Goal: Task Accomplishment & Management: Manage account settings

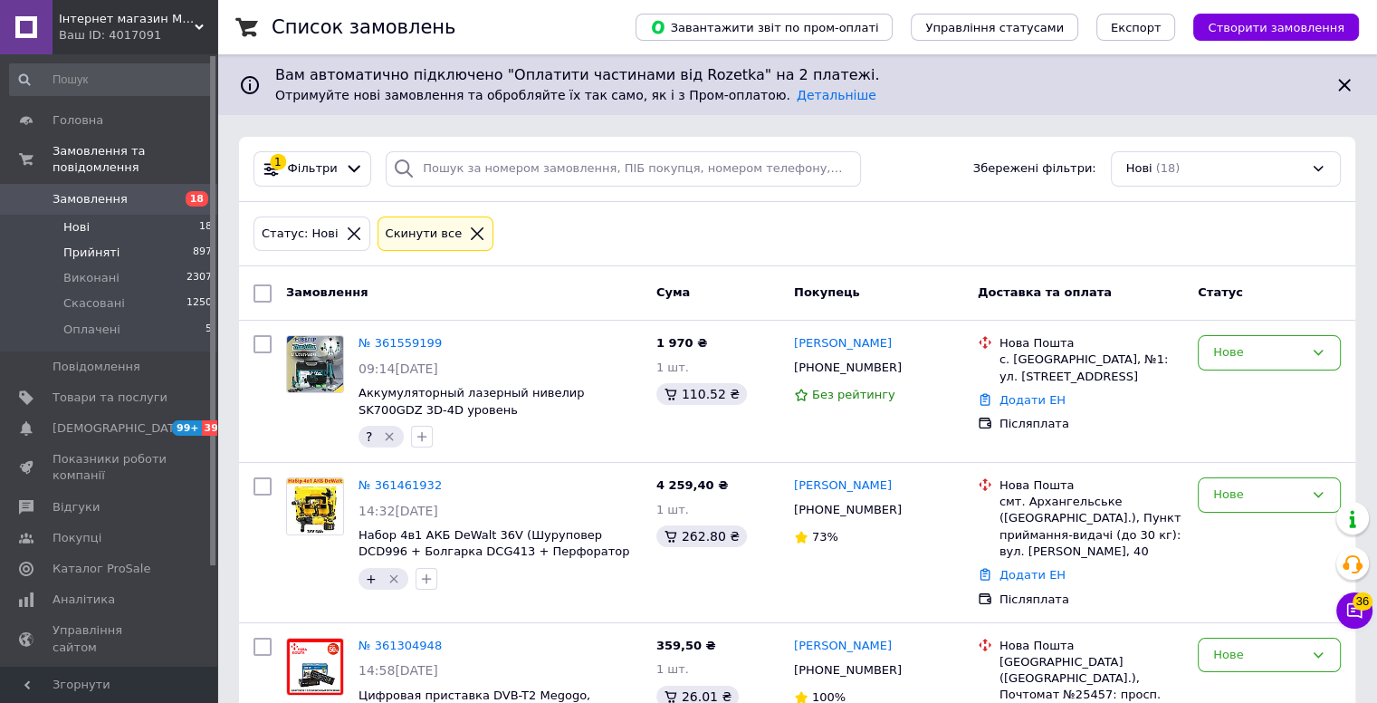
click at [148, 244] on li "Прийняті 897" at bounding box center [111, 252] width 223 height 25
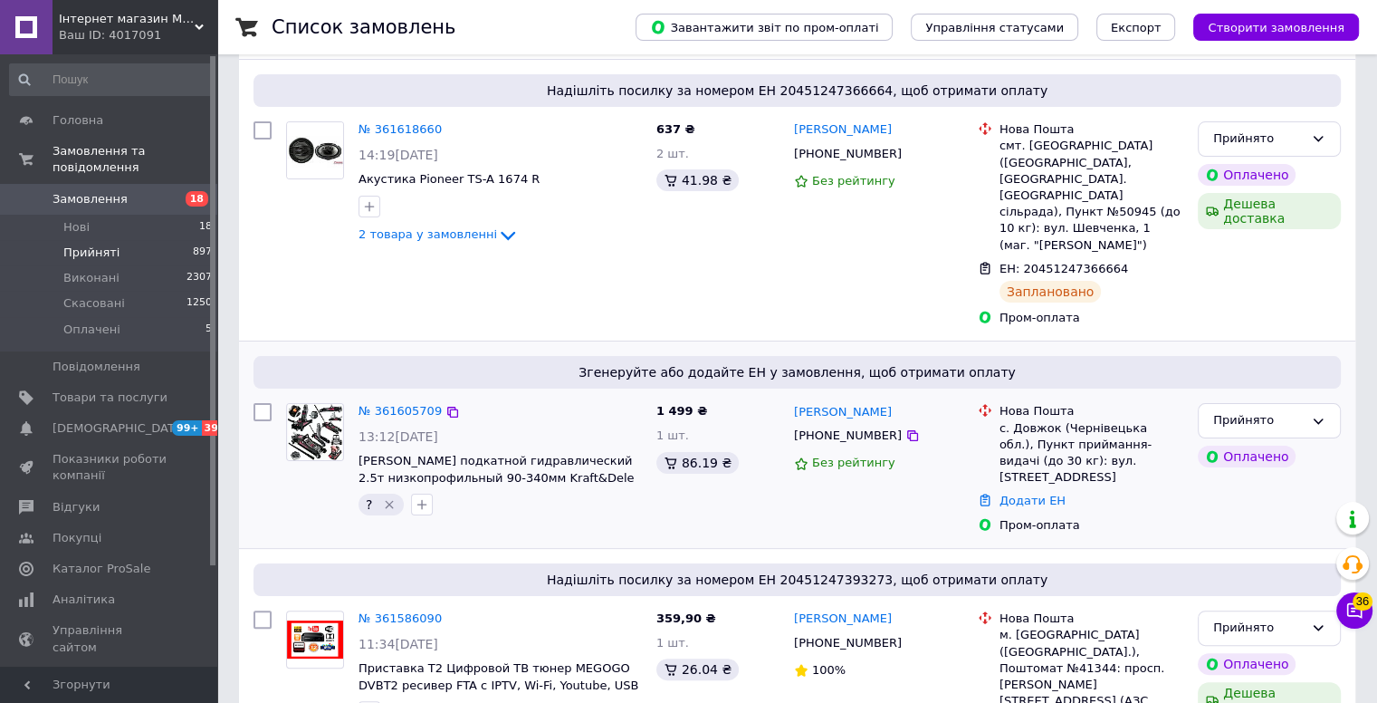
scroll to position [272, 0]
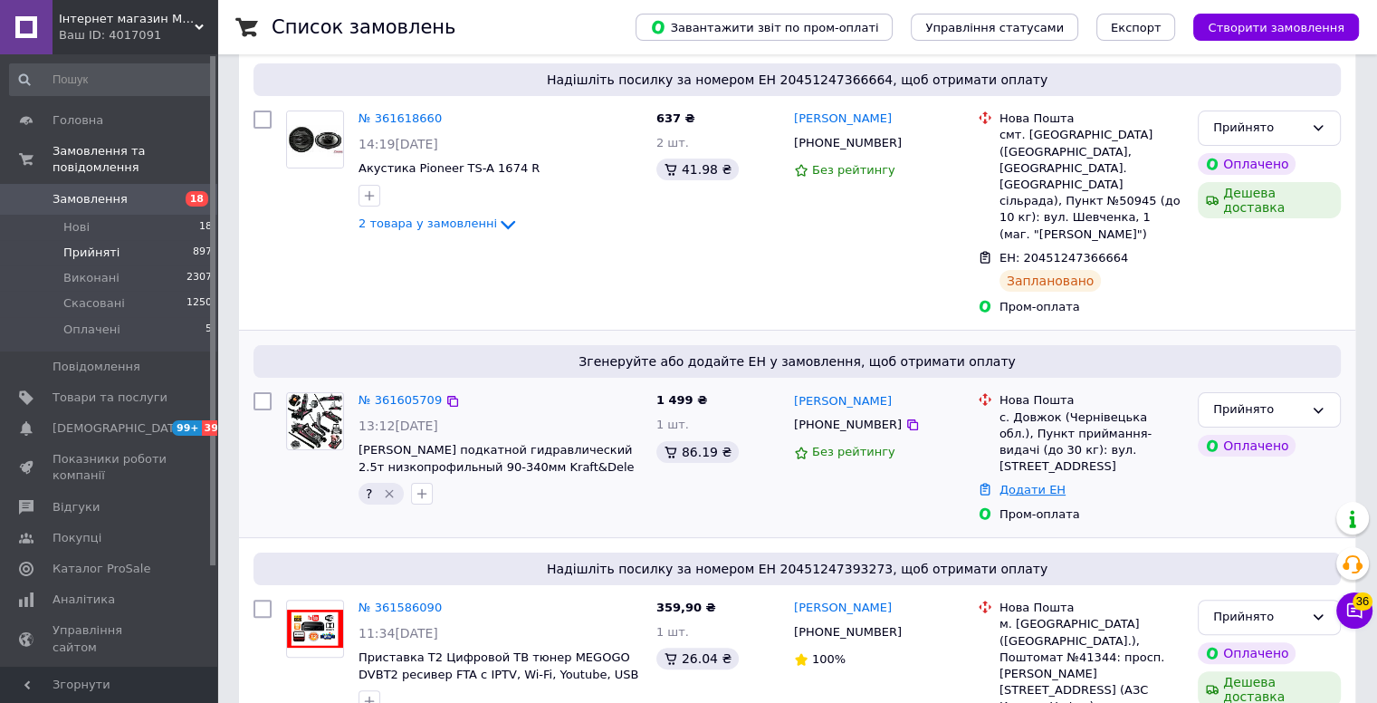
click at [1022, 483] on link "Додати ЕН" at bounding box center [1033, 490] width 66 height 14
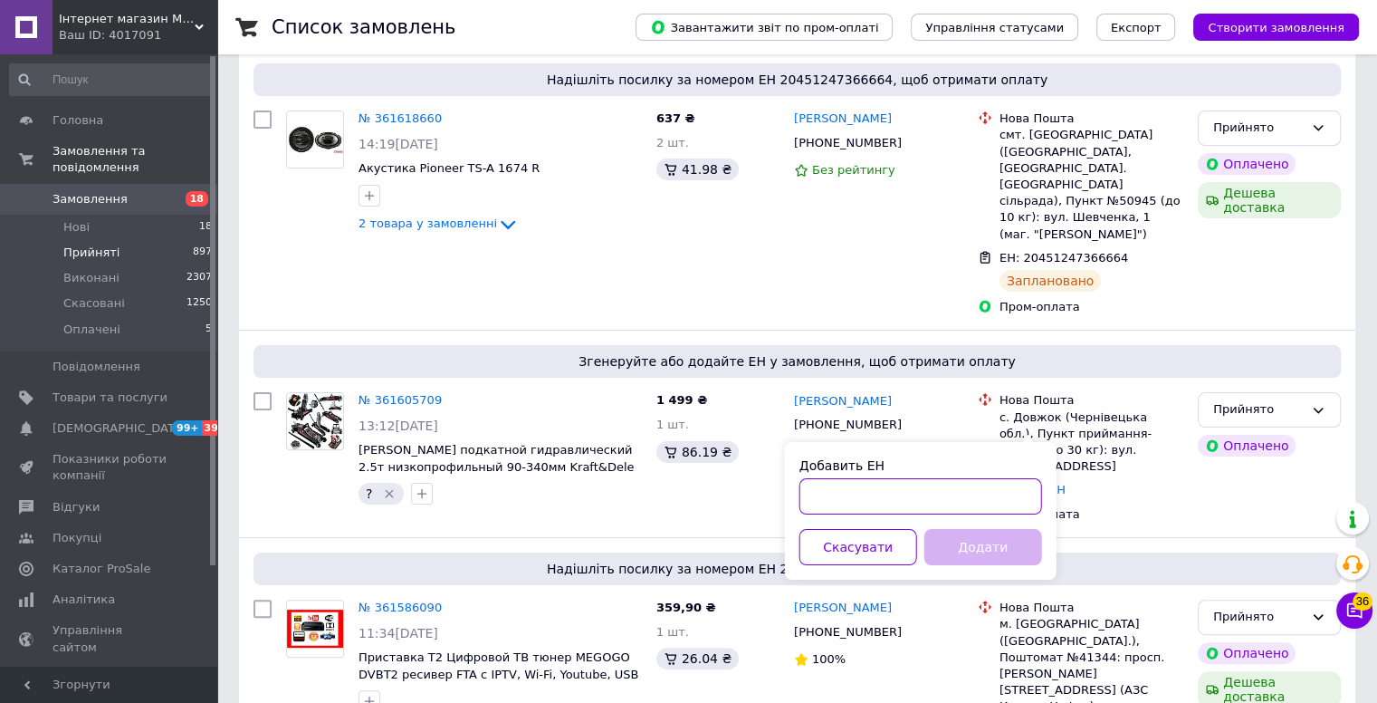
click at [877, 485] on input "Добавить ЕН" at bounding box center [921, 496] width 243 height 36
type input "20451247398023"
click at [970, 550] on button "Додати" at bounding box center [983, 547] width 118 height 36
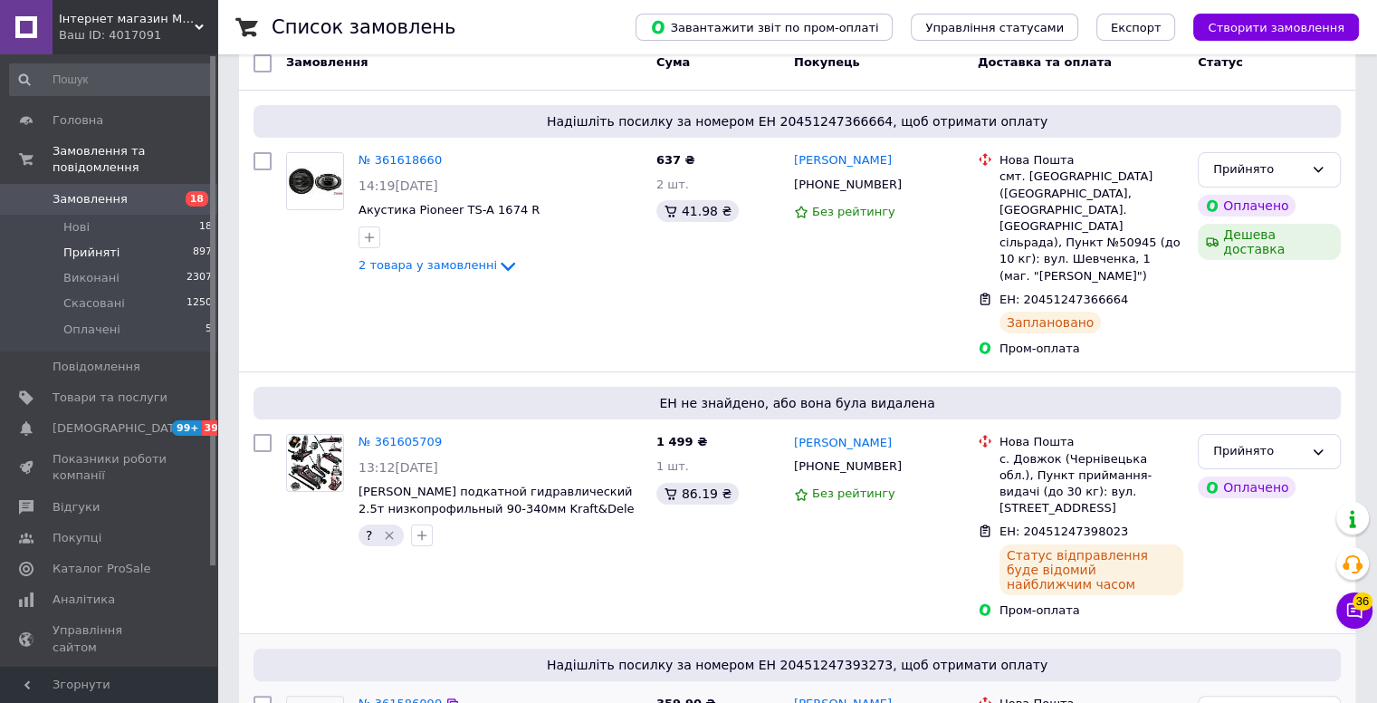
scroll to position [453, 0]
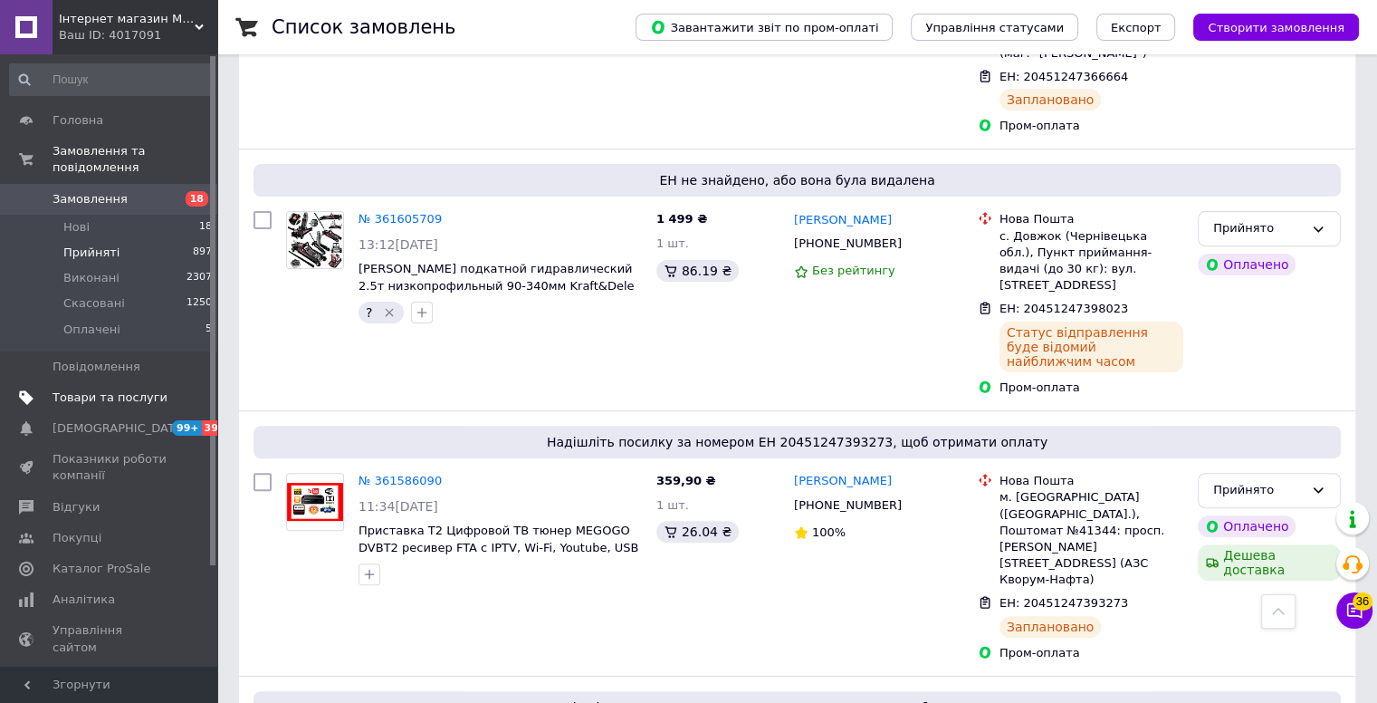
click at [104, 389] on span "Товари та послуги" at bounding box center [110, 397] width 115 height 16
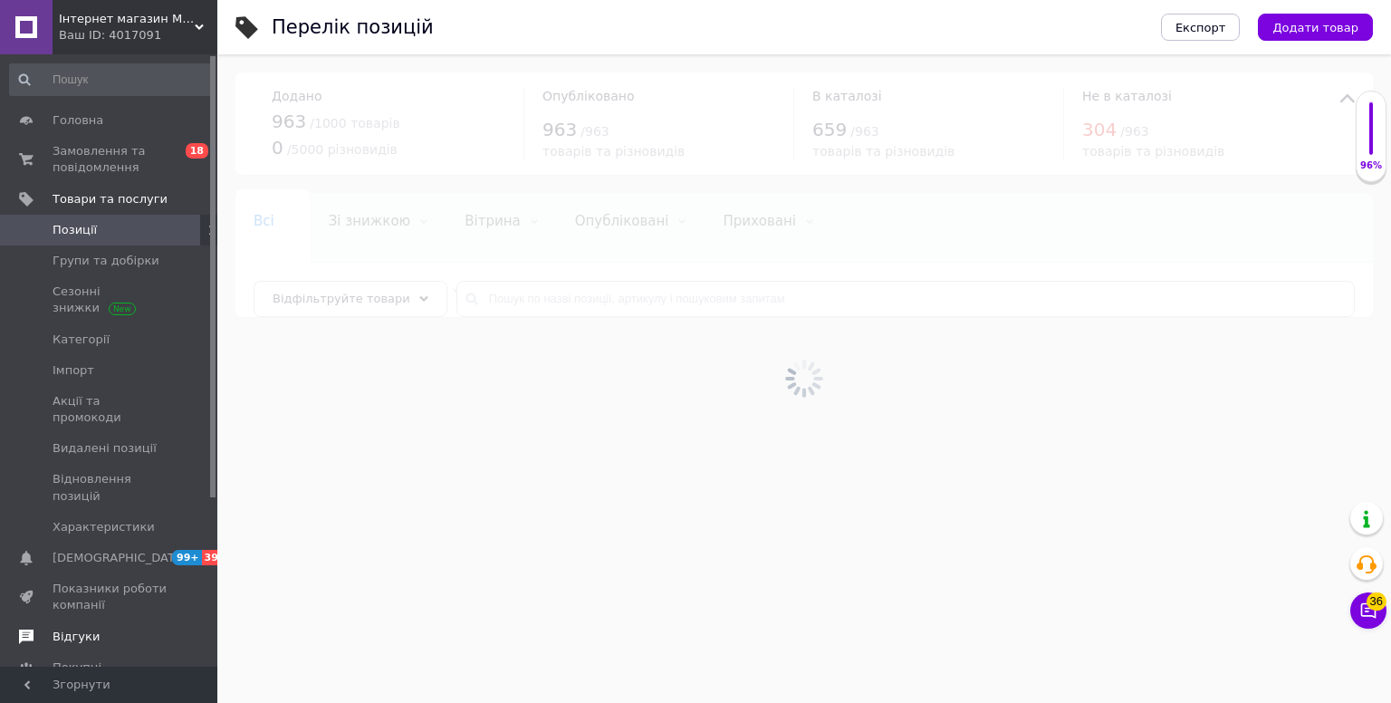
click at [111, 628] on span "Відгуки" at bounding box center [110, 636] width 115 height 16
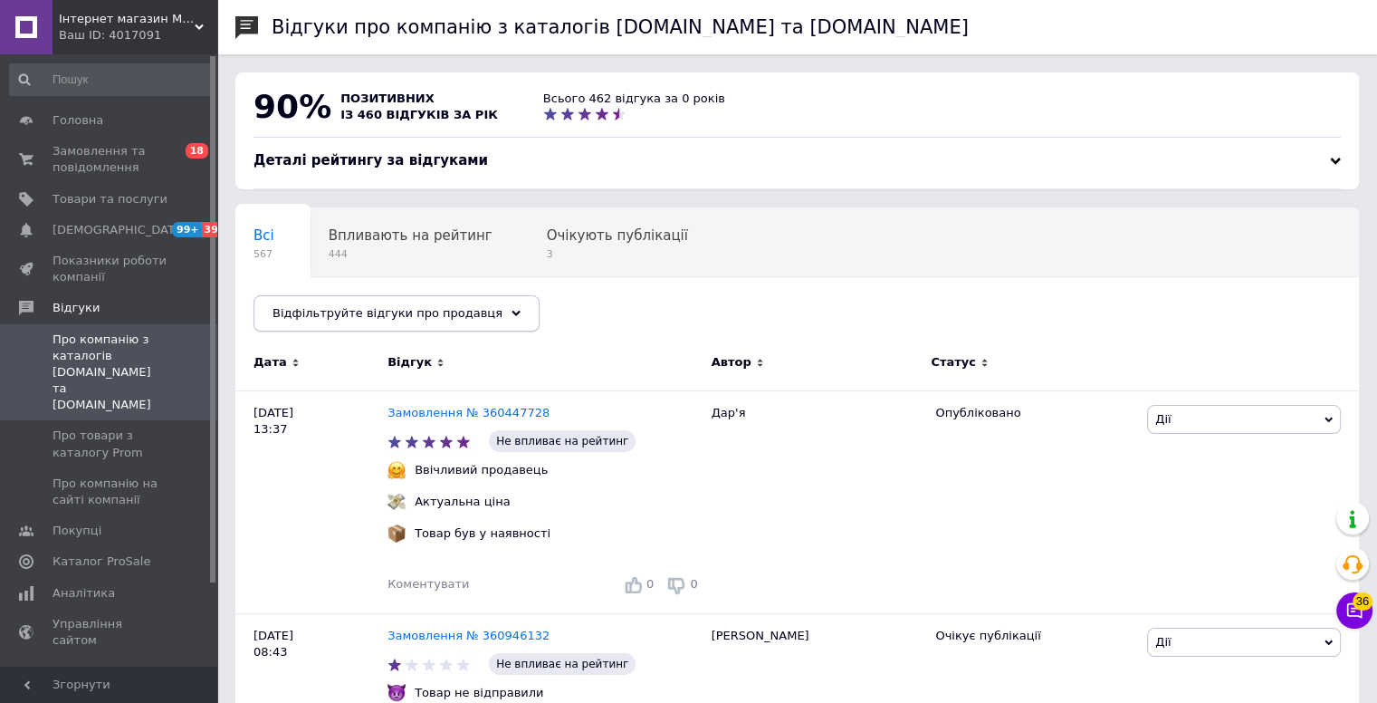
click at [405, 309] on span "Відфільтруйте відгуки про продавця" at bounding box center [388, 313] width 230 height 14
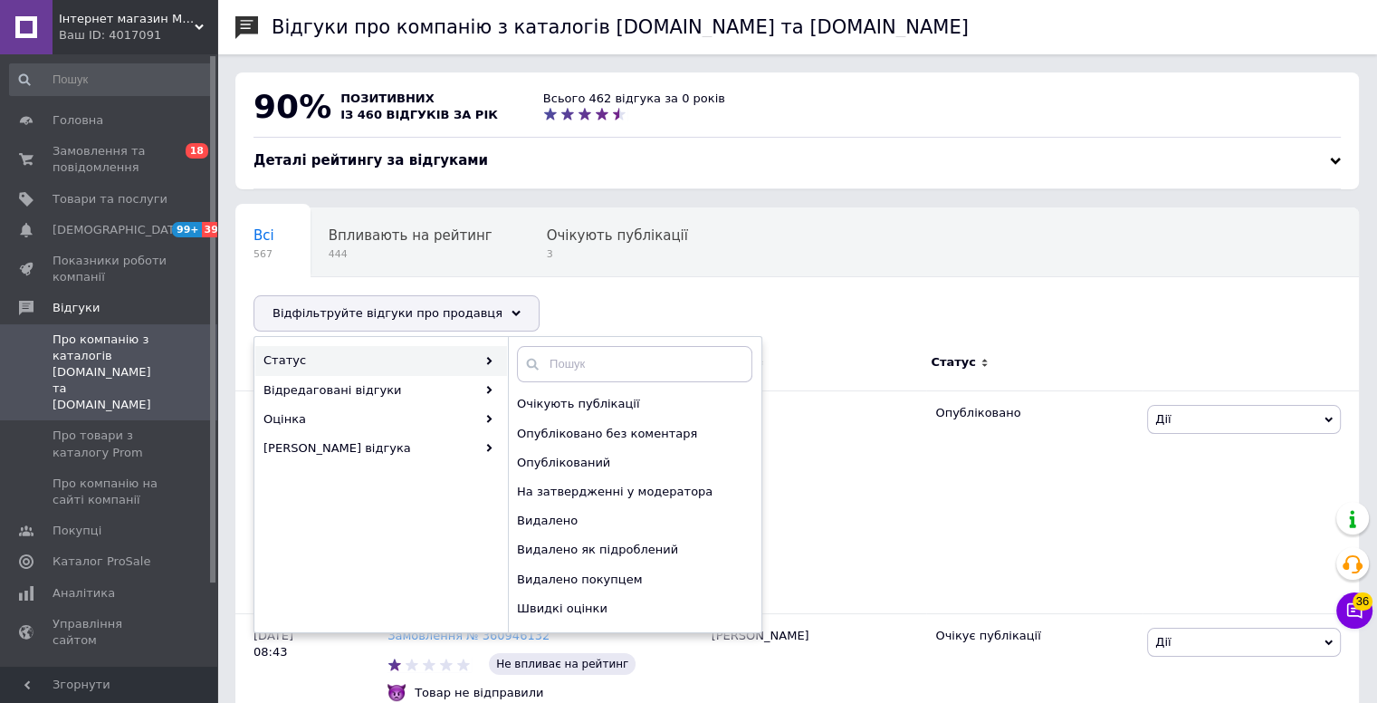
click at [390, 507] on div "Статус Відредаговані відгуки Оцінка Джерело відгука" at bounding box center [381, 484] width 254 height 277
click at [420, 253] on span "444" at bounding box center [411, 254] width 164 height 14
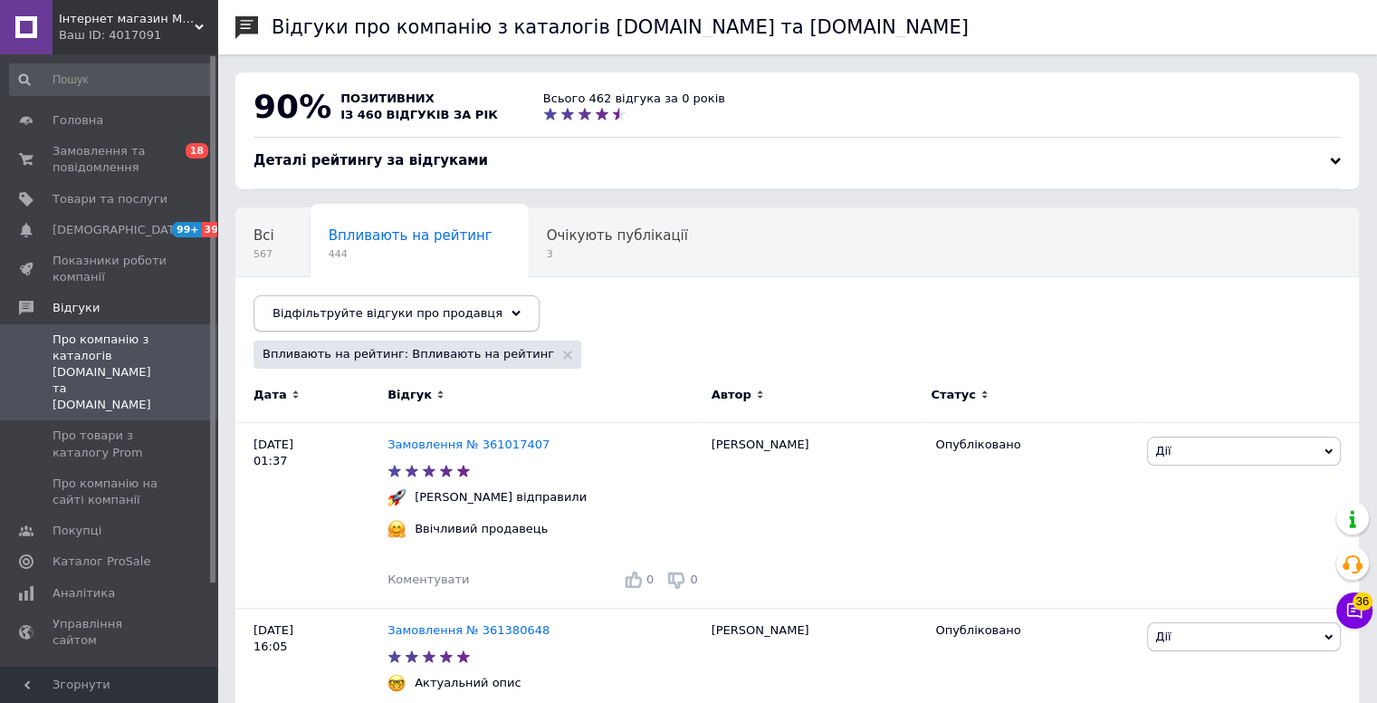
click at [464, 319] on span "Відфільтруйте відгуки про продавця" at bounding box center [388, 313] width 230 height 14
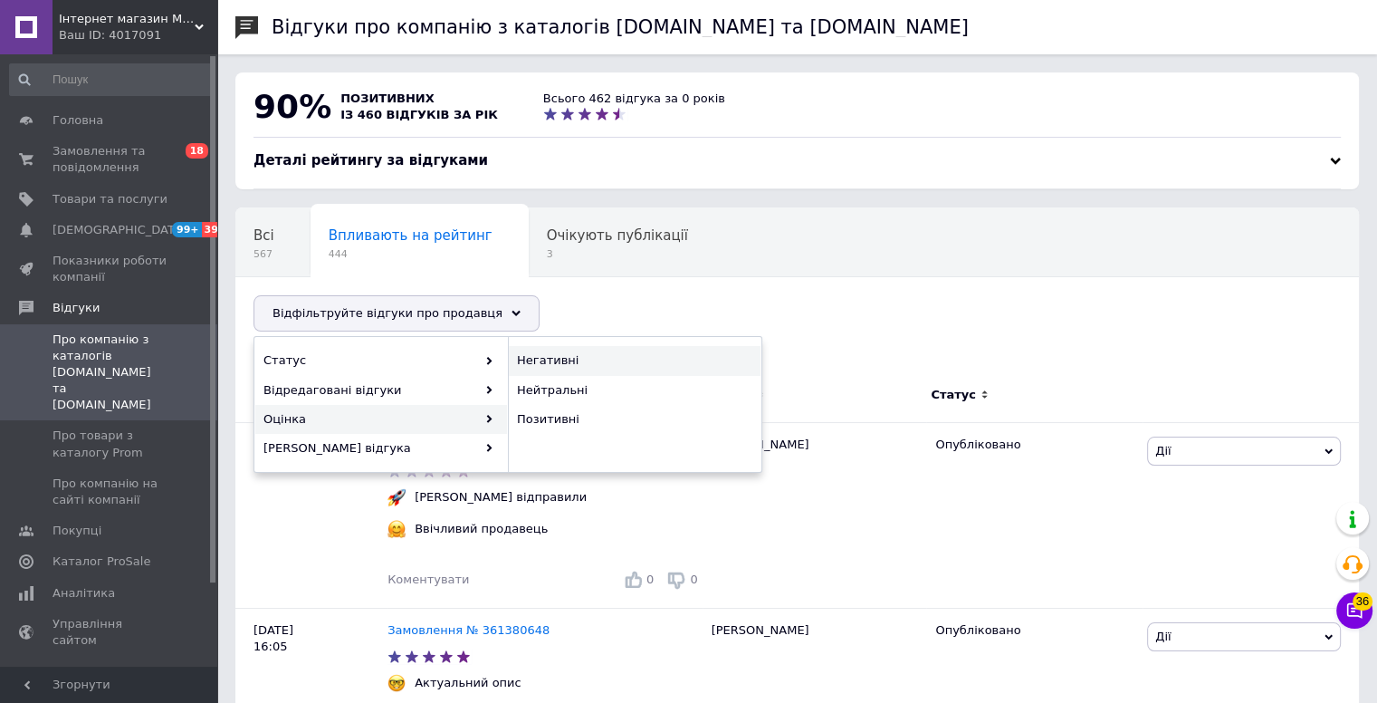
click at [559, 360] on span "Негативні" at bounding box center [632, 360] width 231 height 16
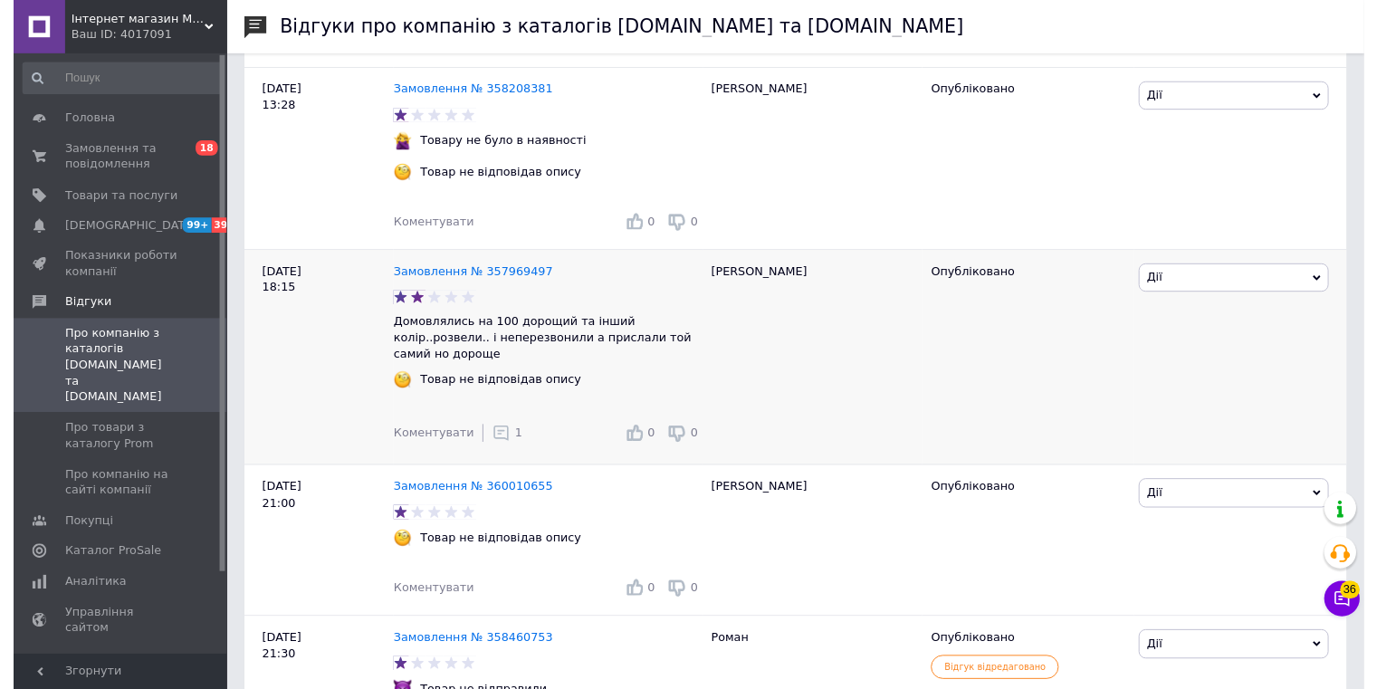
scroll to position [453, 0]
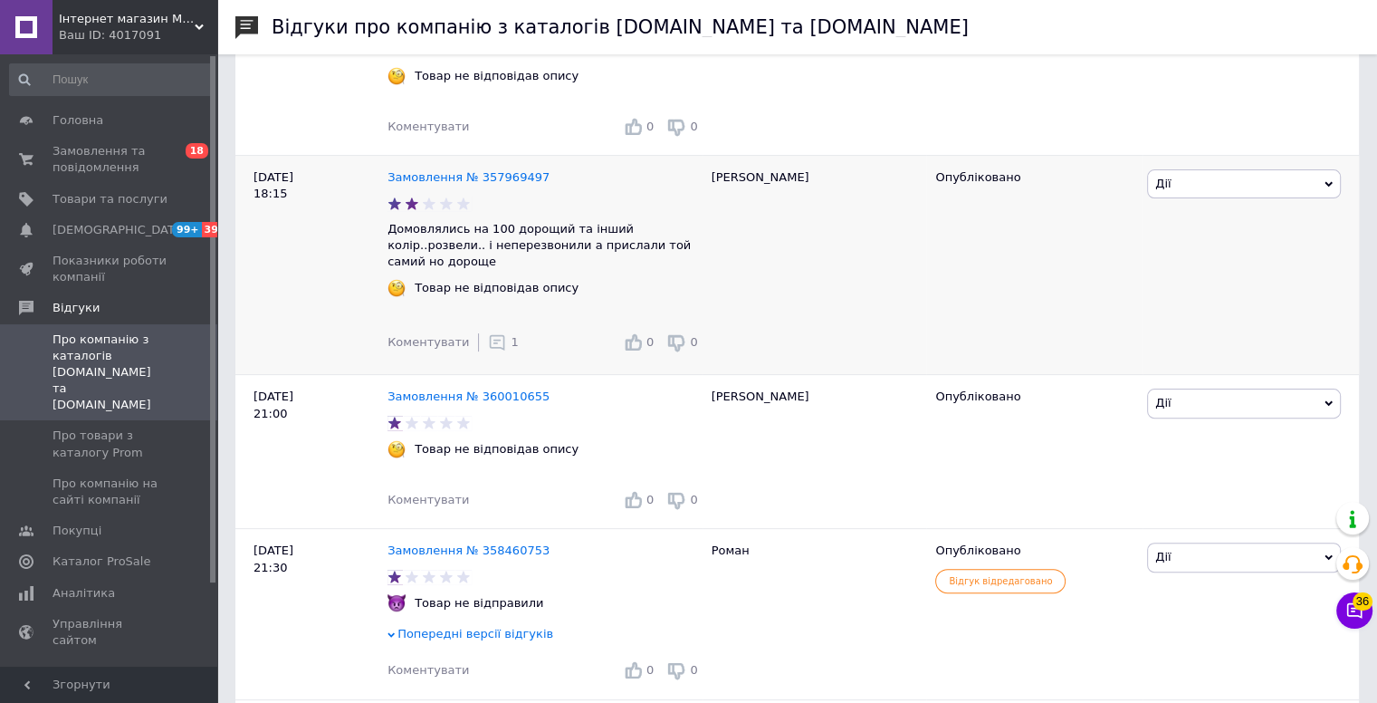
click at [493, 333] on icon at bounding box center [497, 342] width 18 height 18
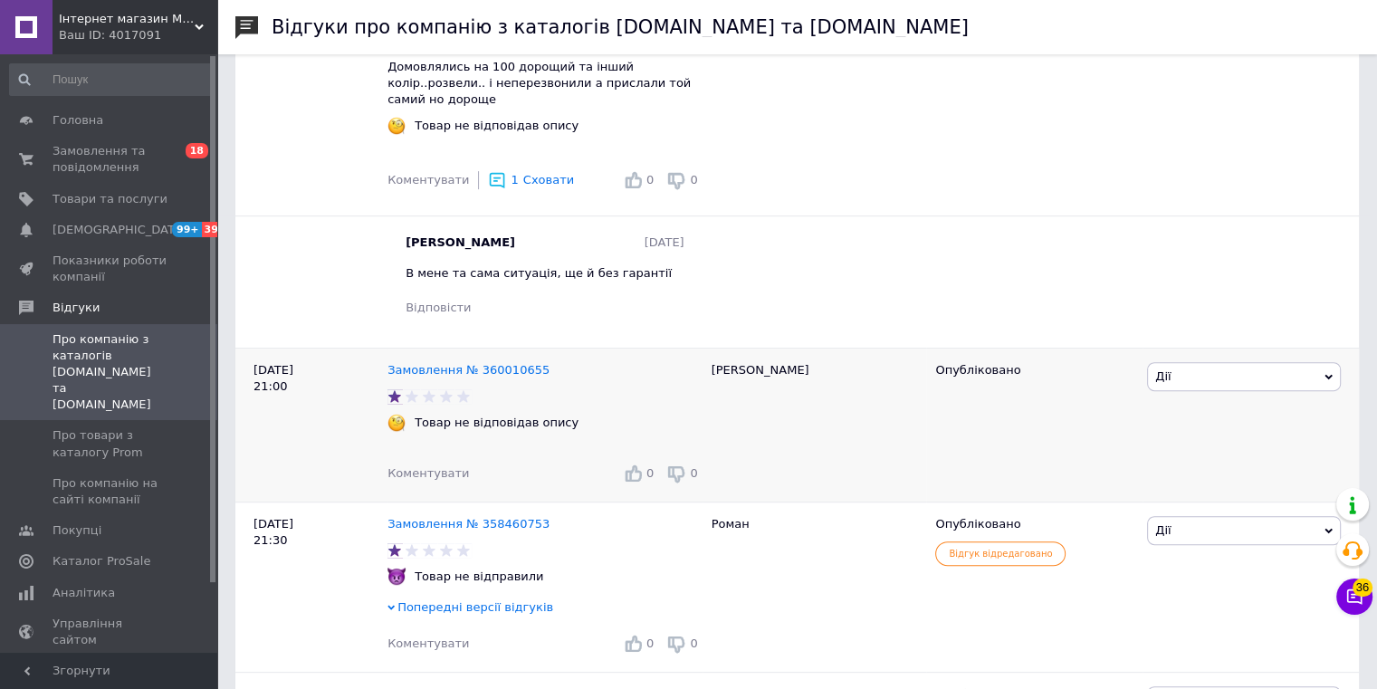
scroll to position [724, 0]
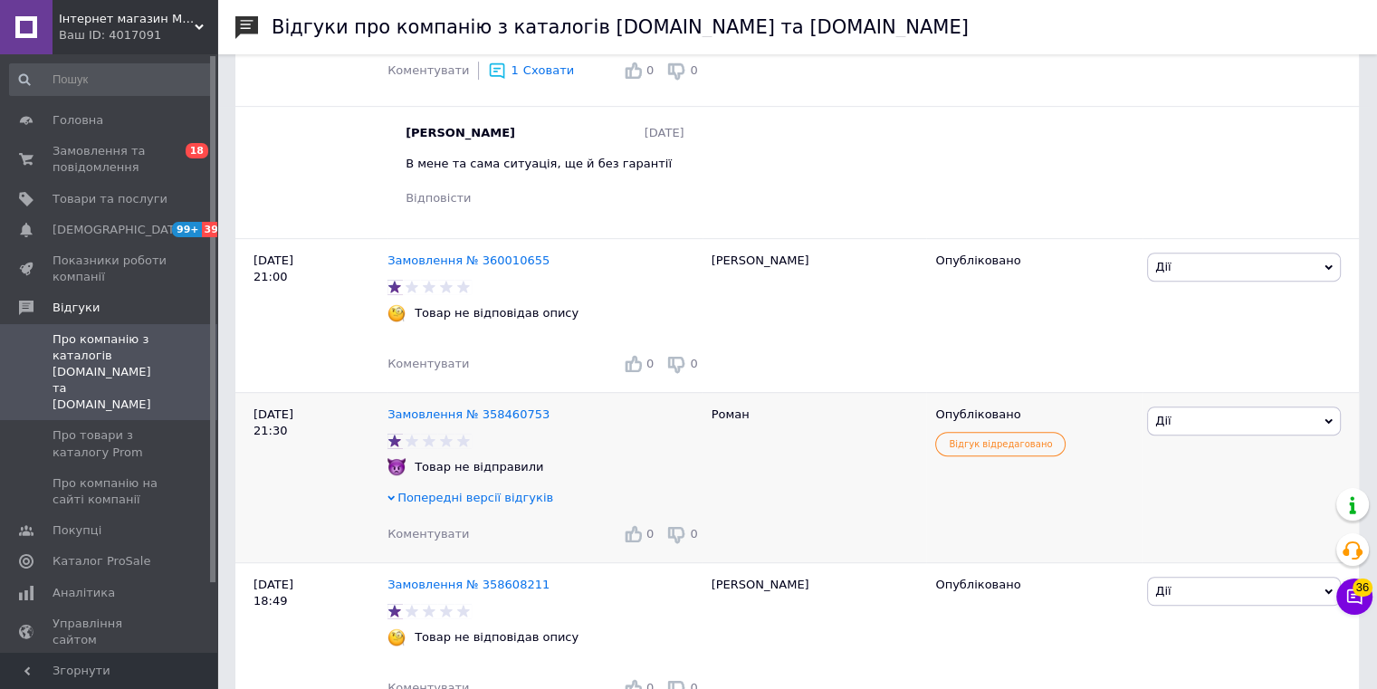
click at [490, 491] on span "Попередні версії відгуків" at bounding box center [475, 498] width 156 height 14
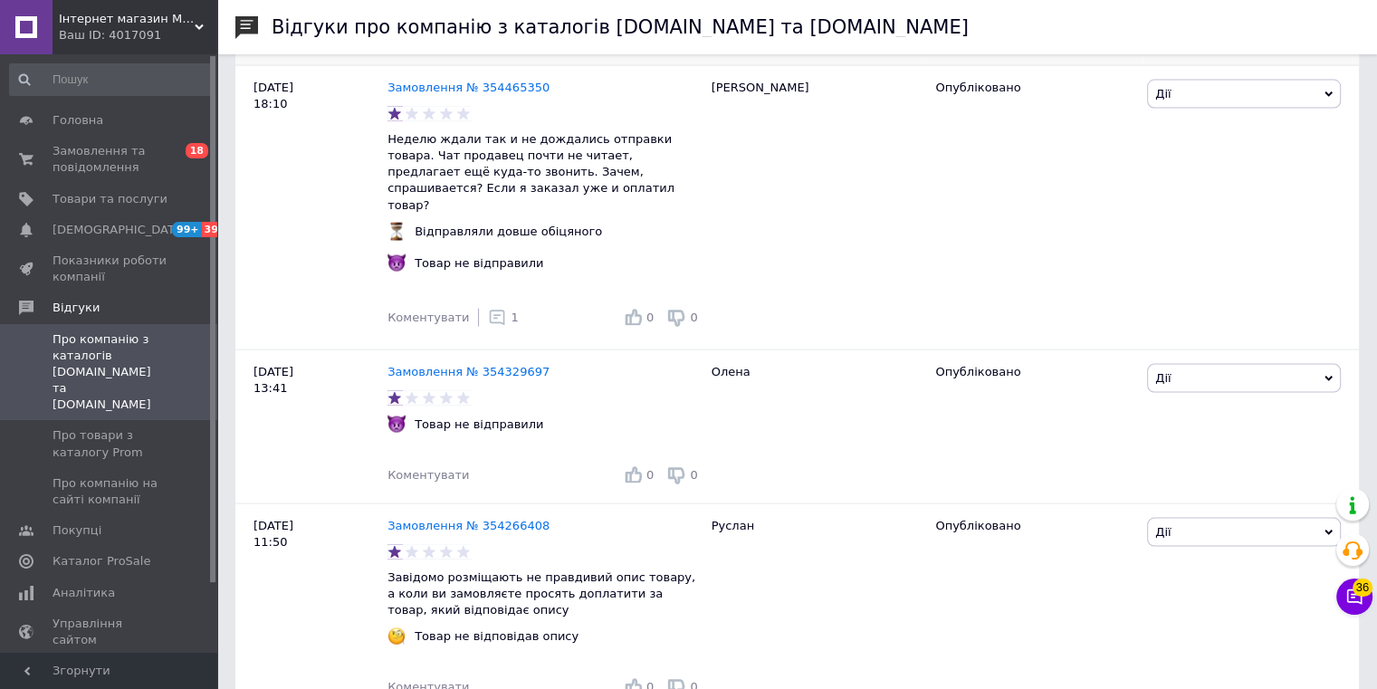
scroll to position [3803, 0]
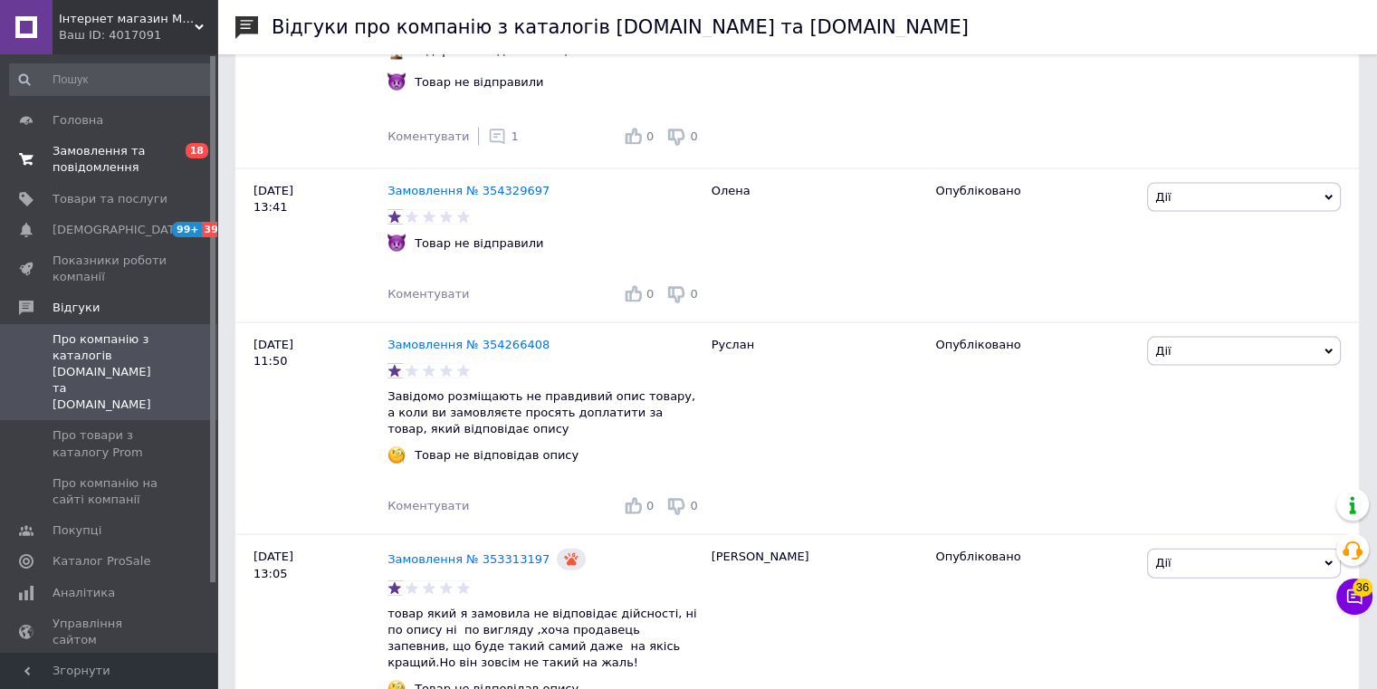
click at [108, 164] on span "Замовлення та повідомлення" at bounding box center [110, 159] width 115 height 33
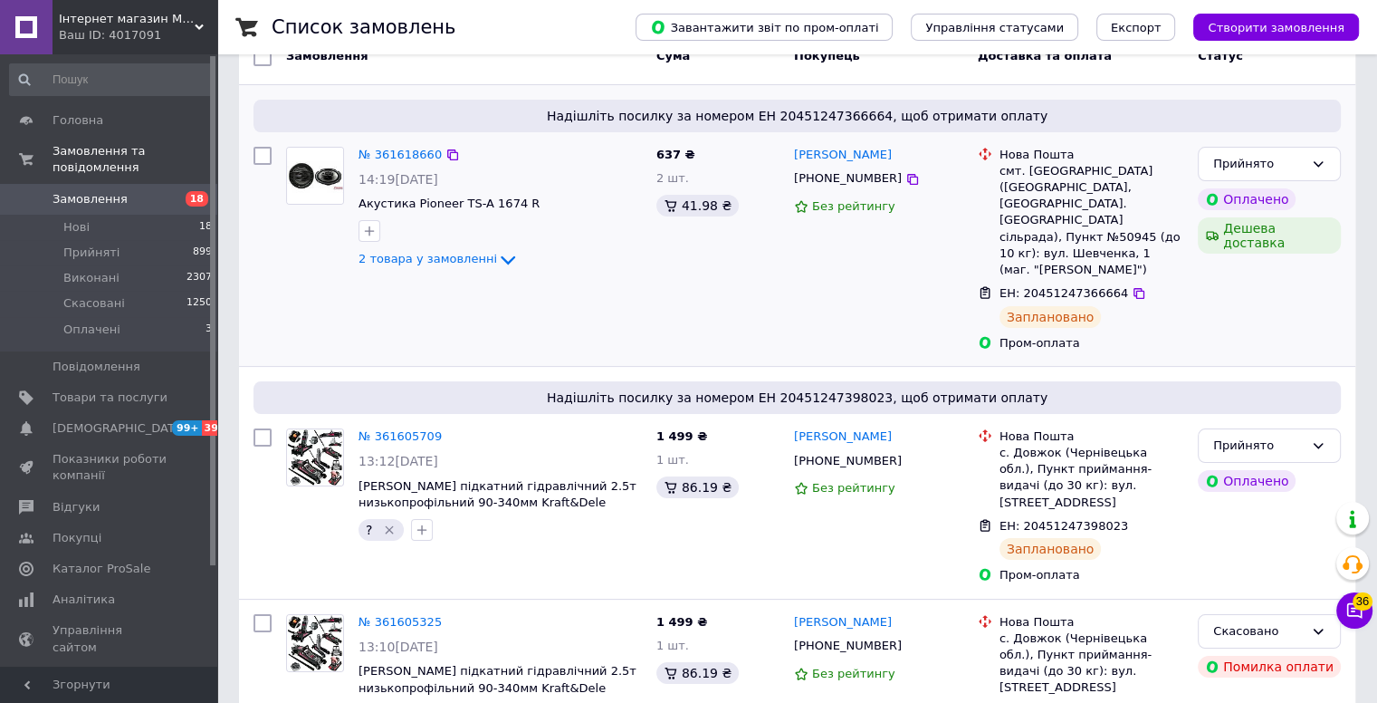
scroll to position [181, 0]
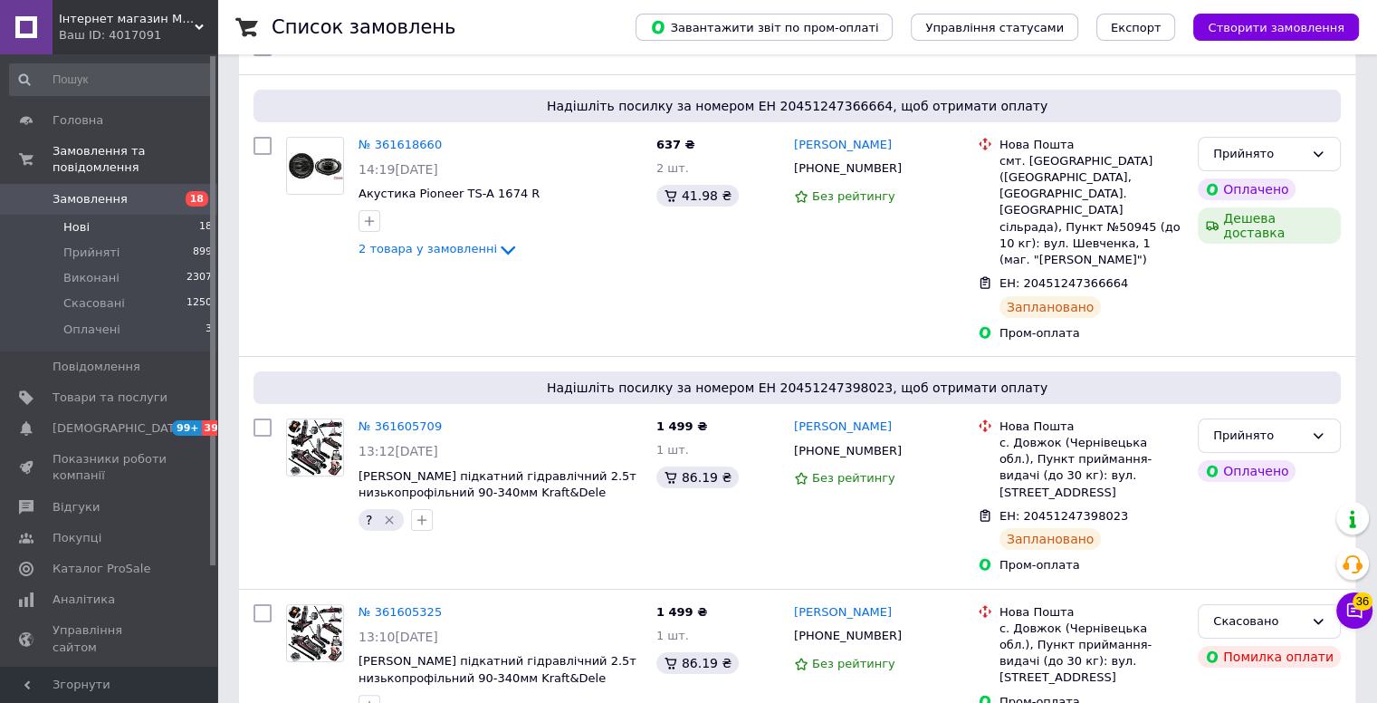
click at [154, 215] on li "Нові 18" at bounding box center [111, 227] width 223 height 25
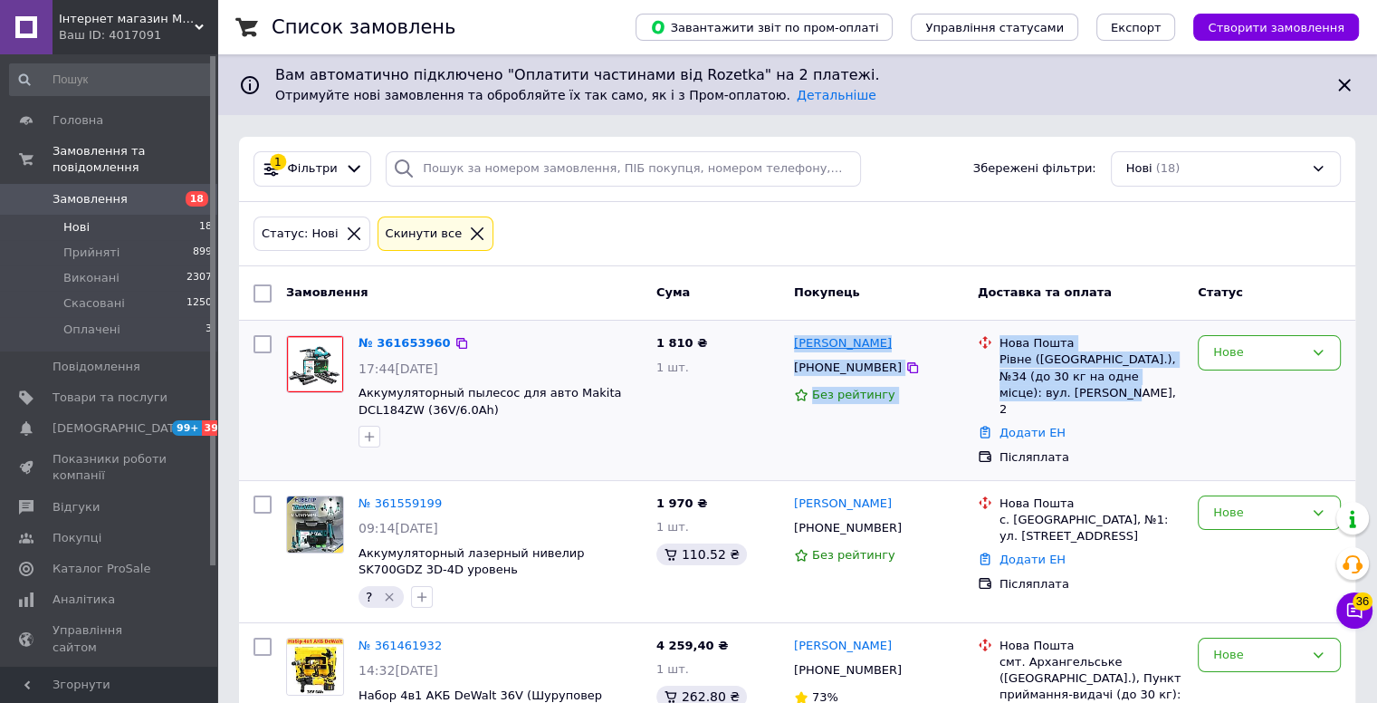
drag, startPoint x: 1085, startPoint y: 388, endPoint x: 796, endPoint y: 340, distance: 292.8
click at [796, 340] on div "№ 361653960 17:44, 12.09.2025 Аккумуляторный пылесос для авто Makita DCL184ZW (…" at bounding box center [797, 400] width 1102 height 145
copy div "Влад Гайдайчук +380675934159 Без рейтингу Нова Пошта Рівне (Рівненська обл.), №…"
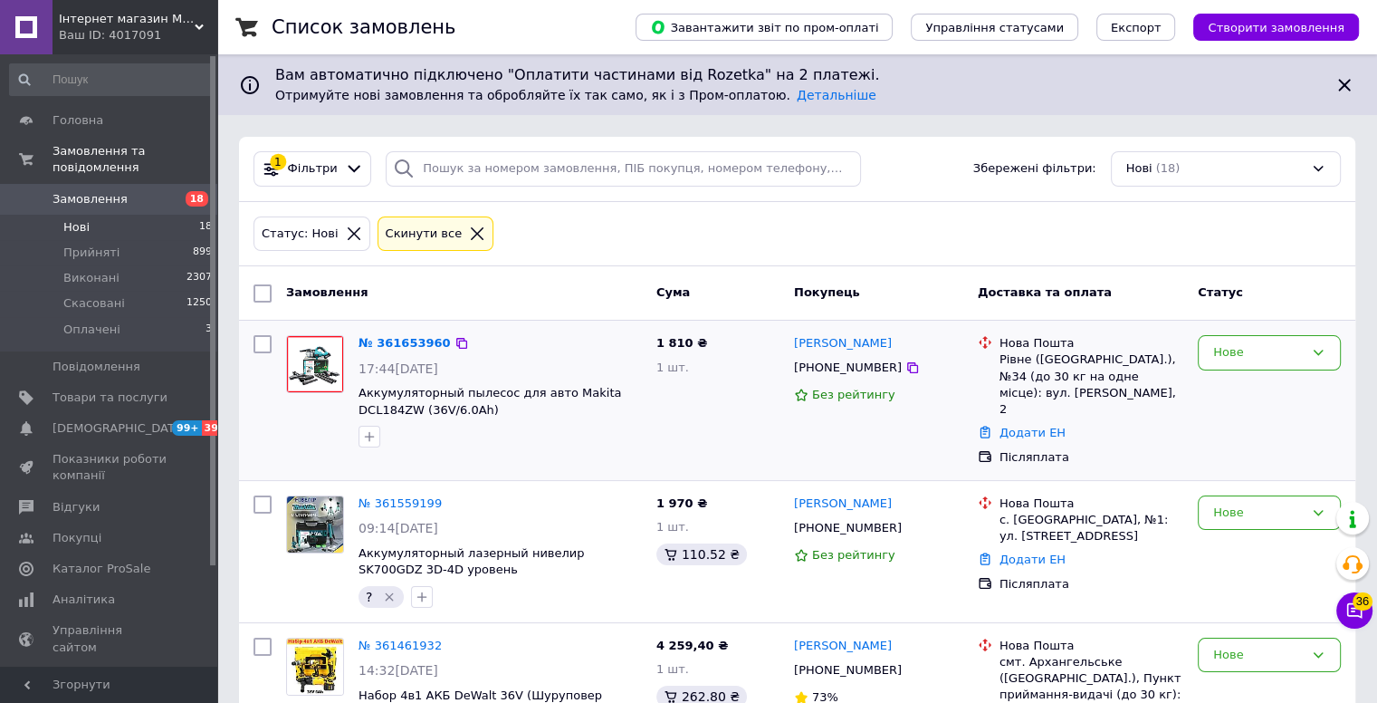
click at [641, 440] on div at bounding box center [500, 436] width 291 height 29
drag, startPoint x: 1262, startPoint y: 324, endPoint x: 1259, endPoint y: 350, distance: 25.5
click at [1262, 325] on div "№ 361653960 17:44, 12.09.2025 Аккумуляторный пылесос для авто Makita DCL184ZW (…" at bounding box center [797, 400] width 1116 height 159
click at [1259, 350] on div "Нове" at bounding box center [1258, 352] width 91 height 19
drag, startPoint x: 1238, startPoint y: 406, endPoint x: 1234, endPoint y: 418, distance: 13.2
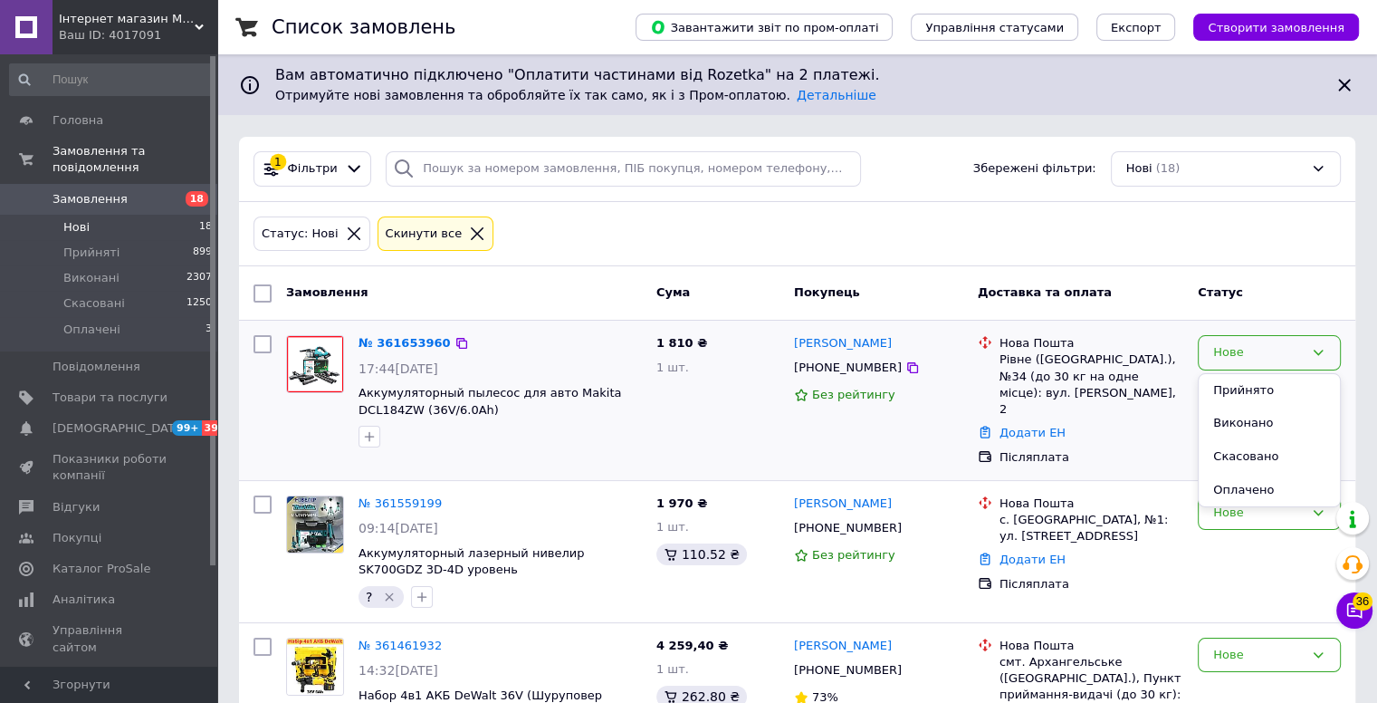
click at [1238, 408] on li "Виконано" at bounding box center [1269, 424] width 141 height 34
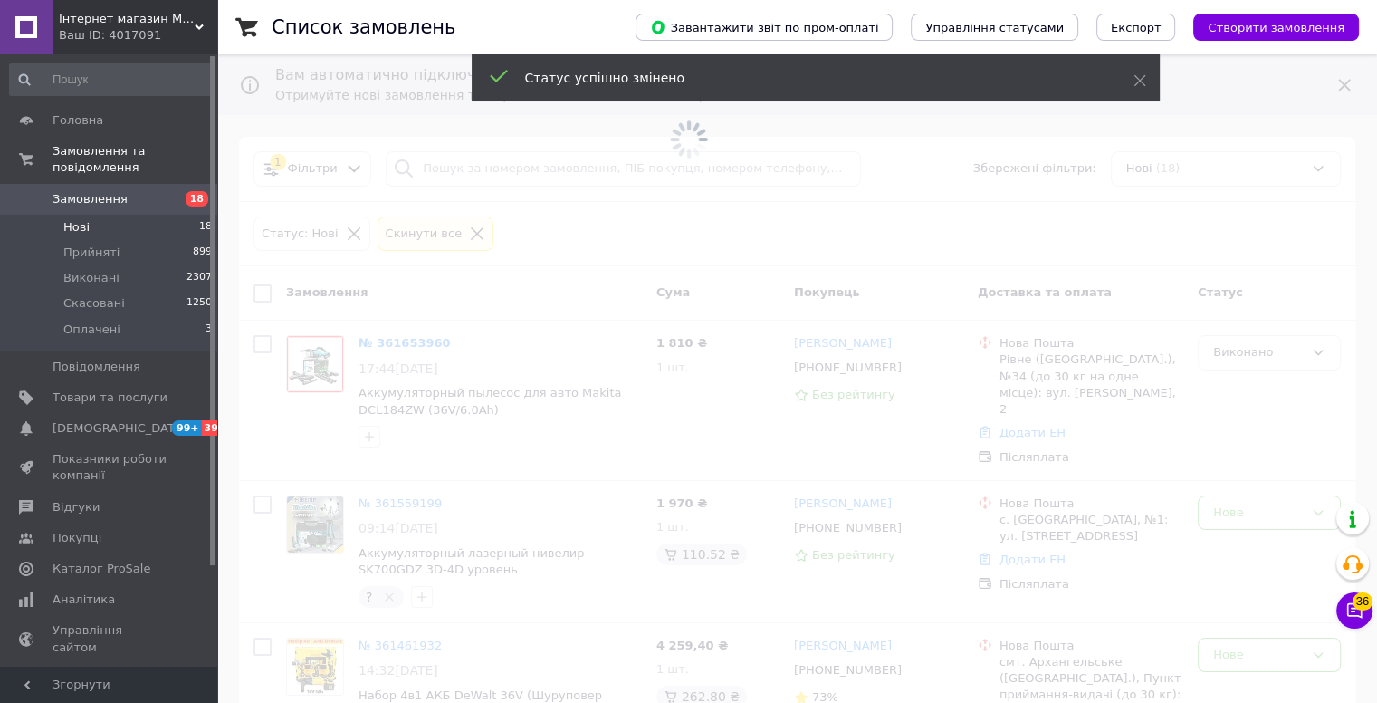
click at [694, 400] on span at bounding box center [688, 351] width 1377 height 703
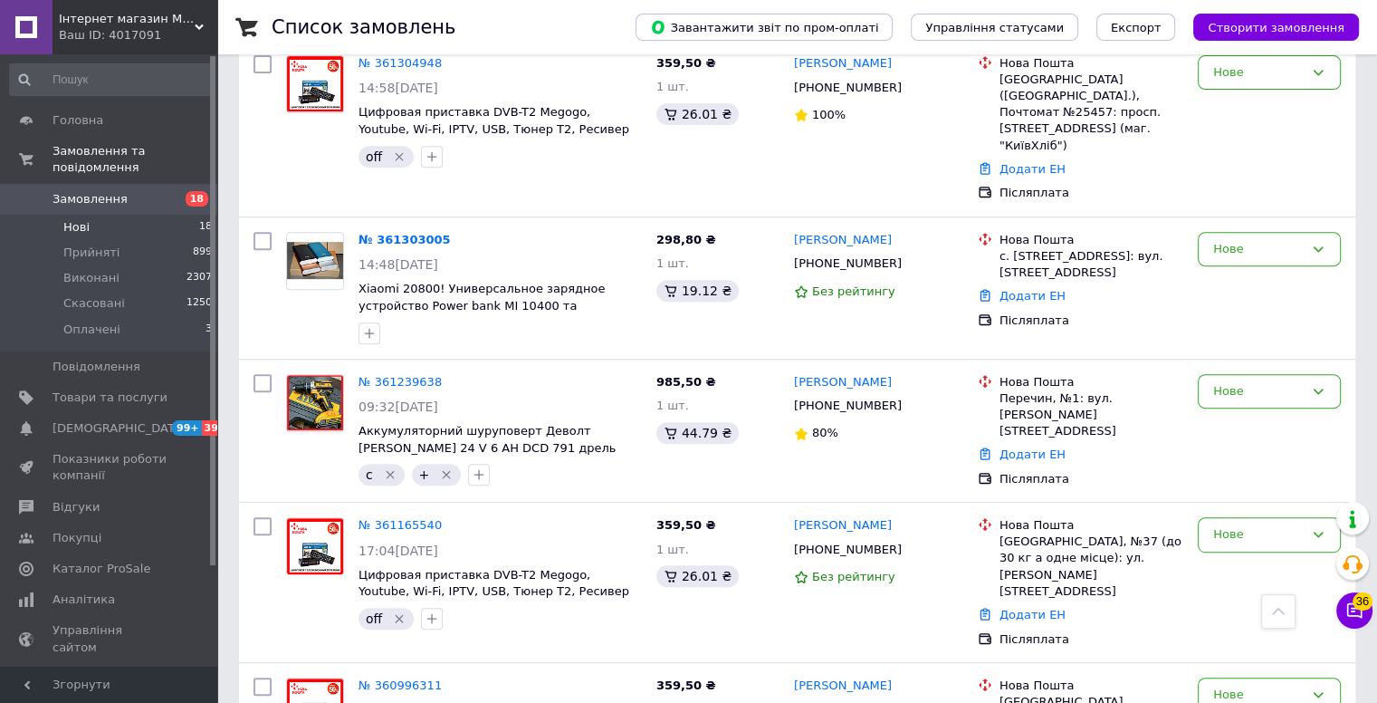
scroll to position [181, 0]
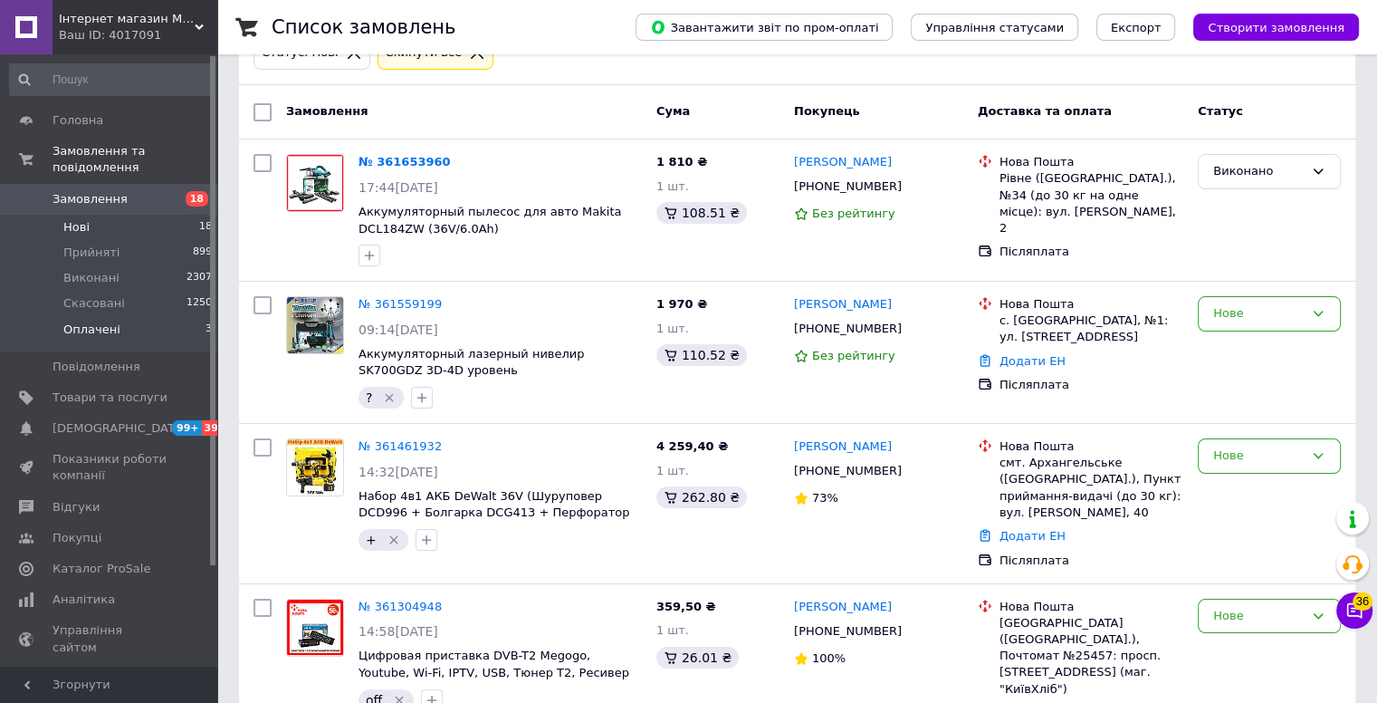
click at [159, 322] on li "Оплачені 3" at bounding box center [111, 334] width 223 height 34
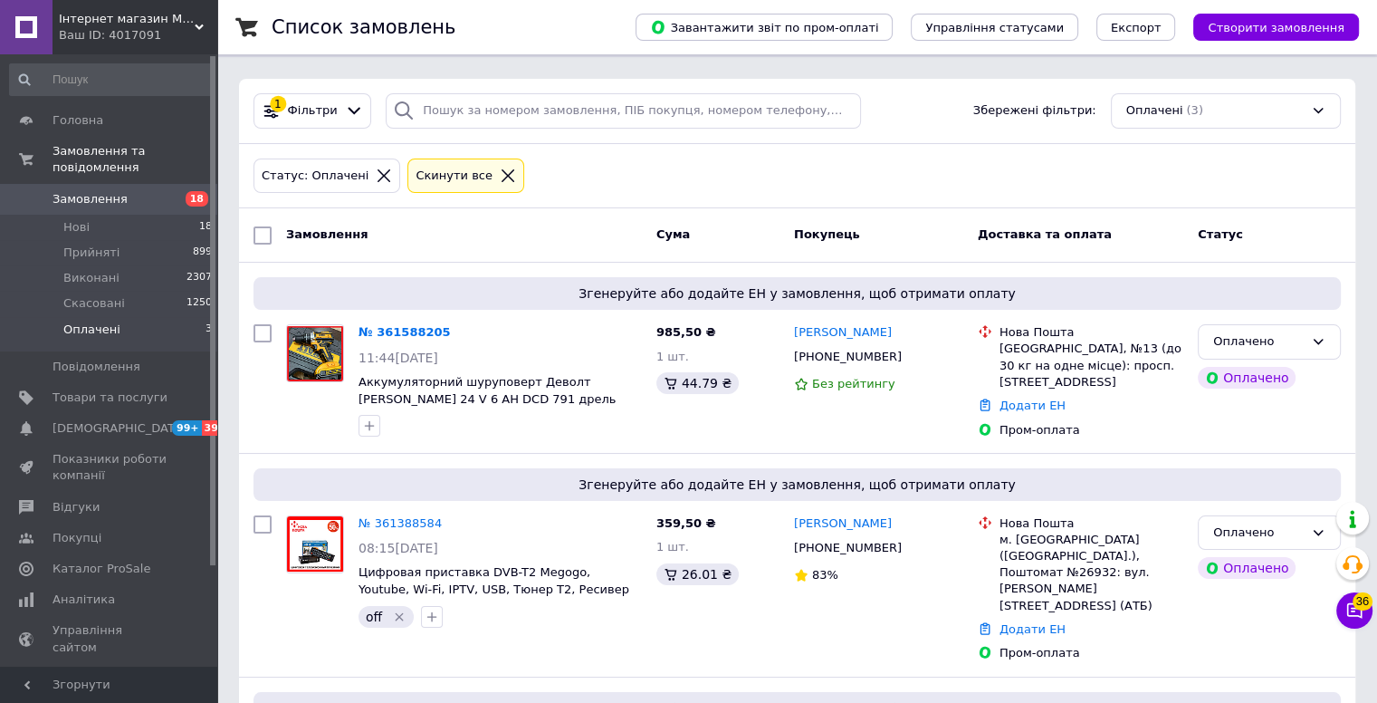
scroll to position [91, 0]
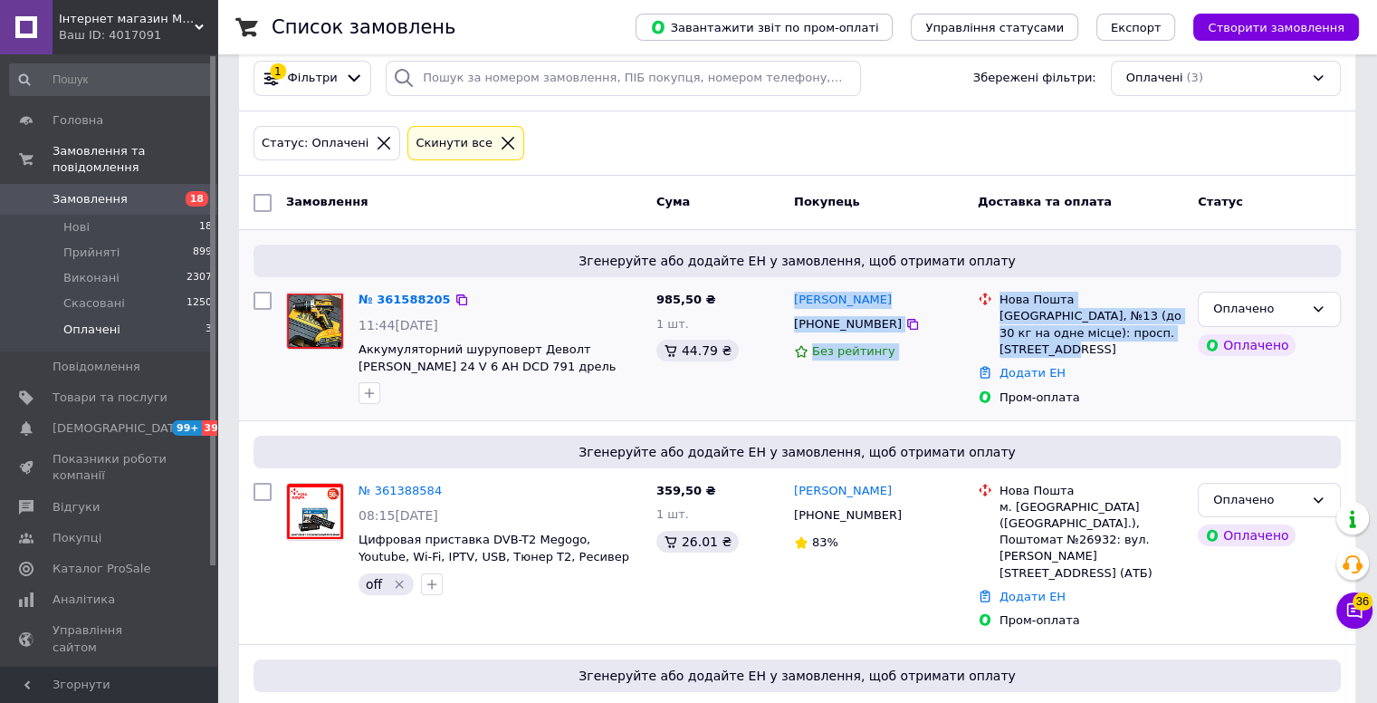
drag, startPoint x: 1035, startPoint y: 344, endPoint x: 792, endPoint y: 302, distance: 246.4
click at [792, 302] on div "№ 361588205 11:44, 12.09.2025 Аккумуляторний шуруповерт Деволт шуруповерт DeWAL…" at bounding box center [797, 348] width 1102 height 129
copy div "Олег Кваша +380954063213 Без рейтингу Нова Пошта Краматорськ, №13 (до 30 кг на …"
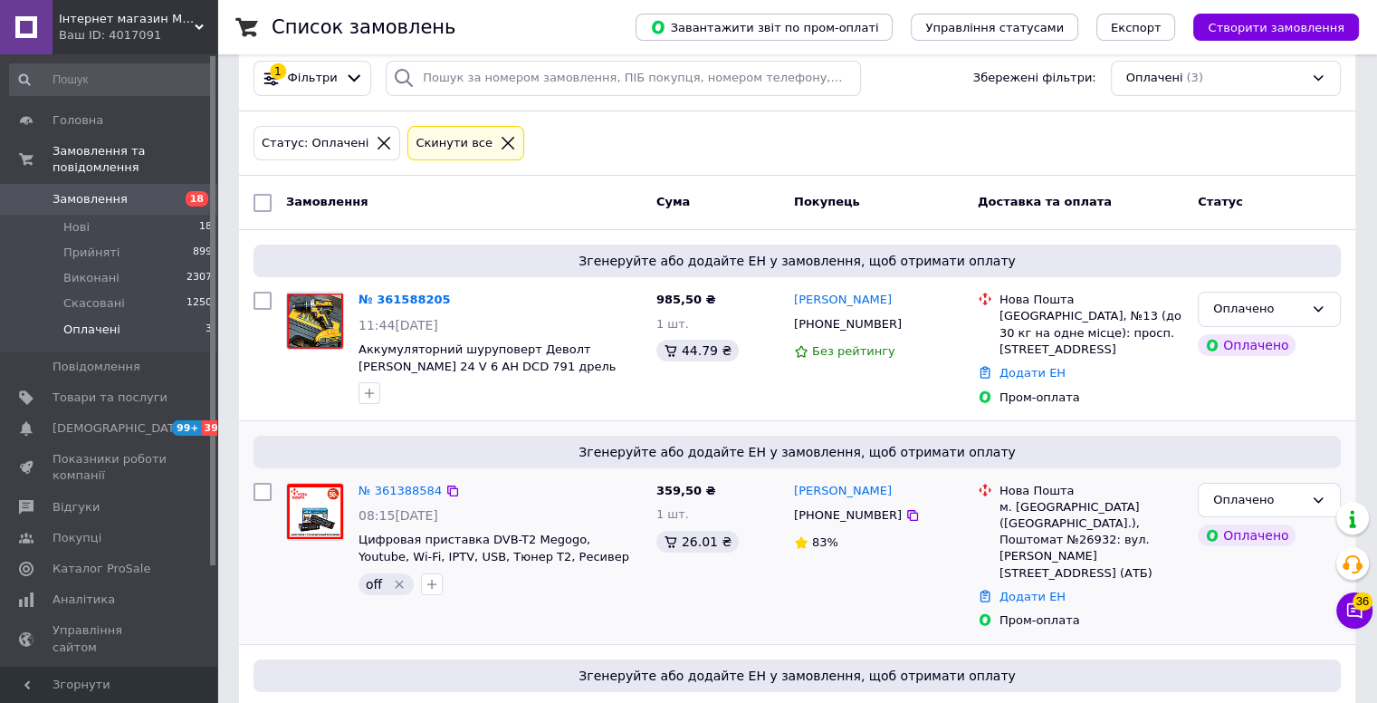
click at [703, 423] on div "Згенеруйте або додайте ЕН у замовлення, щоб отримати оплату № 361388584 08:15, …" at bounding box center [797, 532] width 1116 height 223
click at [787, 369] on div "Олег Кваша +380954063213 Без рейтингу" at bounding box center [879, 348] width 184 height 129
click at [1278, 300] on div "Оплачено" at bounding box center [1258, 309] width 91 height 19
click at [1246, 345] on li "Прийнято" at bounding box center [1269, 347] width 141 height 34
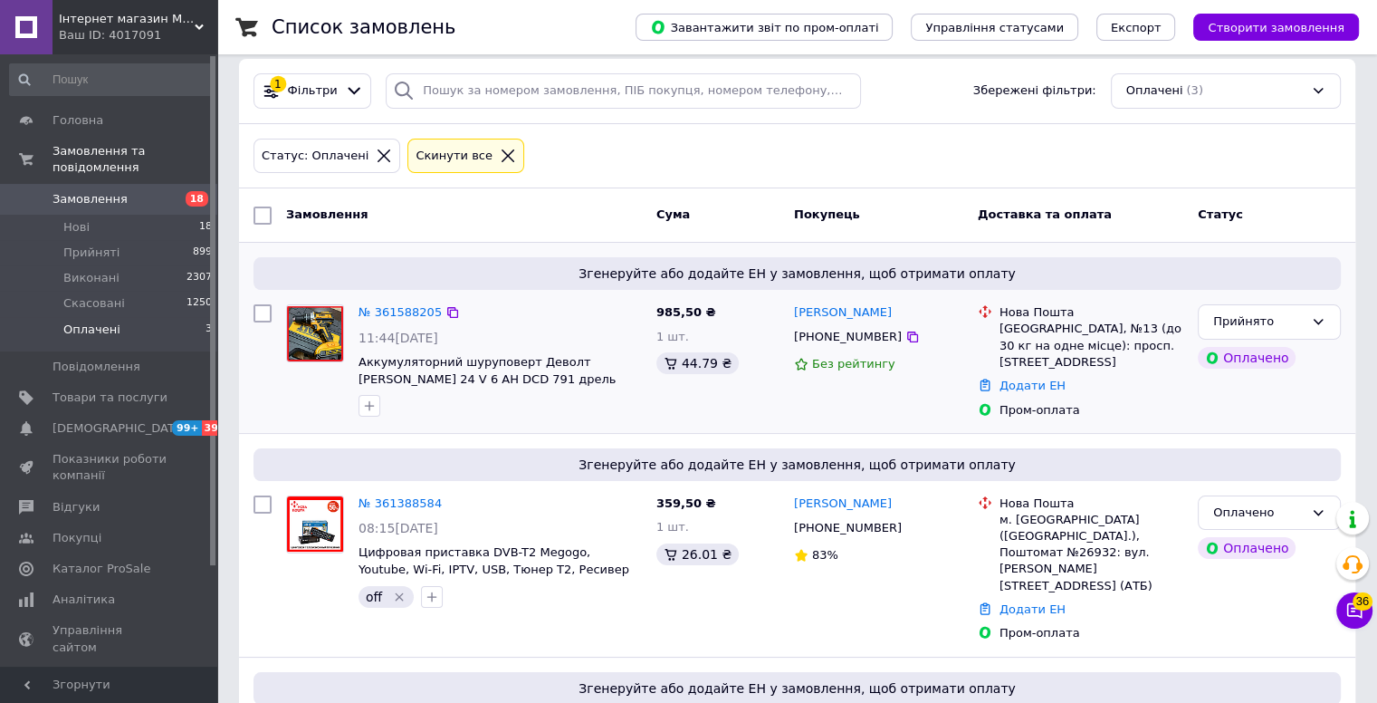
scroll to position [0, 0]
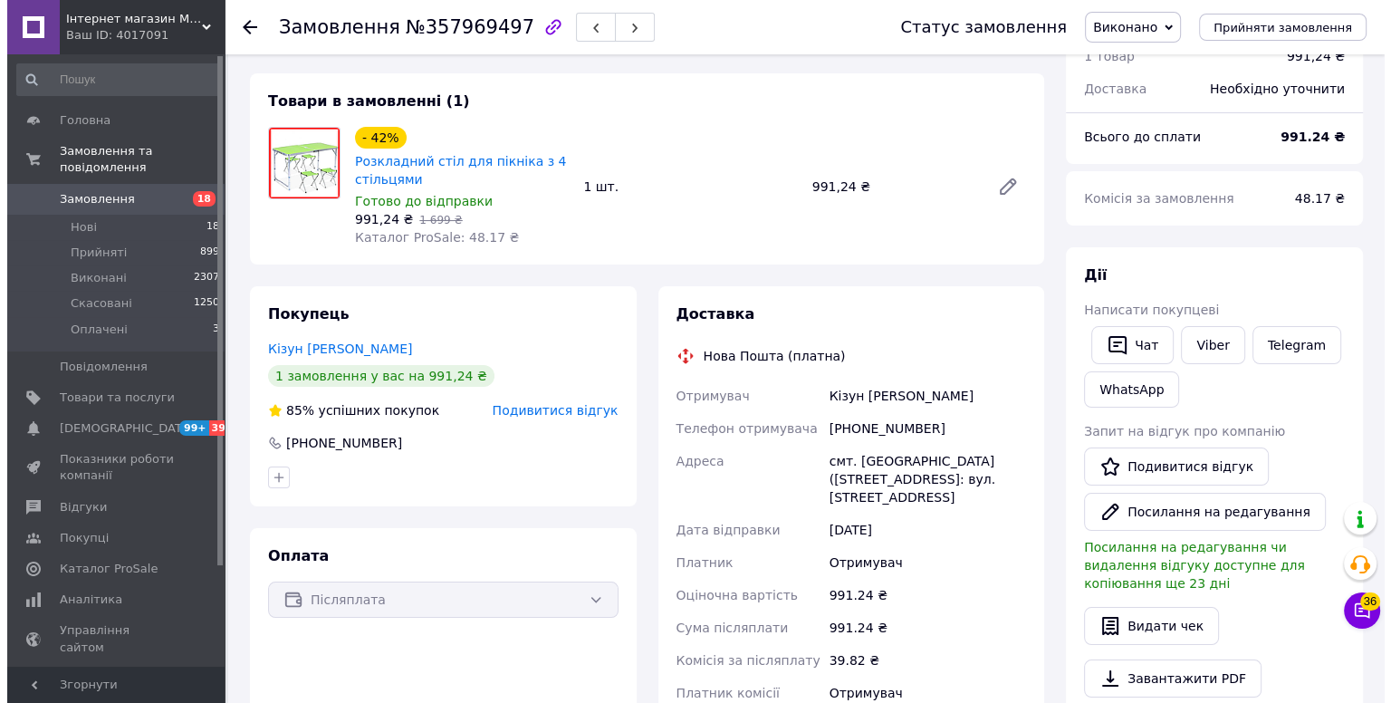
scroll to position [181, 0]
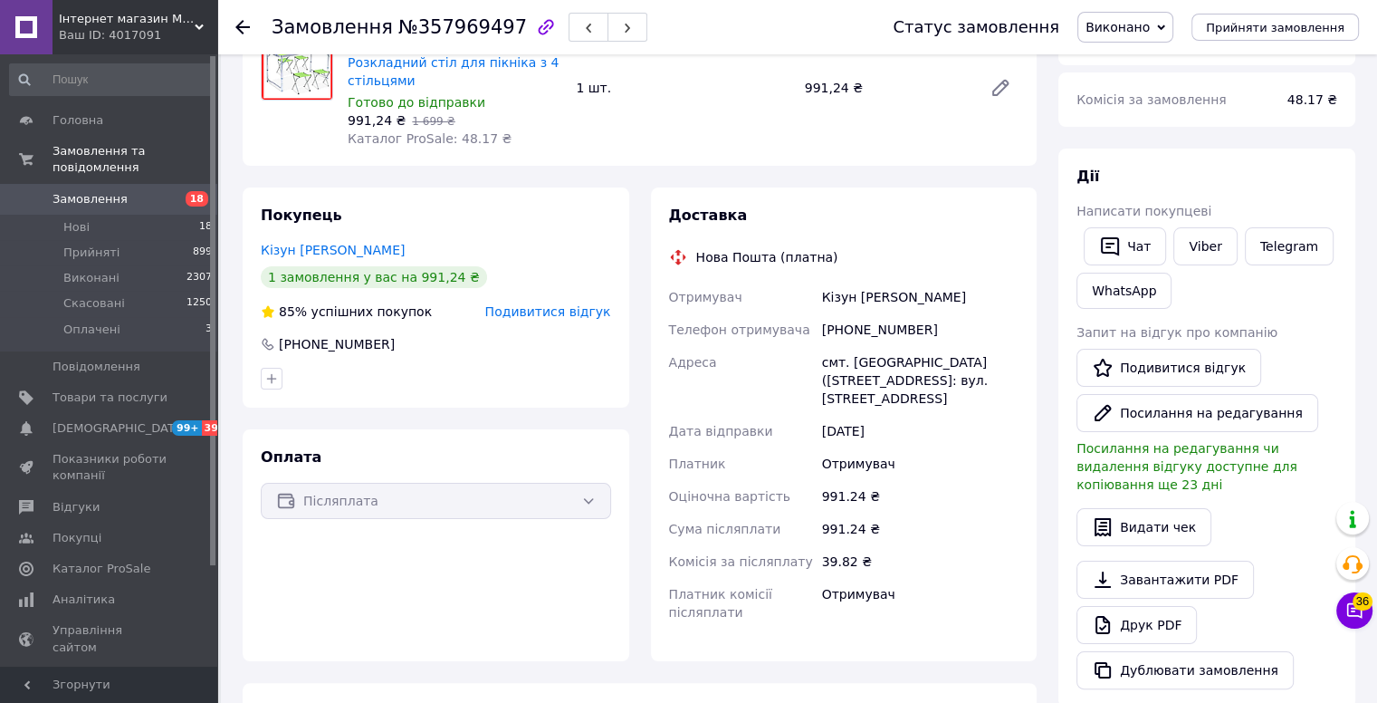
click at [570, 318] on span "Подивитися відгук" at bounding box center [548, 311] width 126 height 14
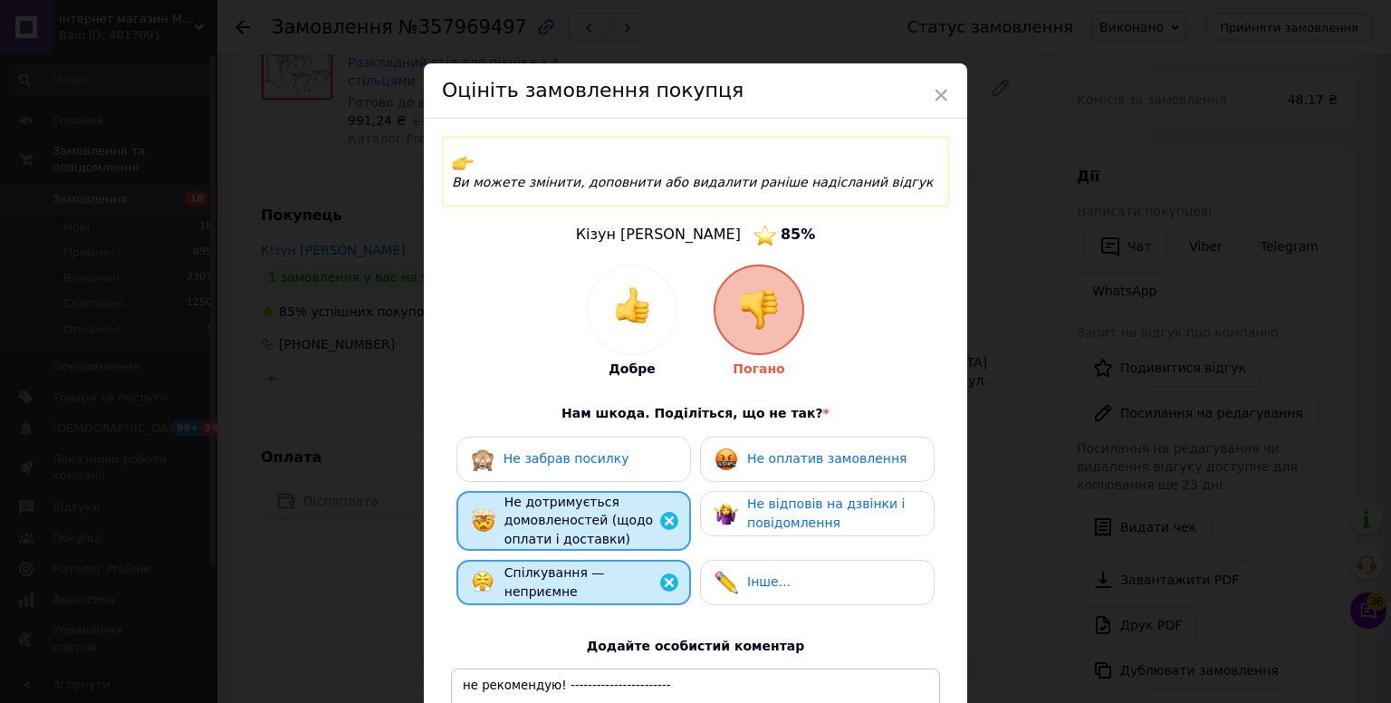
scroll to position [91, 0]
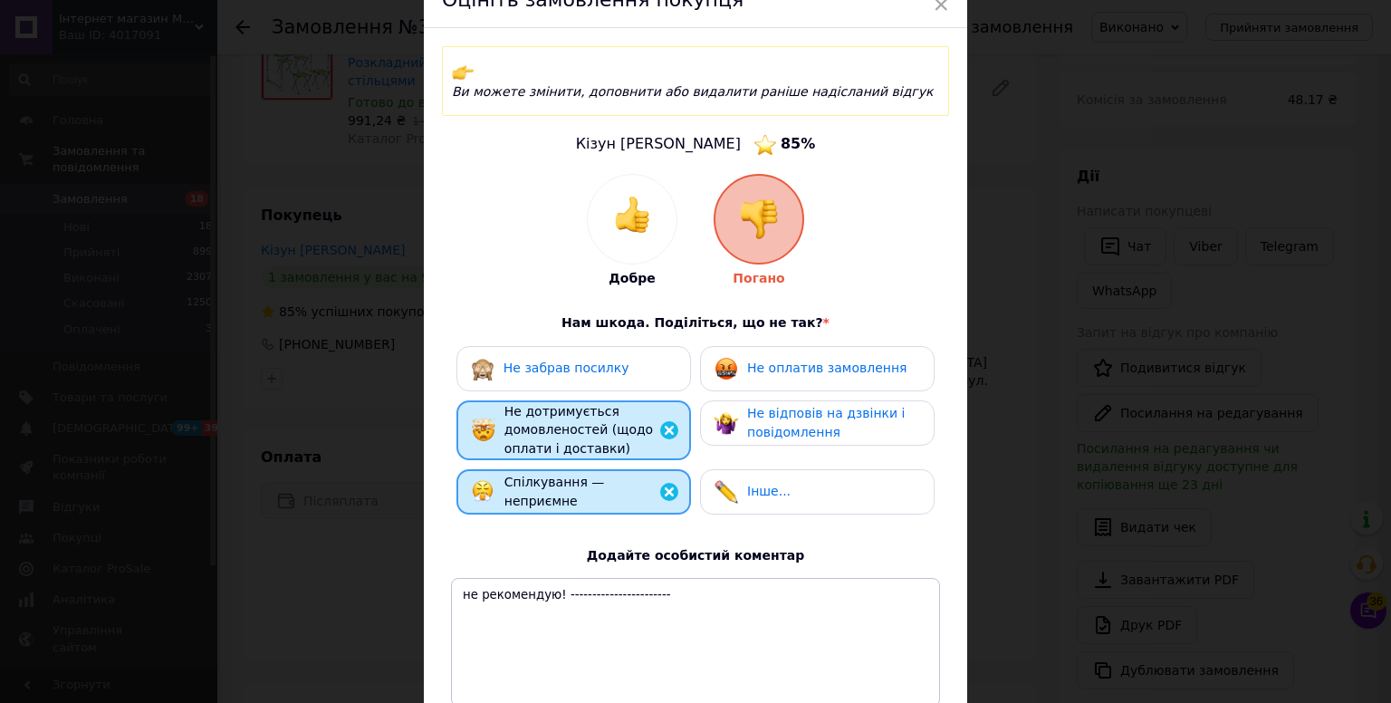
click at [781, 404] on div "Не відповів на дзвінки і повідомлення" at bounding box center [833, 422] width 172 height 37
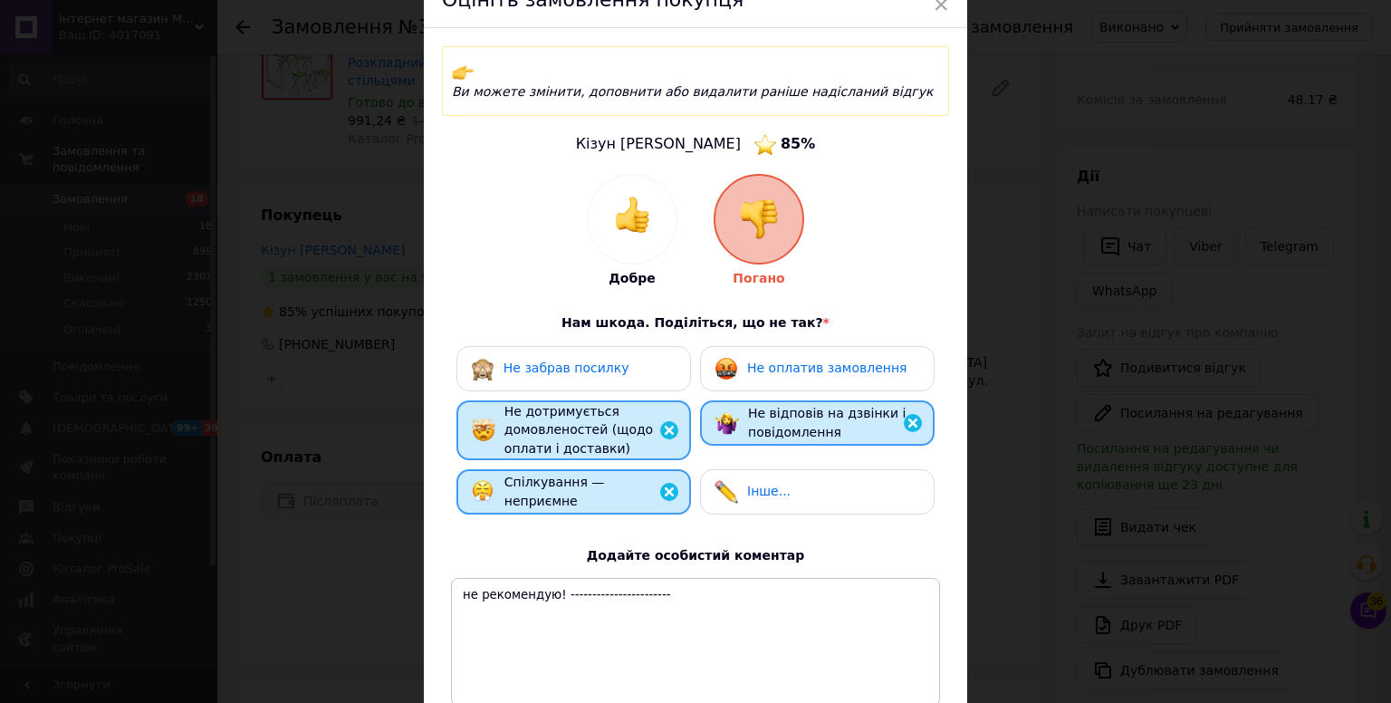
click at [797, 360] on span "Не оплатив замовлення" at bounding box center [826, 367] width 159 height 14
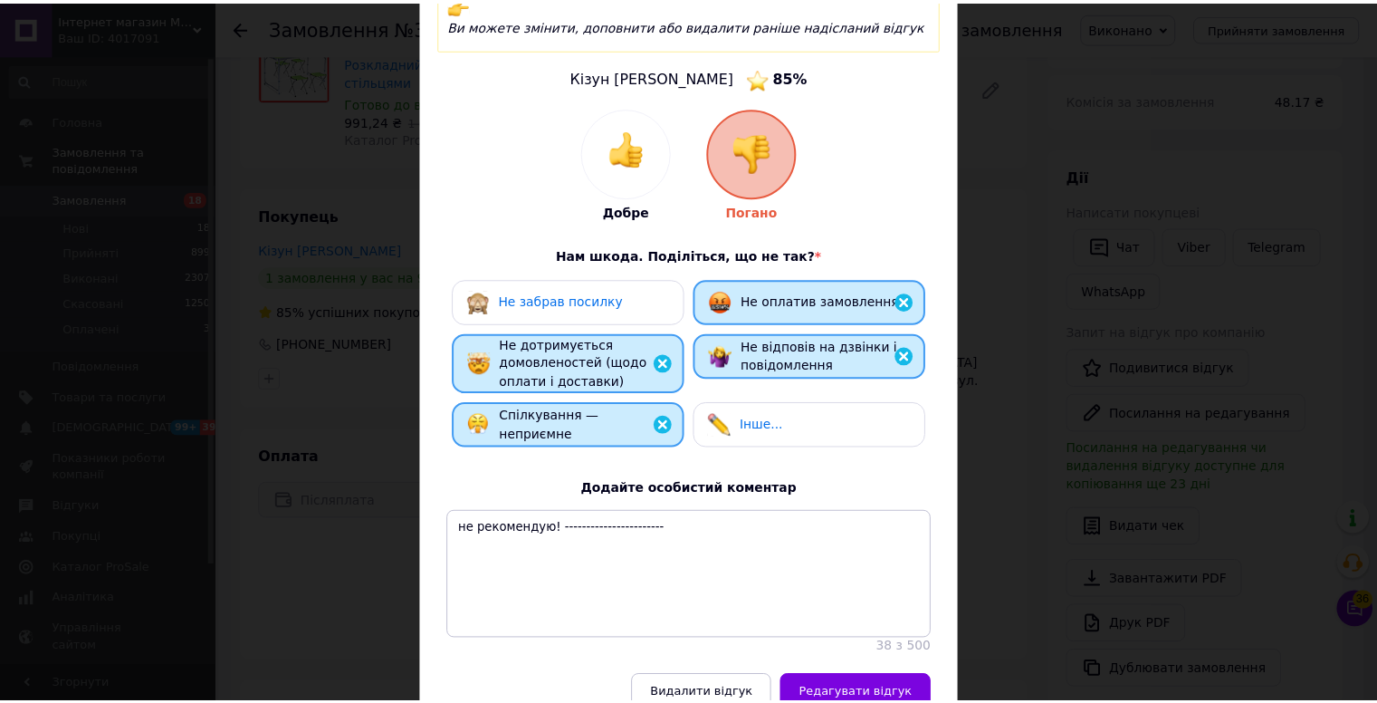
scroll to position [246, 0]
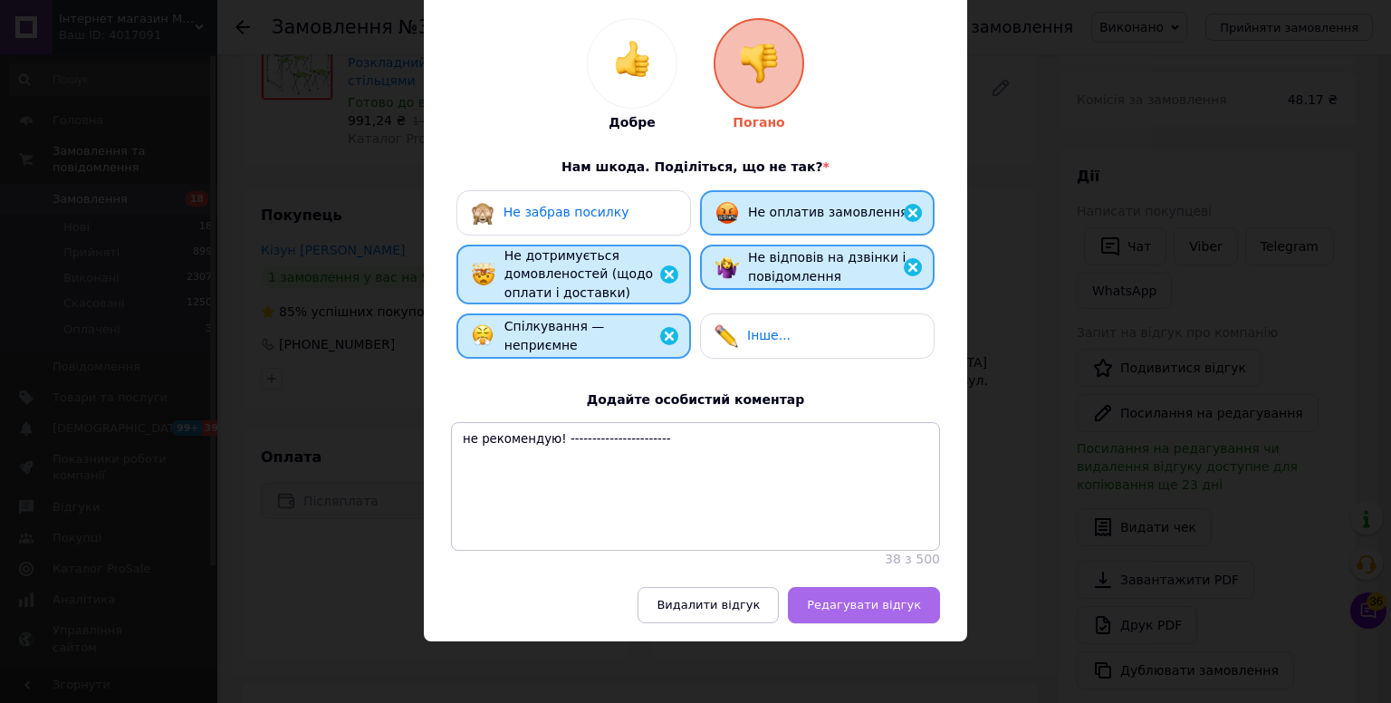
click at [867, 608] on span "Редагувати відгук" at bounding box center [864, 605] width 114 height 14
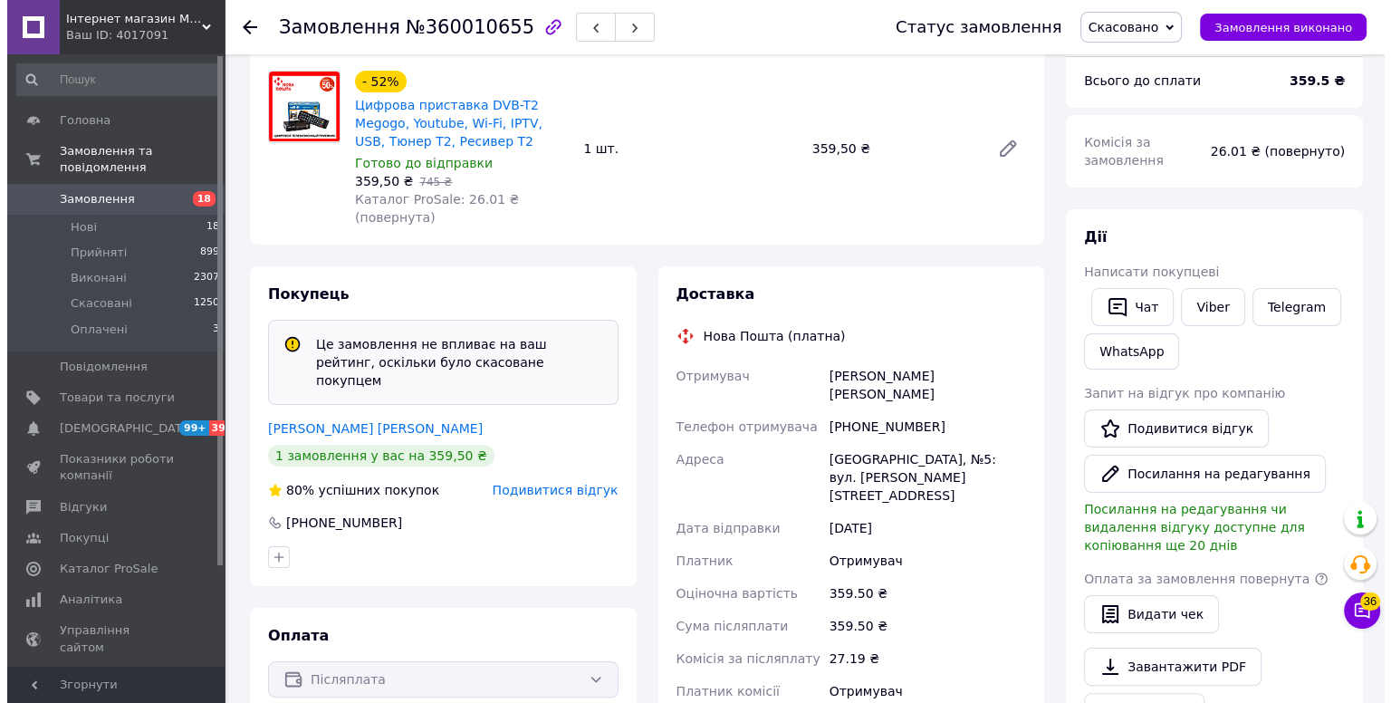
scroll to position [181, 0]
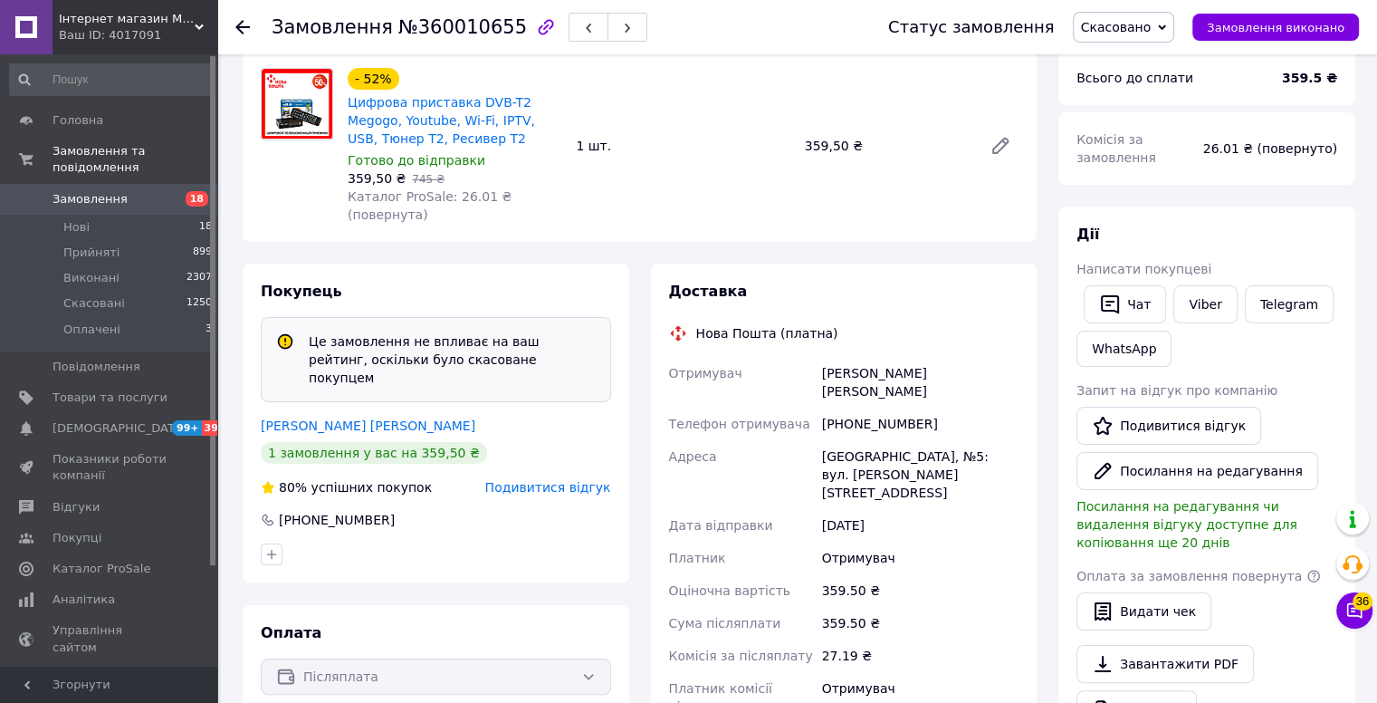
click at [536, 480] on span "Подивитися відгук" at bounding box center [548, 487] width 126 height 14
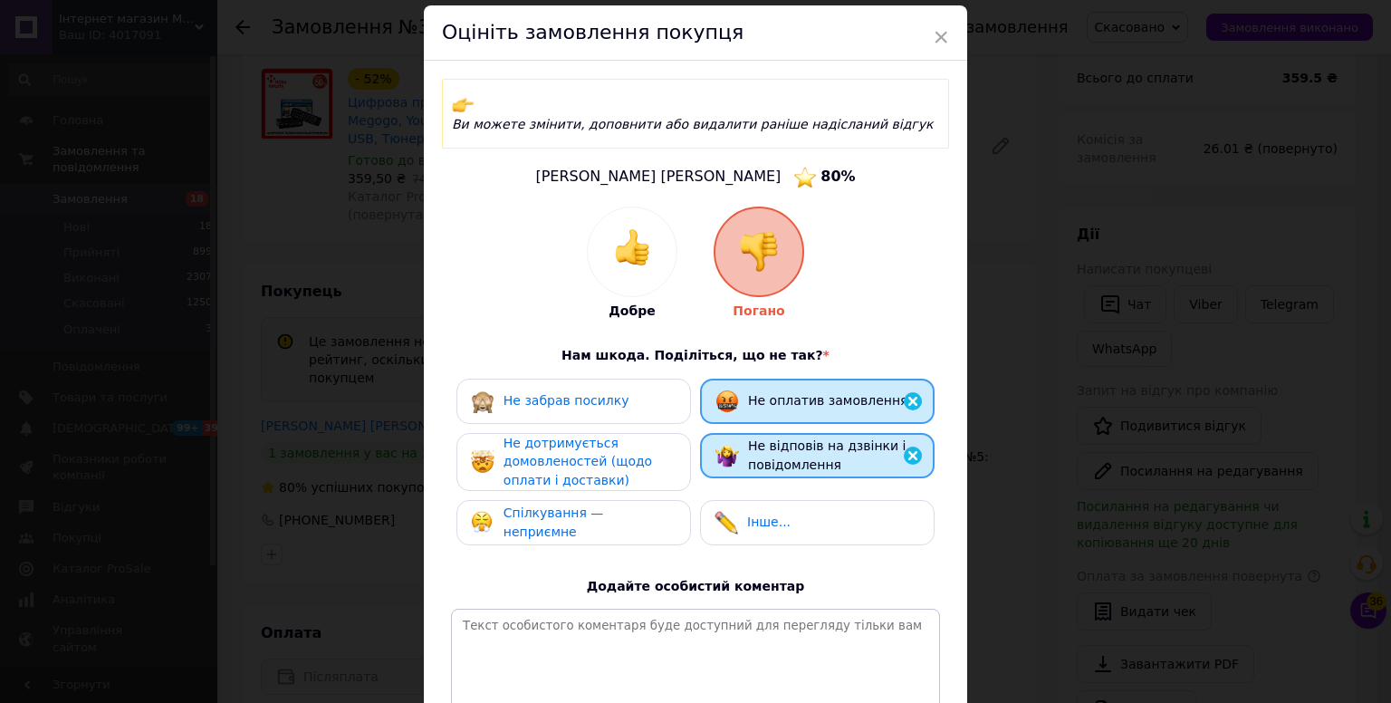
scroll to position [91, 0]
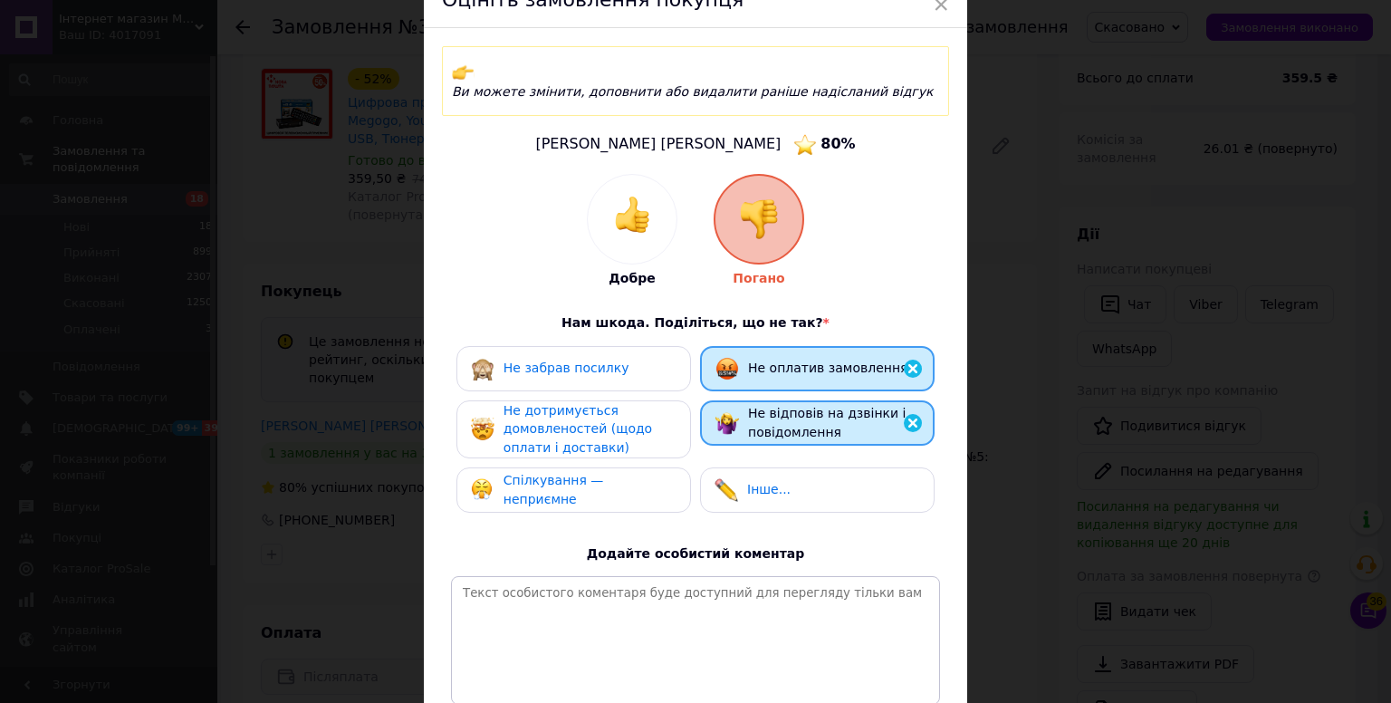
drag, startPoint x: 597, startPoint y: 454, endPoint x: 622, endPoint y: 418, distance: 43.5
click at [595, 467] on div "Спілкування — неприємне" at bounding box center [573, 489] width 235 height 45
click at [622, 418] on div "Не дотримується домовленостей (щодо оплати і доставки)" at bounding box center [589, 429] width 172 height 56
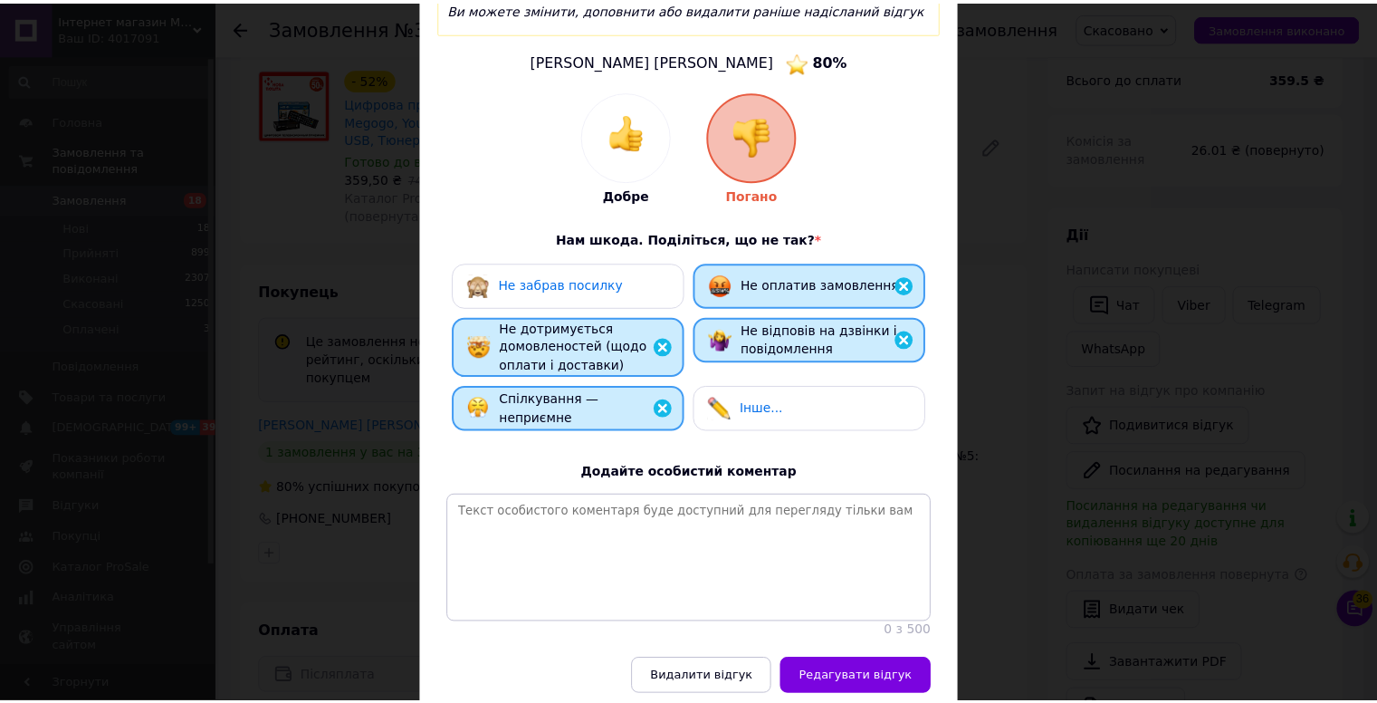
scroll to position [246, 0]
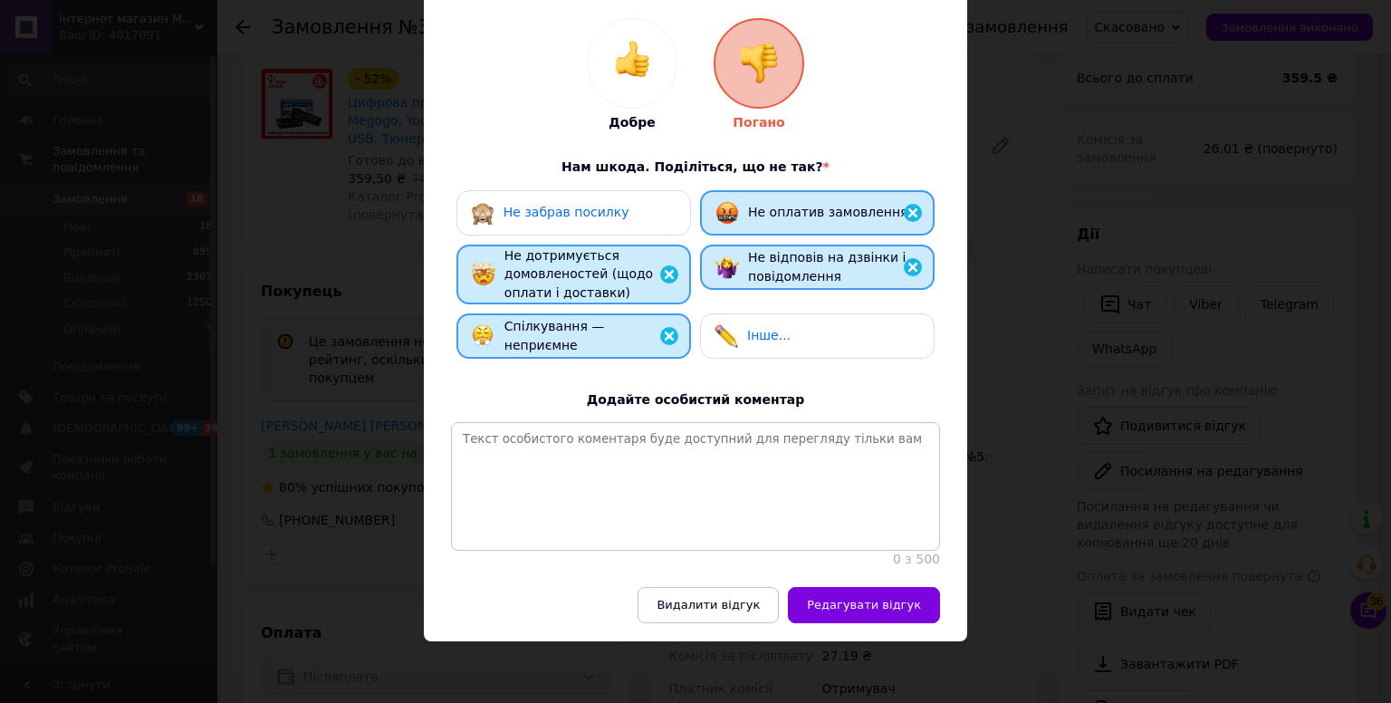
click at [867, 598] on span "Редагувати відгук" at bounding box center [864, 605] width 114 height 14
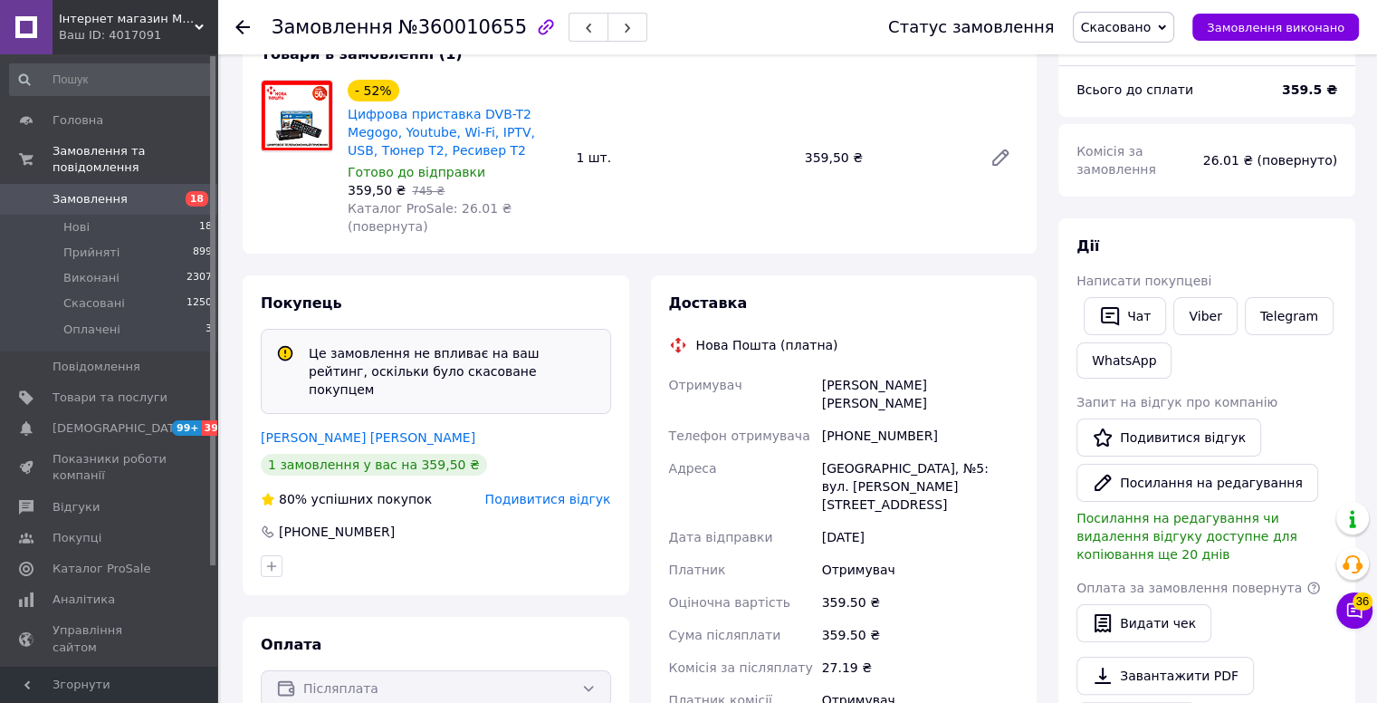
scroll to position [181, 0]
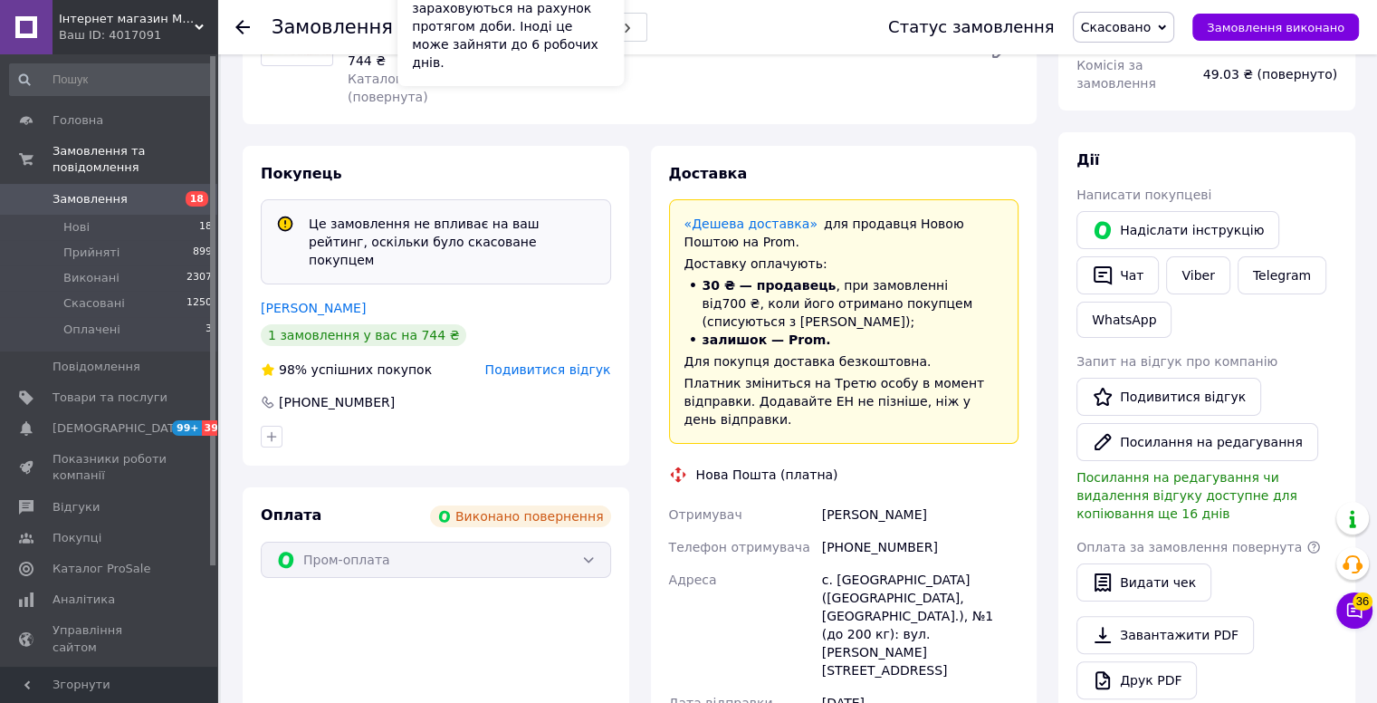
scroll to position [272, 0]
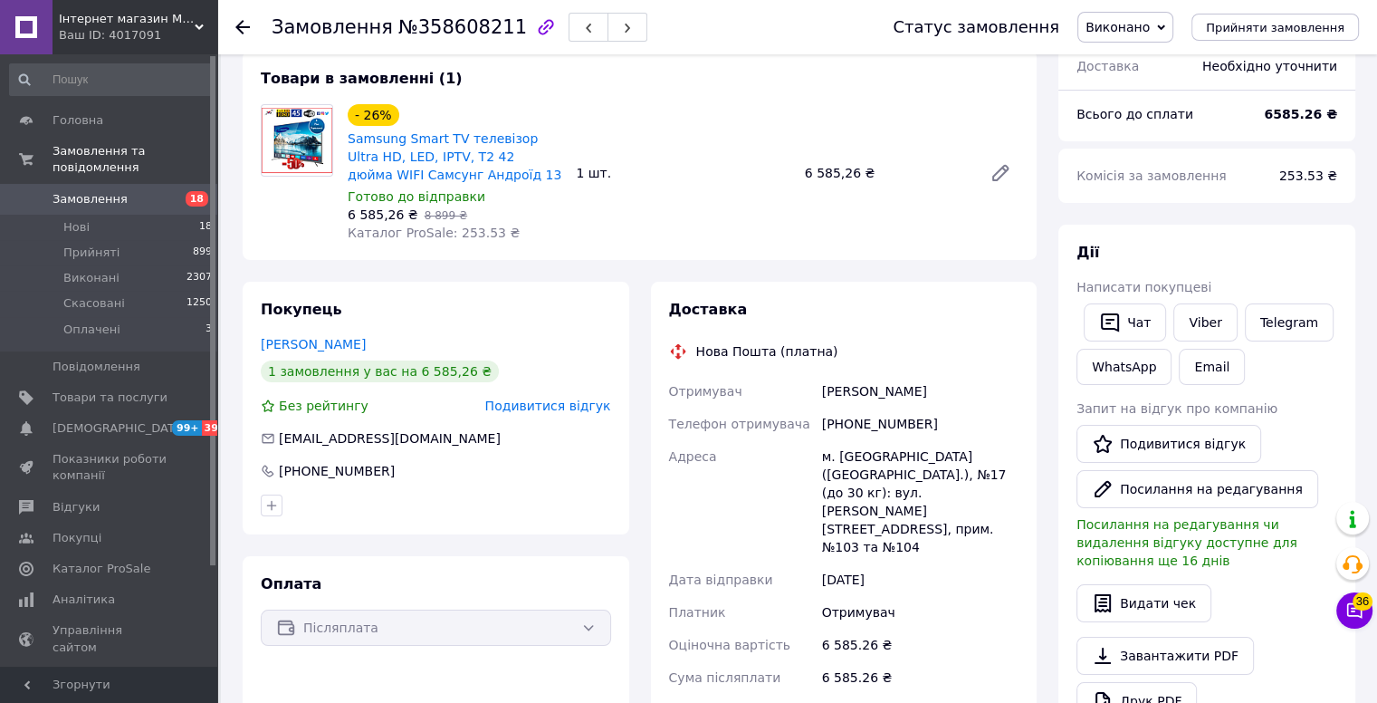
scroll to position [91, 0]
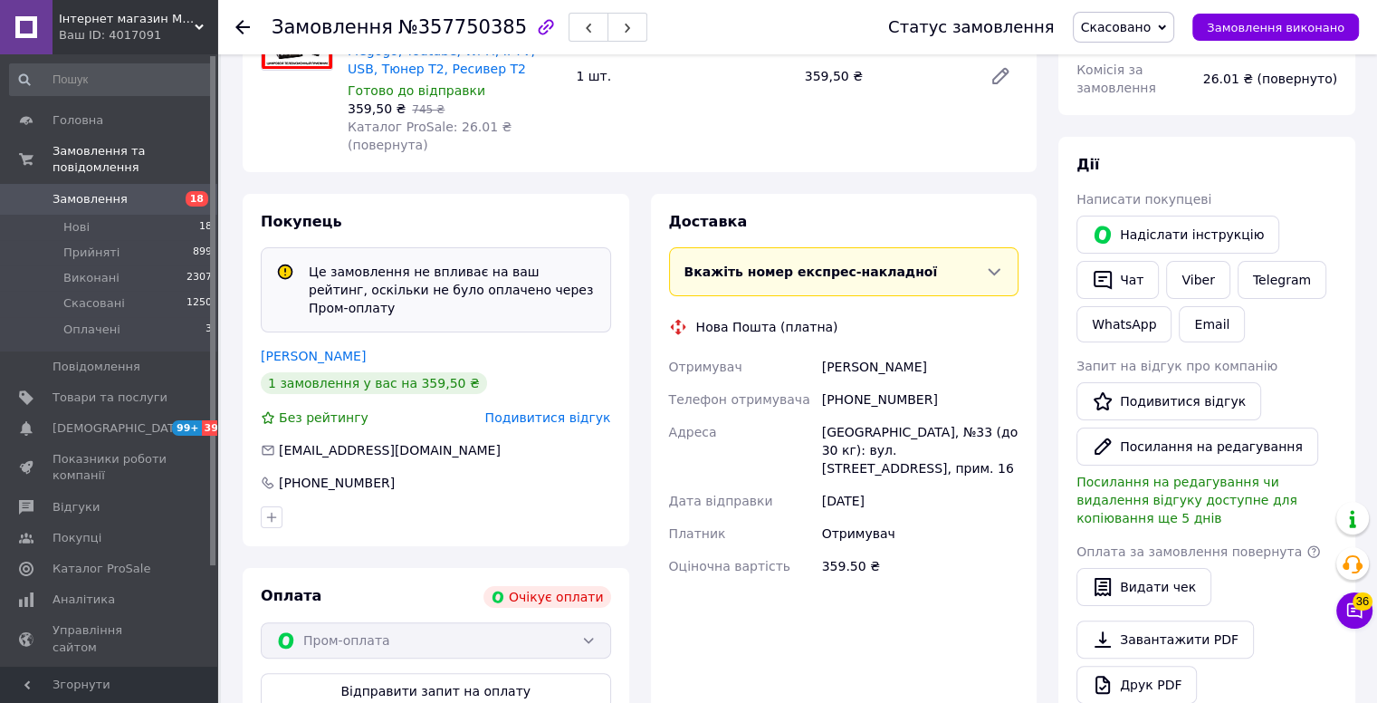
scroll to position [272, 0]
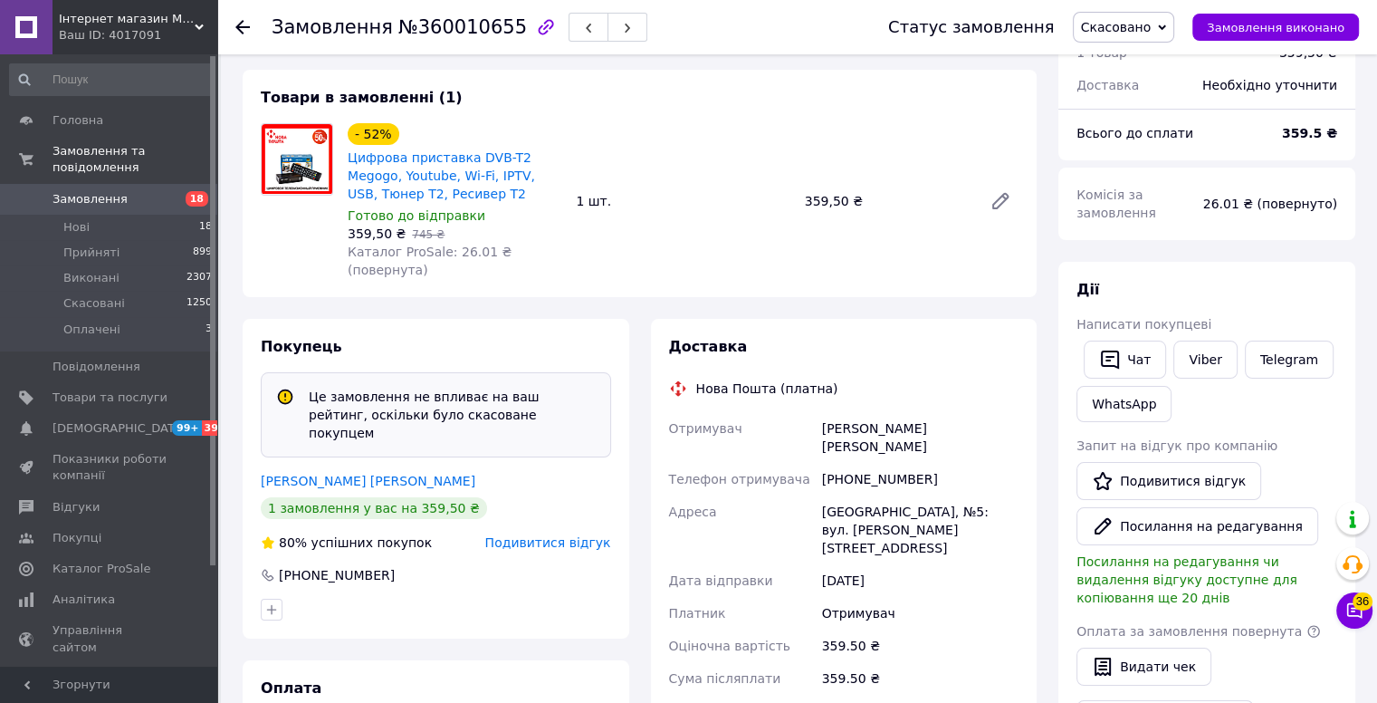
scroll to position [74, 0]
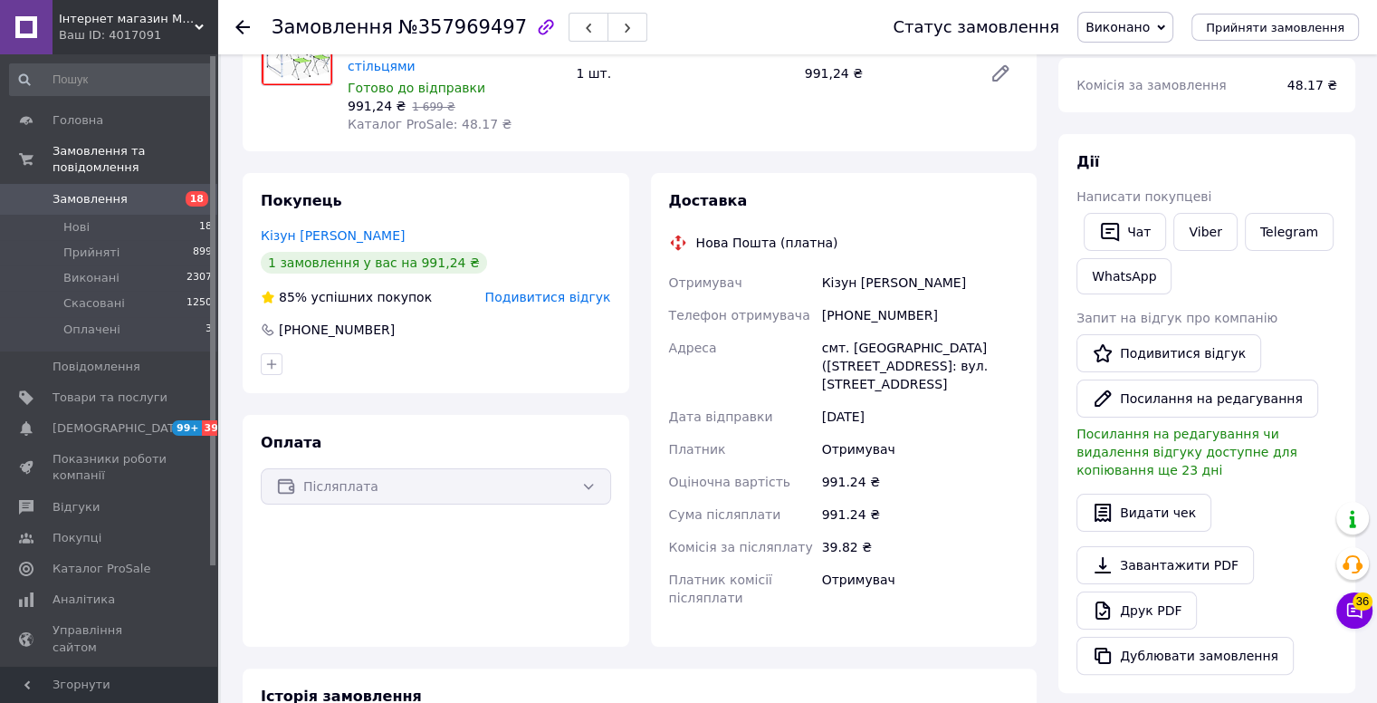
scroll to position [215, 0]
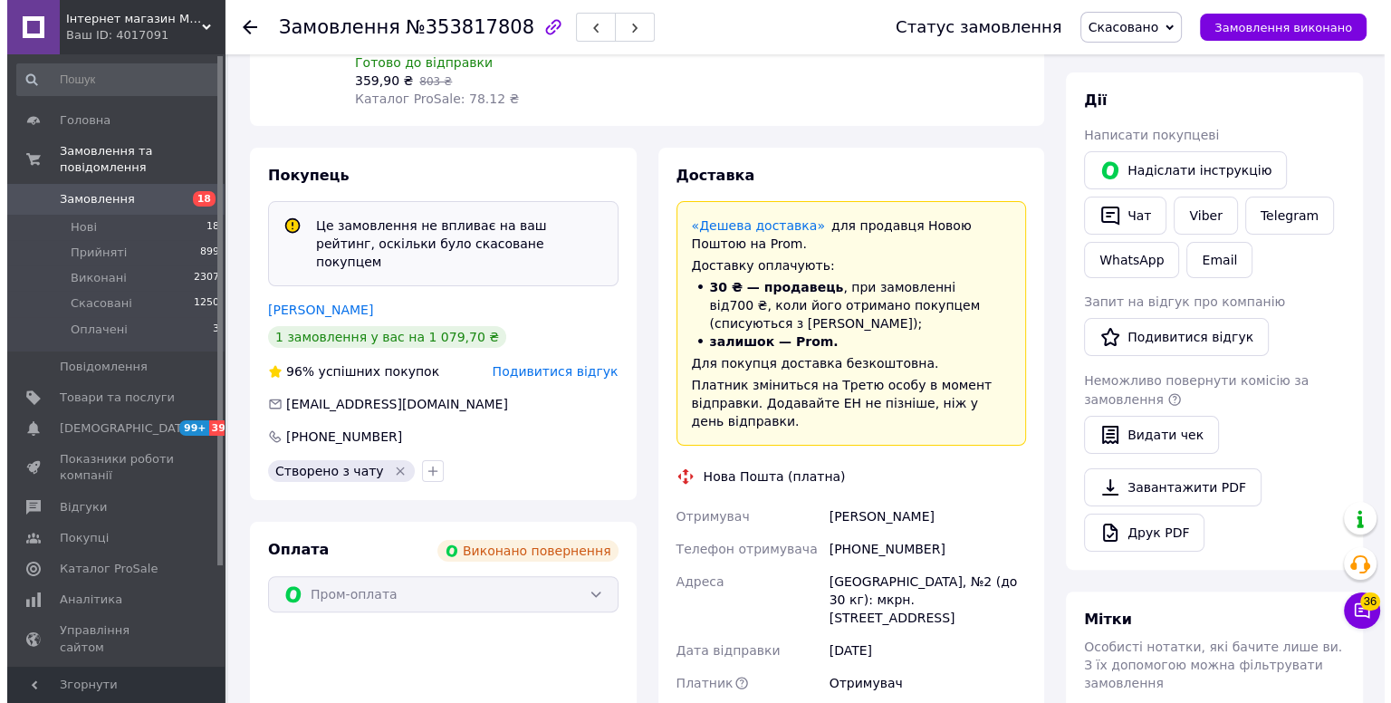
scroll to position [311, 0]
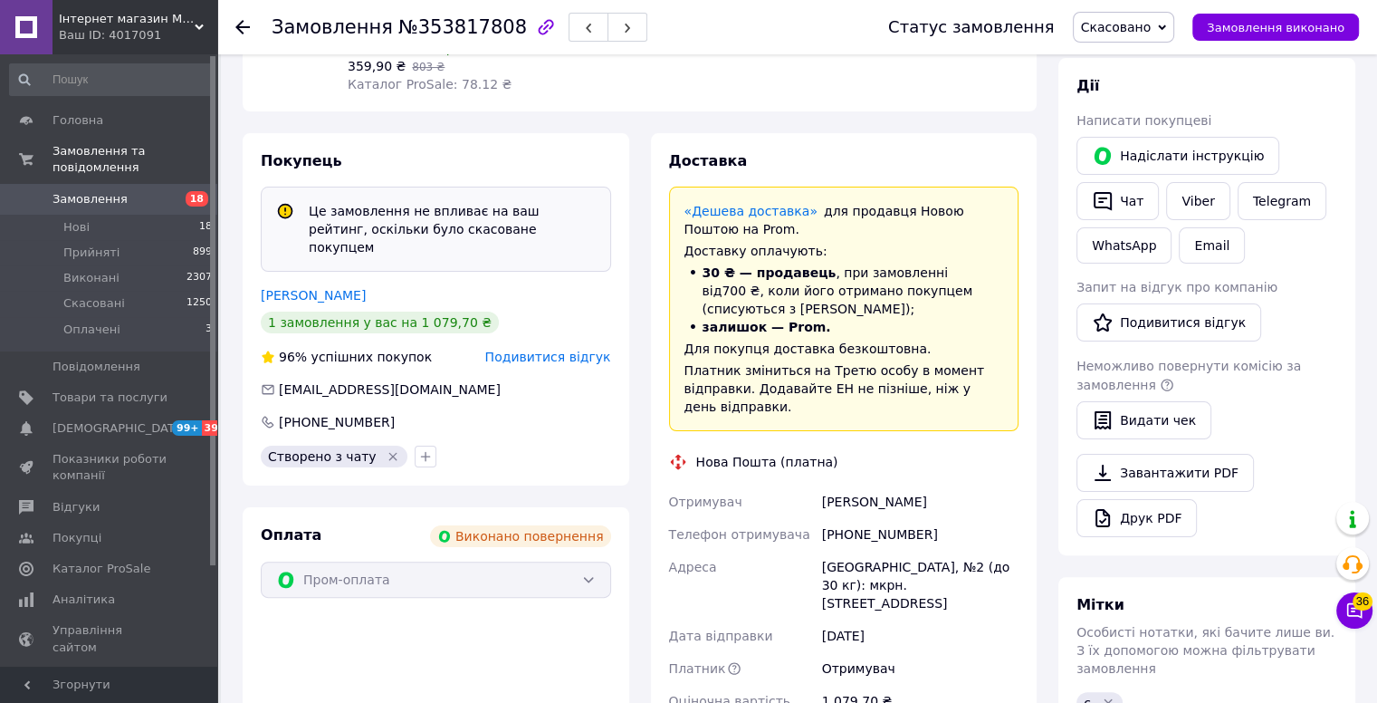
click at [552, 350] on span "Подивитися відгук" at bounding box center [548, 357] width 126 height 14
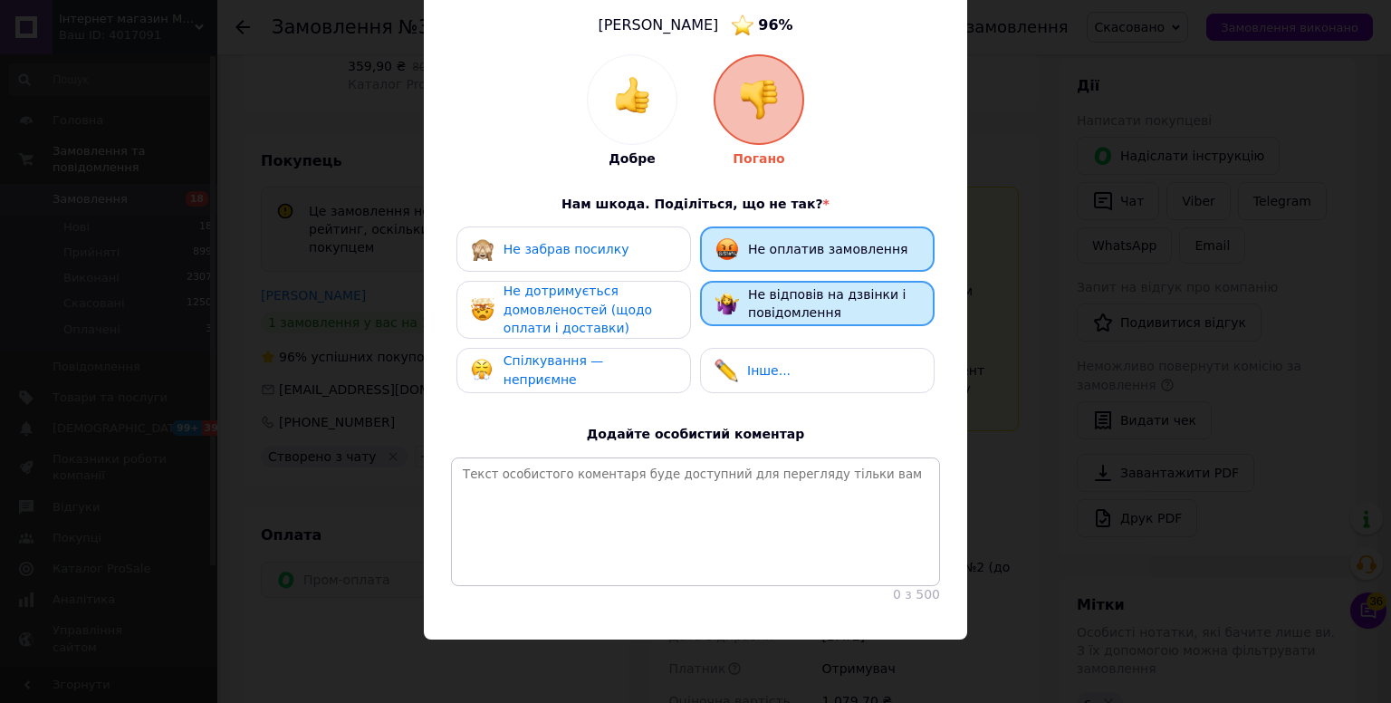
scroll to position [158, 0]
drag, startPoint x: 587, startPoint y: 339, endPoint x: 627, endPoint y: 296, distance: 58.9
click at [587, 348] on div "Спілкування — неприємне" at bounding box center [573, 370] width 235 height 45
click at [627, 295] on span "Не дотримується домовленостей (щодо оплати і доставки)" at bounding box center [577, 309] width 148 height 52
click at [574, 353] on span "Спілкування — неприємне" at bounding box center [553, 370] width 101 height 34
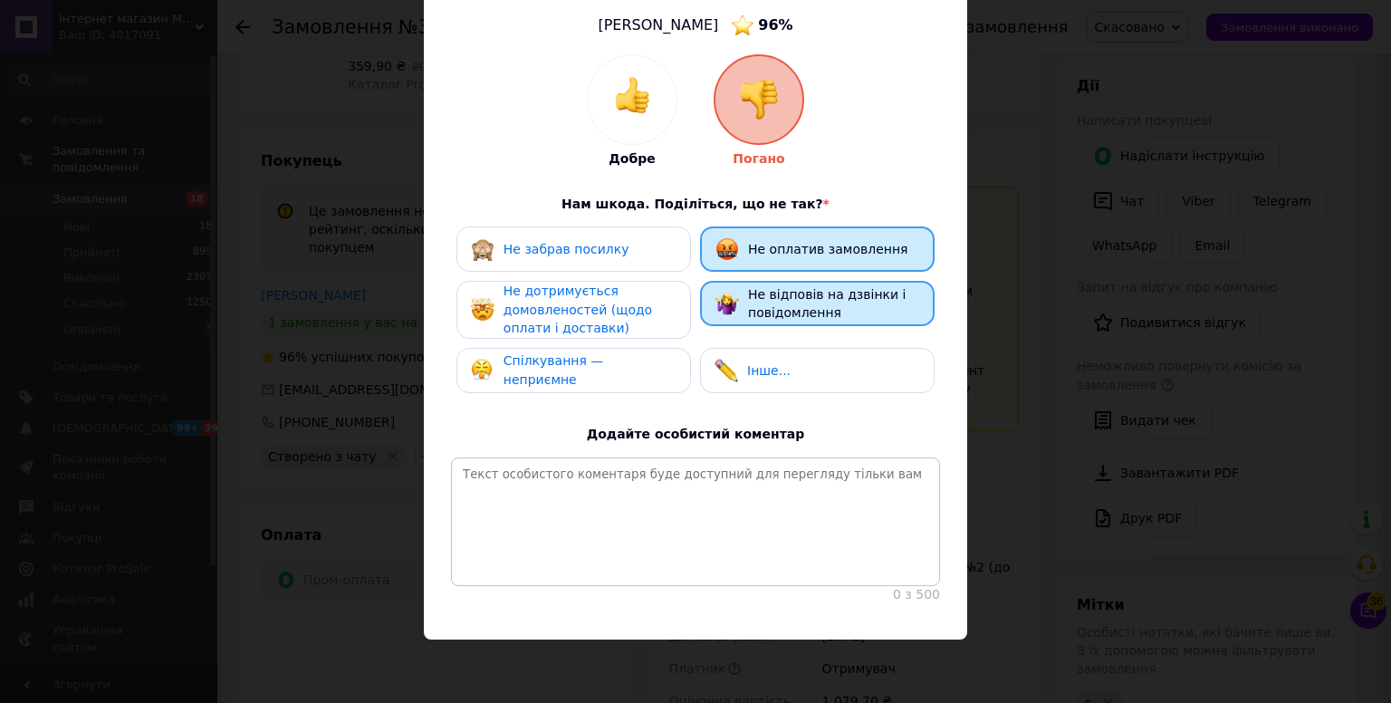
click at [621, 304] on div "Не дотримується домовленостей (щодо оплати і доставки)" at bounding box center [589, 310] width 172 height 56
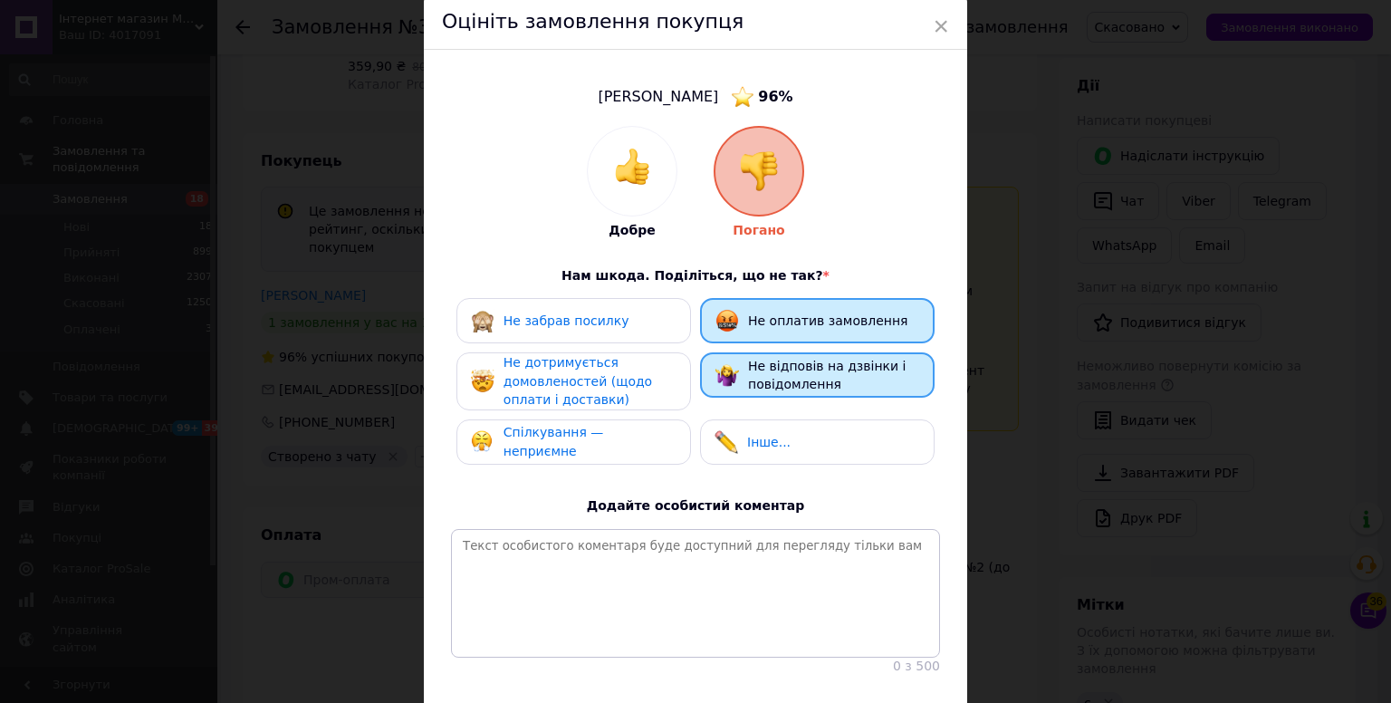
scroll to position [0, 0]
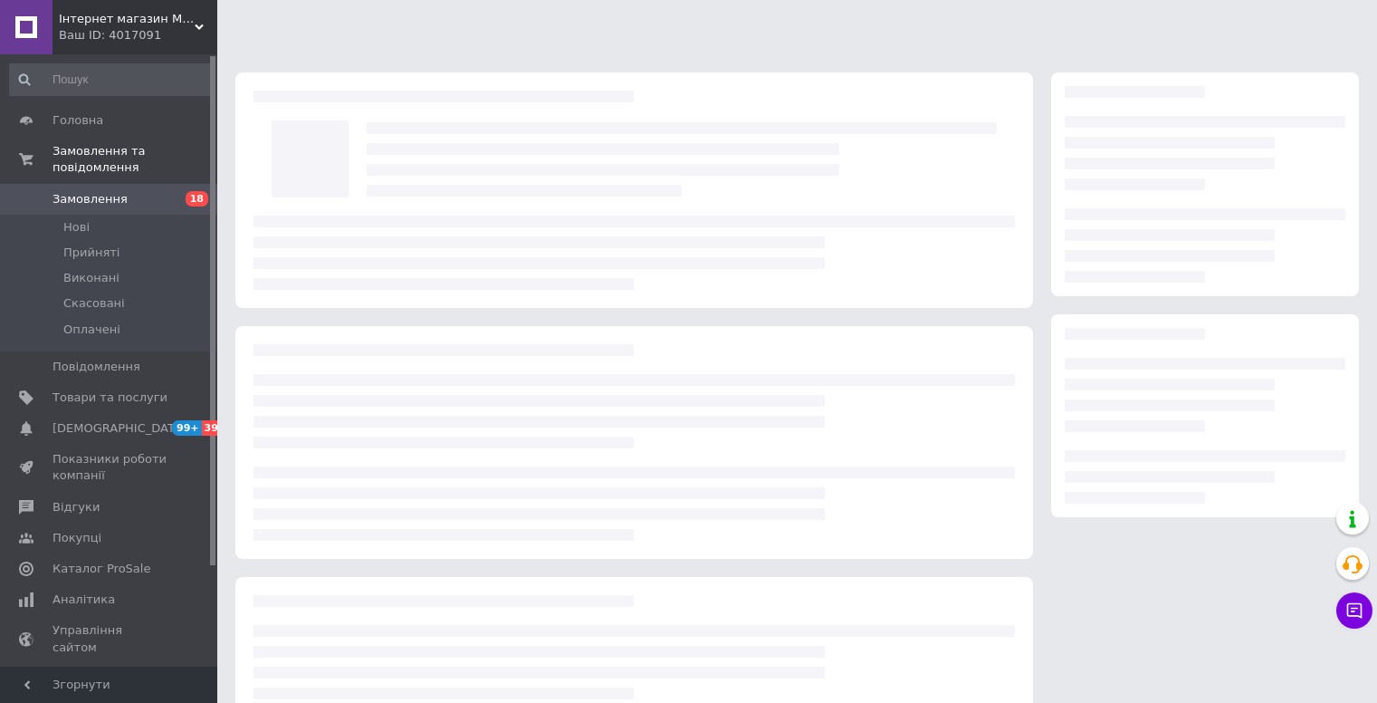
scroll to position [74, 0]
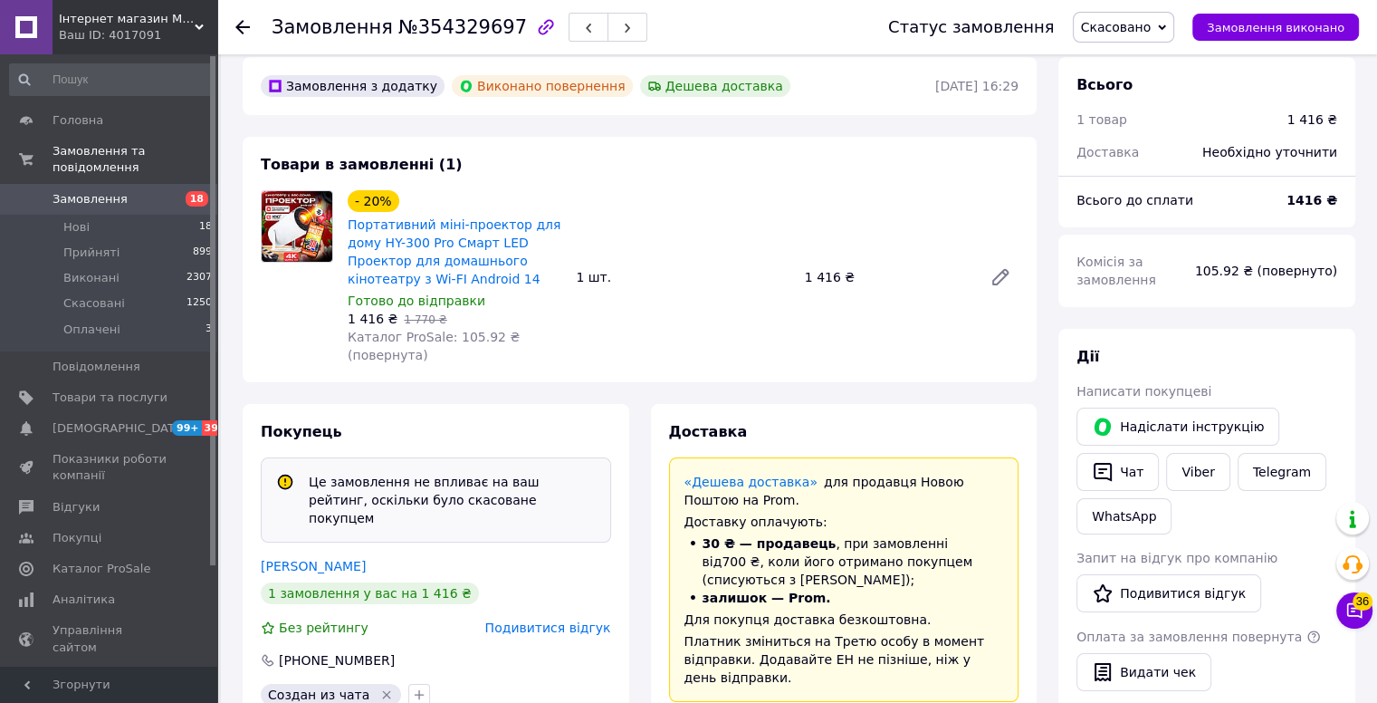
scroll to position [181, 0]
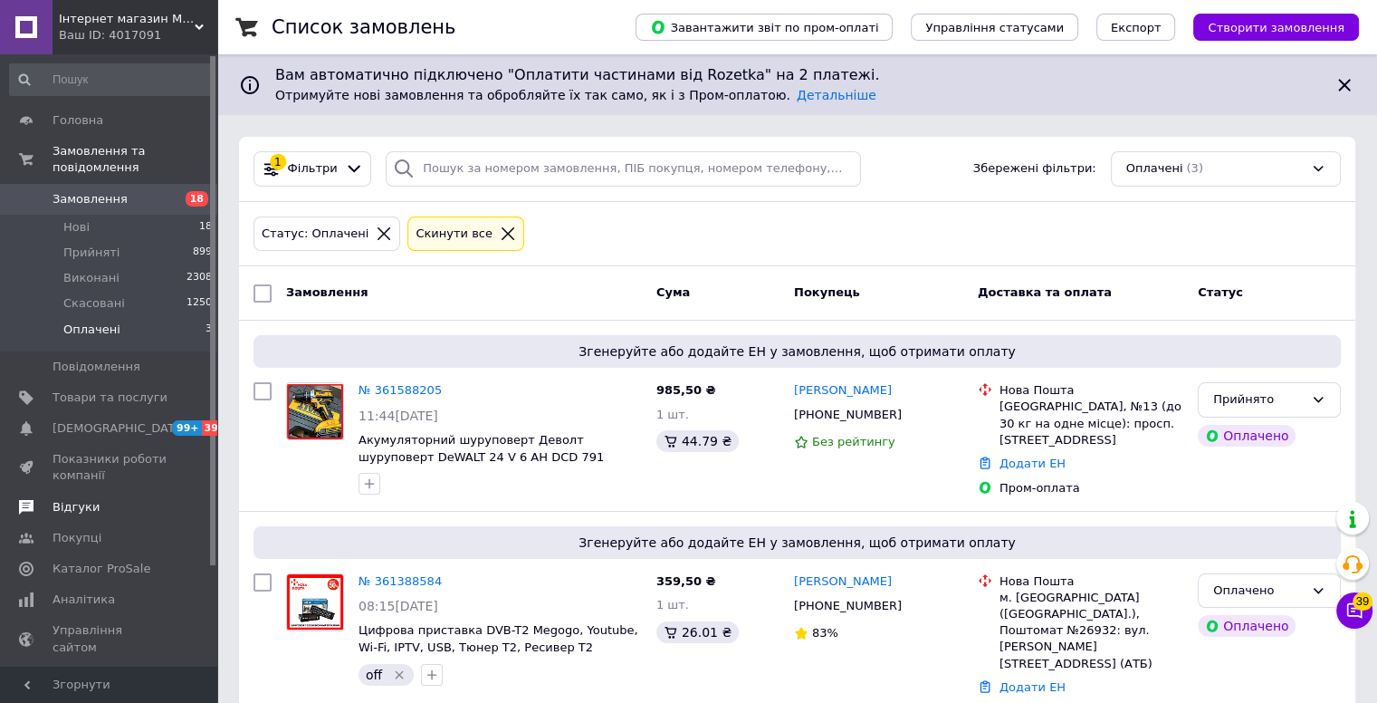
click at [101, 499] on span "Відгуки" at bounding box center [110, 507] width 115 height 16
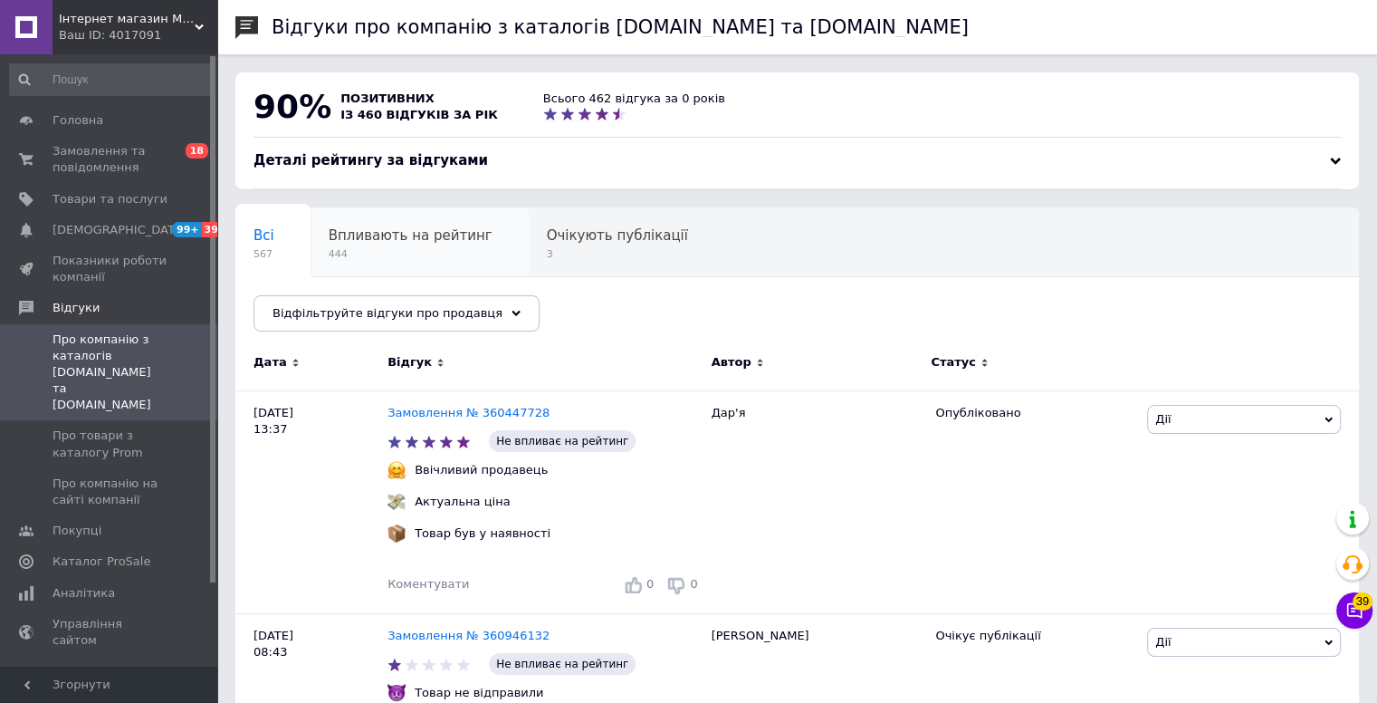
click at [383, 219] on div "Впливають на рейтинг 444" at bounding box center [420, 242] width 218 height 69
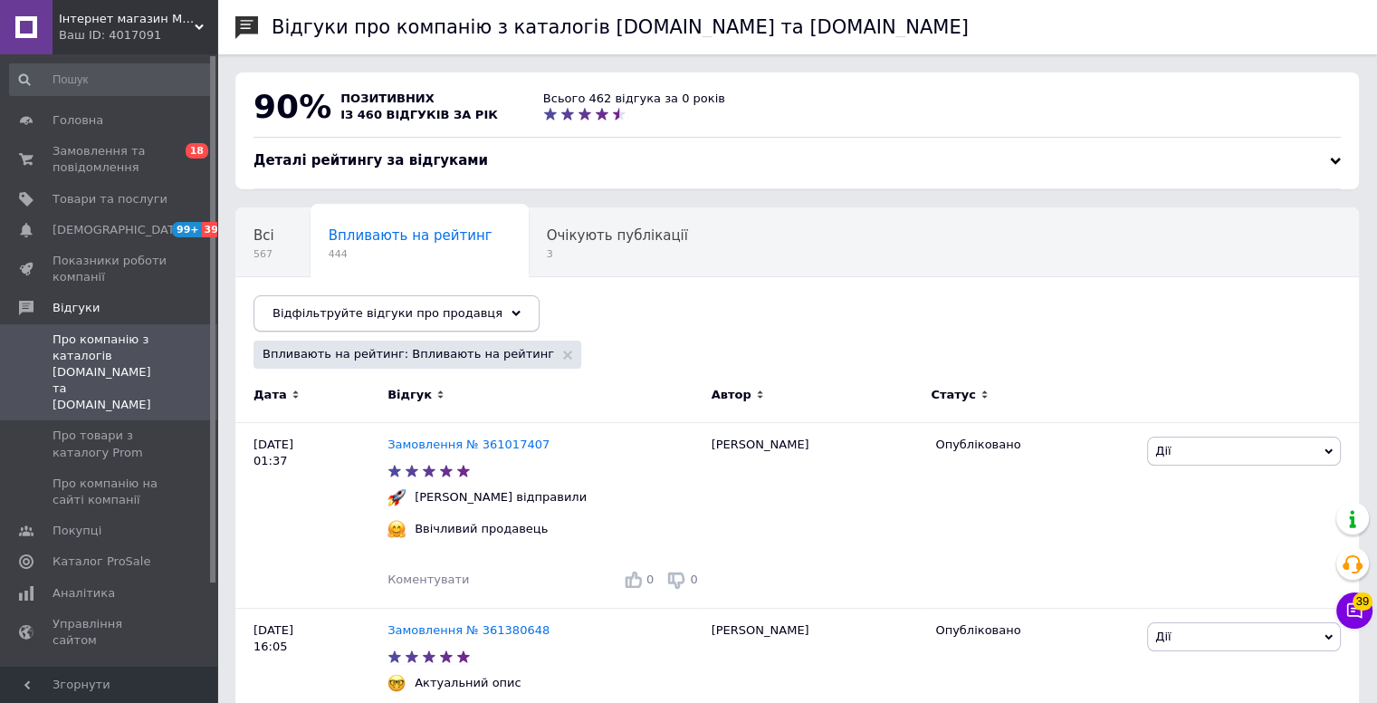
click at [458, 309] on span "Відфільтруйте відгуки про продавця" at bounding box center [388, 313] width 230 height 14
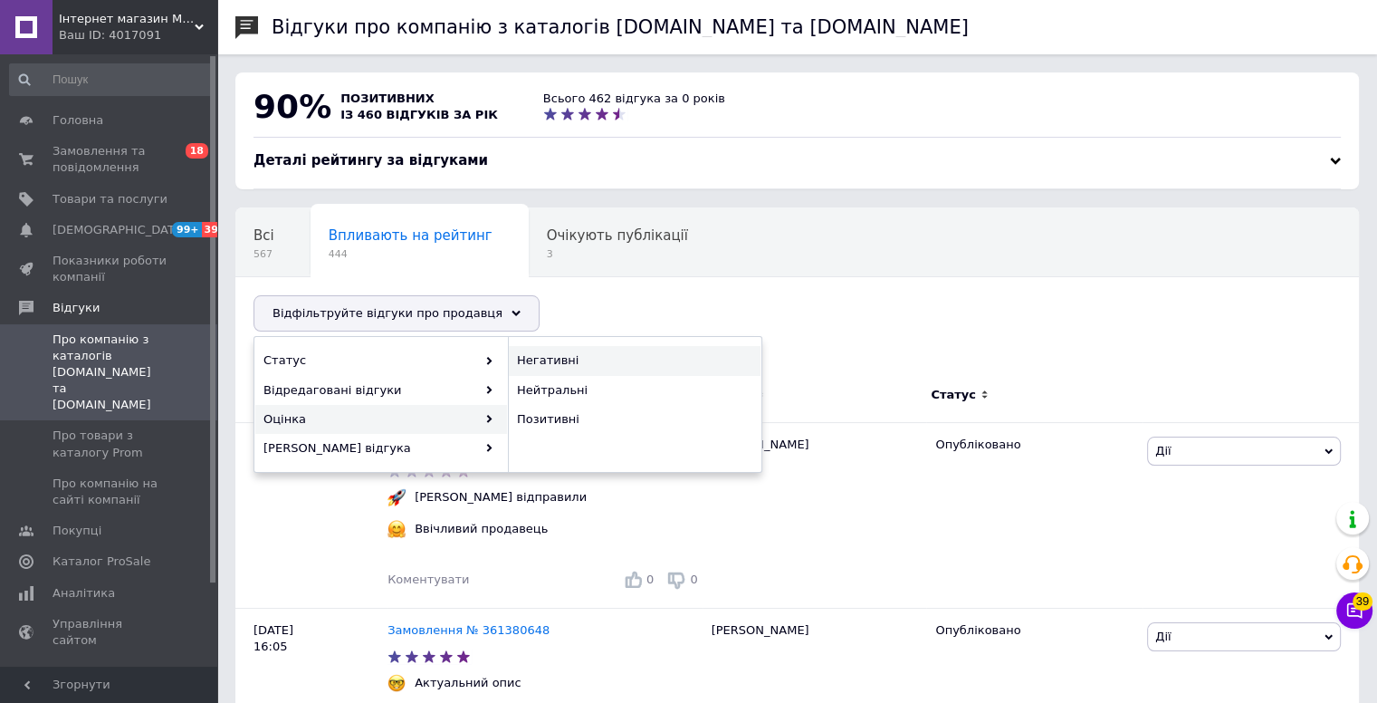
click at [634, 361] on span "Негативні" at bounding box center [632, 360] width 231 height 16
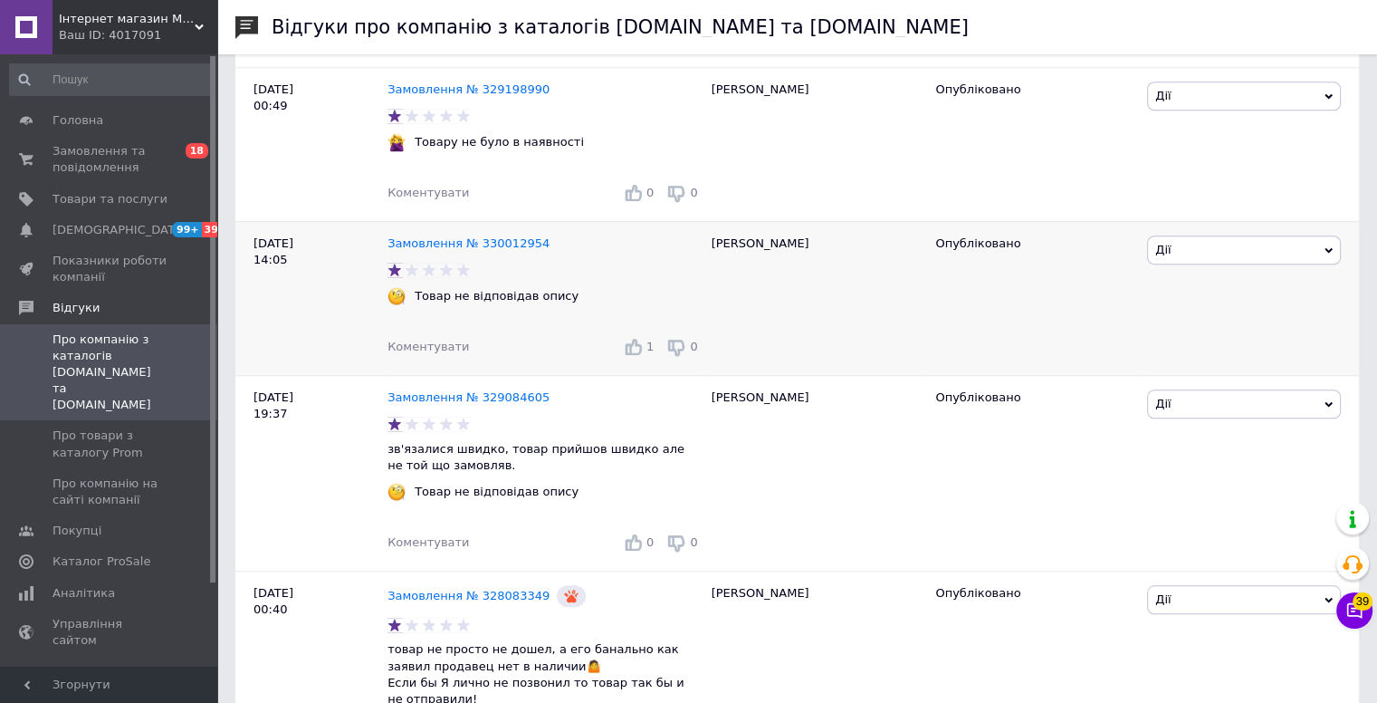
scroll to position [8379, 0]
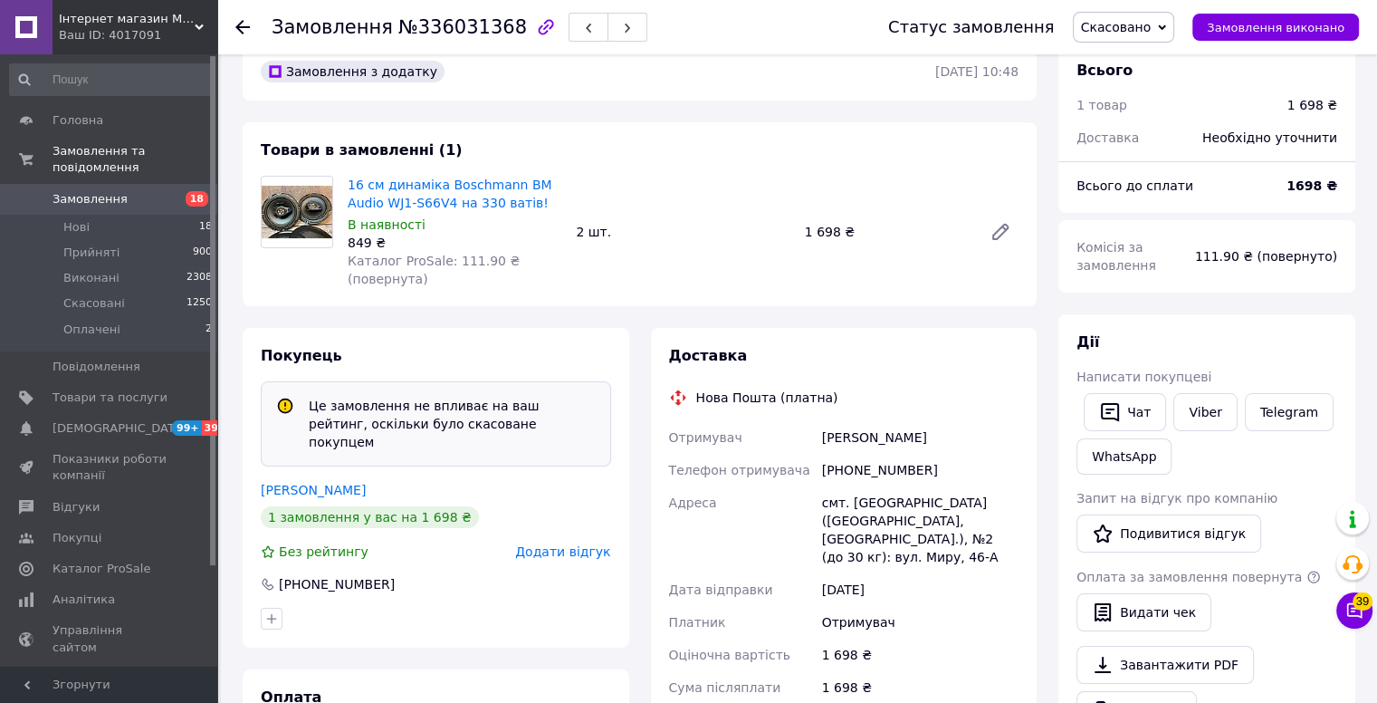
scroll to position [181, 0]
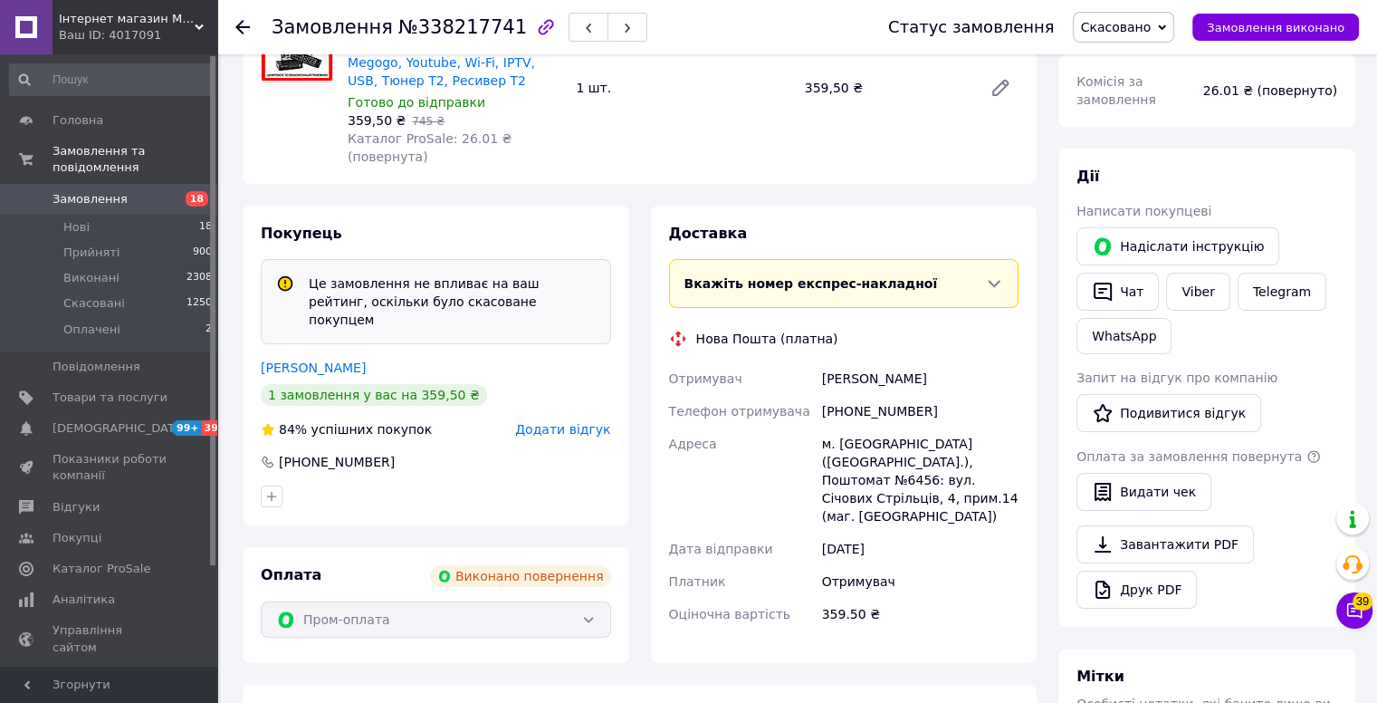
scroll to position [272, 0]
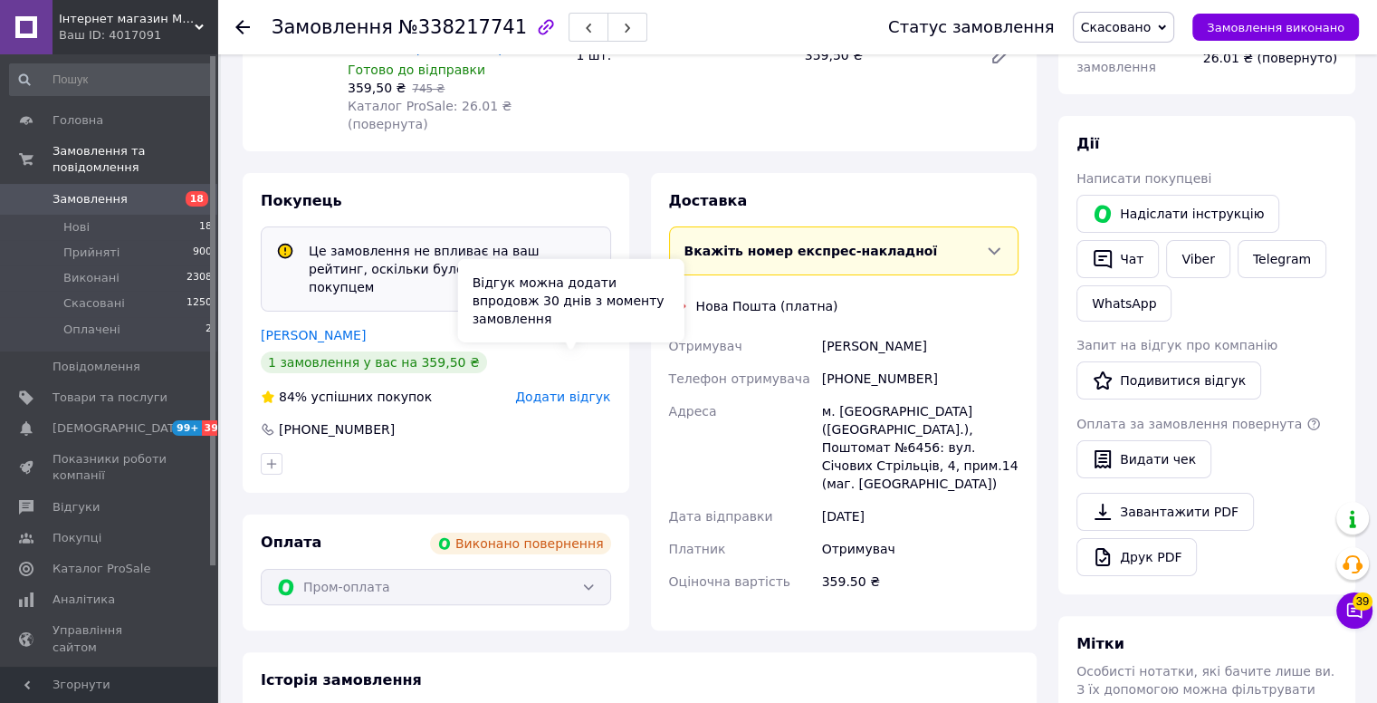
click at [561, 389] on span "Додати відгук" at bounding box center [562, 396] width 95 height 14
click at [582, 389] on span "Додати відгук" at bounding box center [562, 396] width 95 height 14
click at [552, 389] on span "Додати відгук" at bounding box center [562, 396] width 95 height 14
click at [556, 389] on span "Додати відгук" at bounding box center [562, 396] width 95 height 14
click at [558, 389] on span "Додати відгук" at bounding box center [562, 396] width 95 height 14
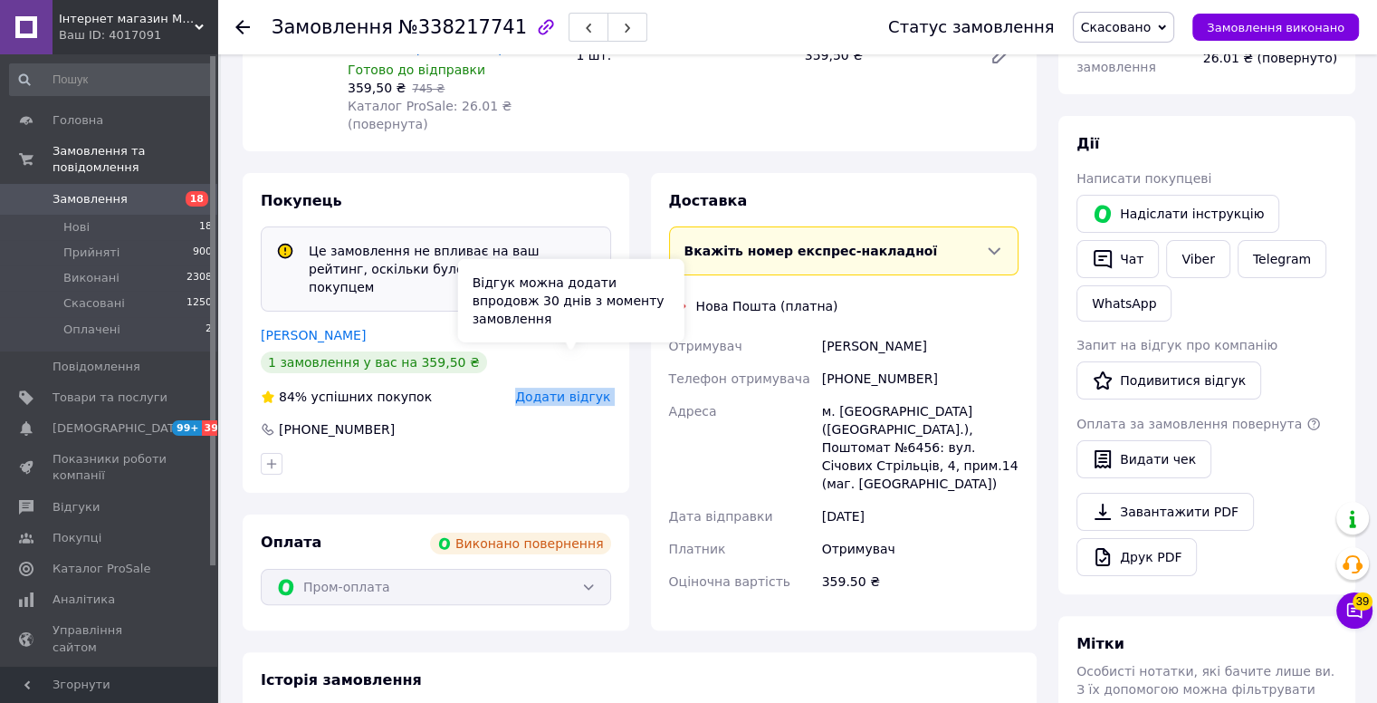
click at [558, 389] on span "Додати відгук" at bounding box center [562, 396] width 95 height 14
click at [553, 389] on span "Додати відгук" at bounding box center [562, 396] width 95 height 14
click at [533, 449] on div at bounding box center [436, 463] width 358 height 29
click at [554, 389] on span "Додати відгук" at bounding box center [562, 396] width 95 height 14
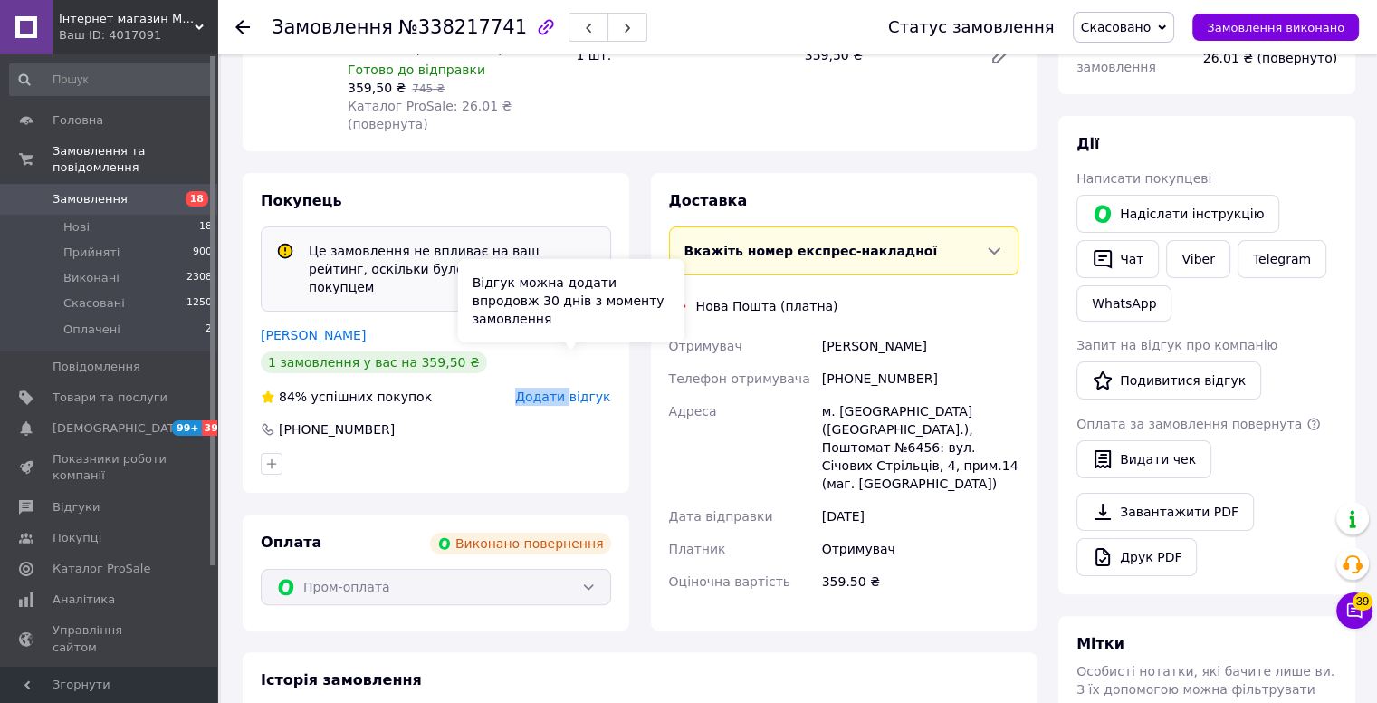
click at [554, 389] on span "Додати відгук" at bounding box center [562, 396] width 95 height 14
click at [551, 449] on div at bounding box center [436, 463] width 358 height 29
click at [548, 389] on span "Додати відгук" at bounding box center [562, 396] width 95 height 14
click at [545, 389] on span "Додати відгук" at bounding box center [562, 396] width 95 height 14
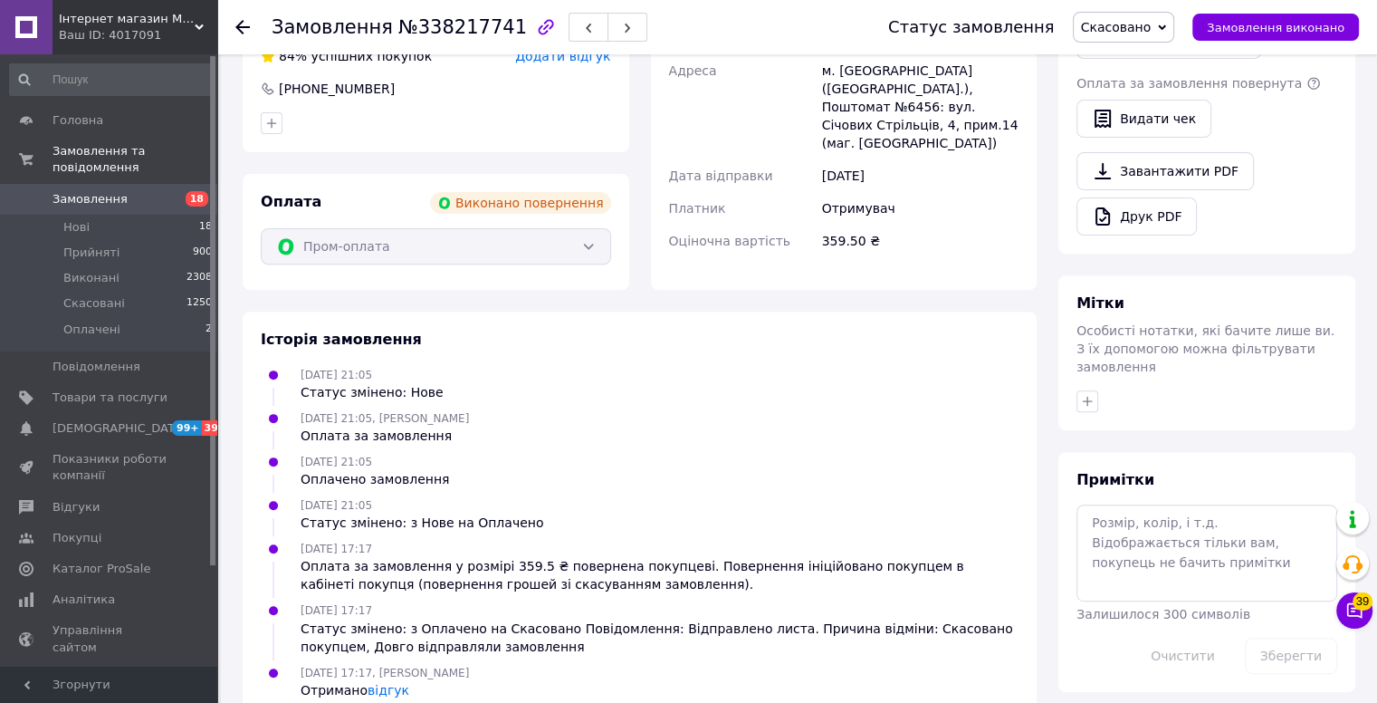
scroll to position [160, 0]
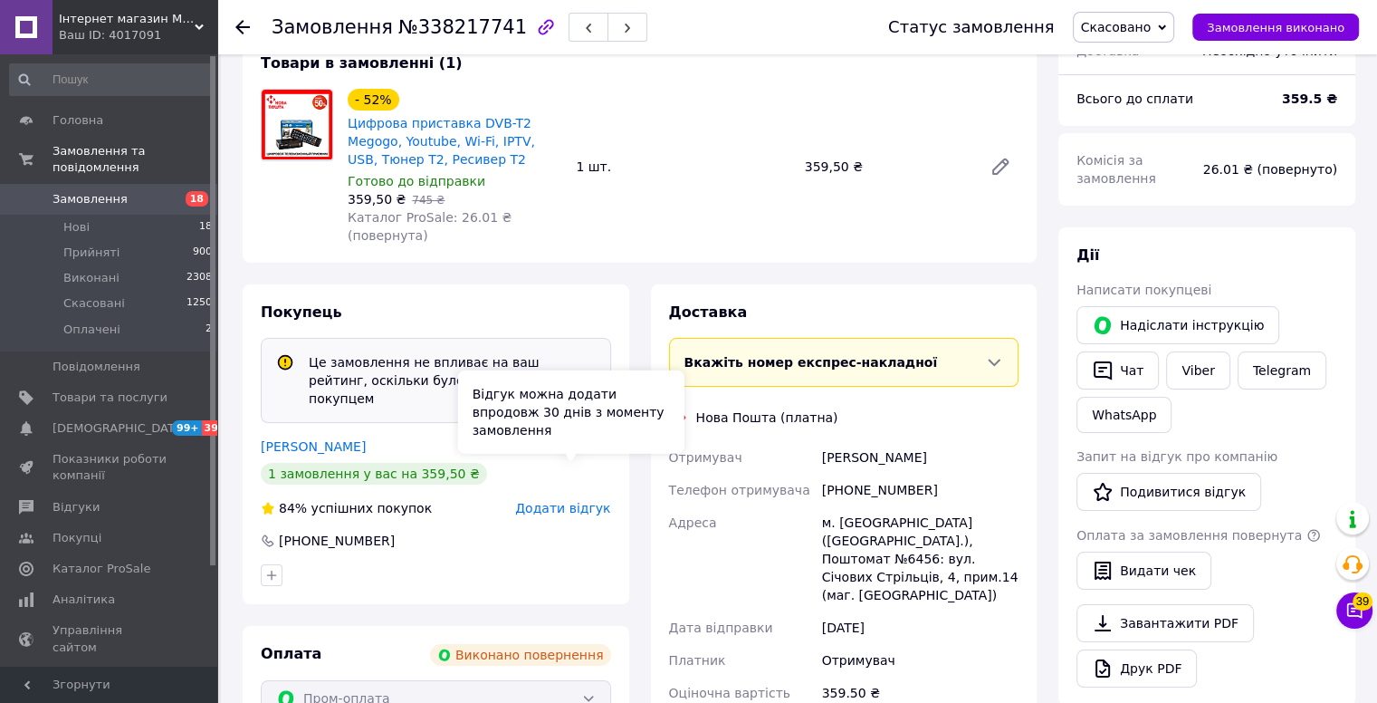
drag, startPoint x: 549, startPoint y: 470, endPoint x: 498, endPoint y: 528, distance: 77.0
click at [498, 560] on div at bounding box center [436, 574] width 358 height 29
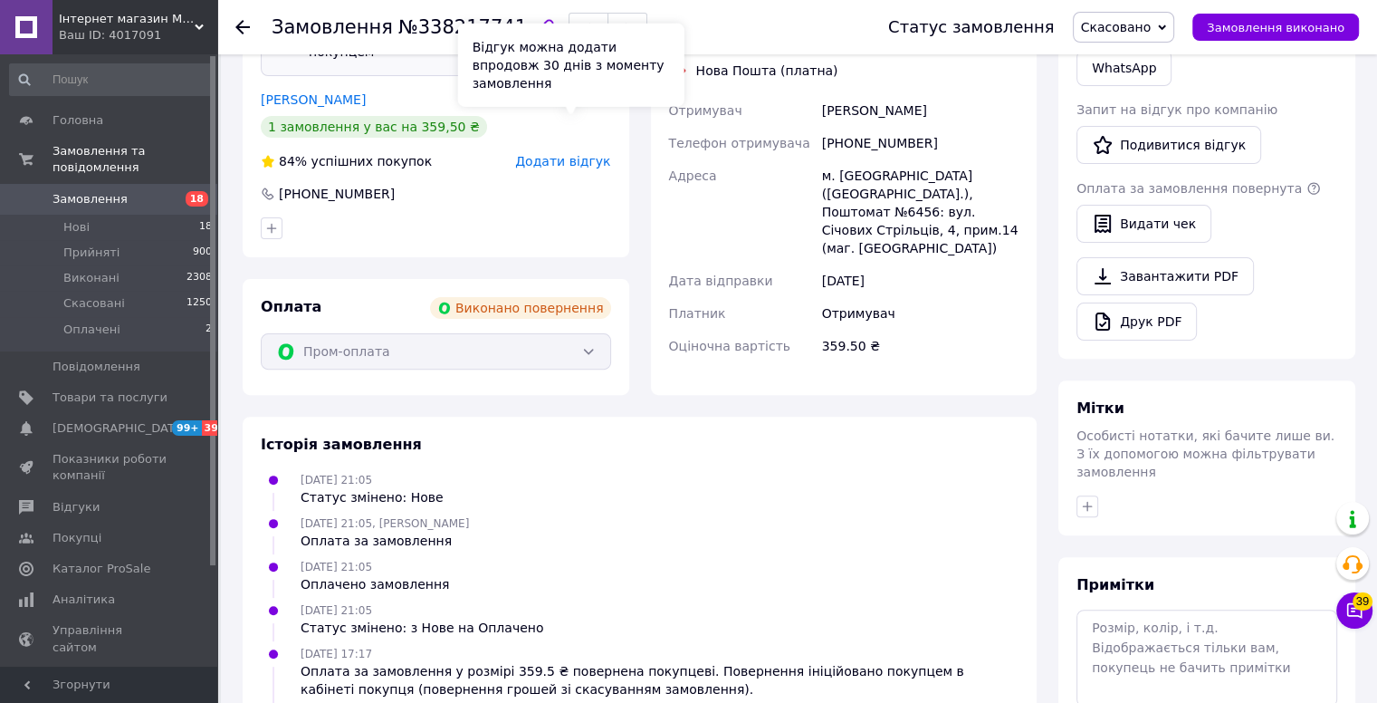
scroll to position [613, 0]
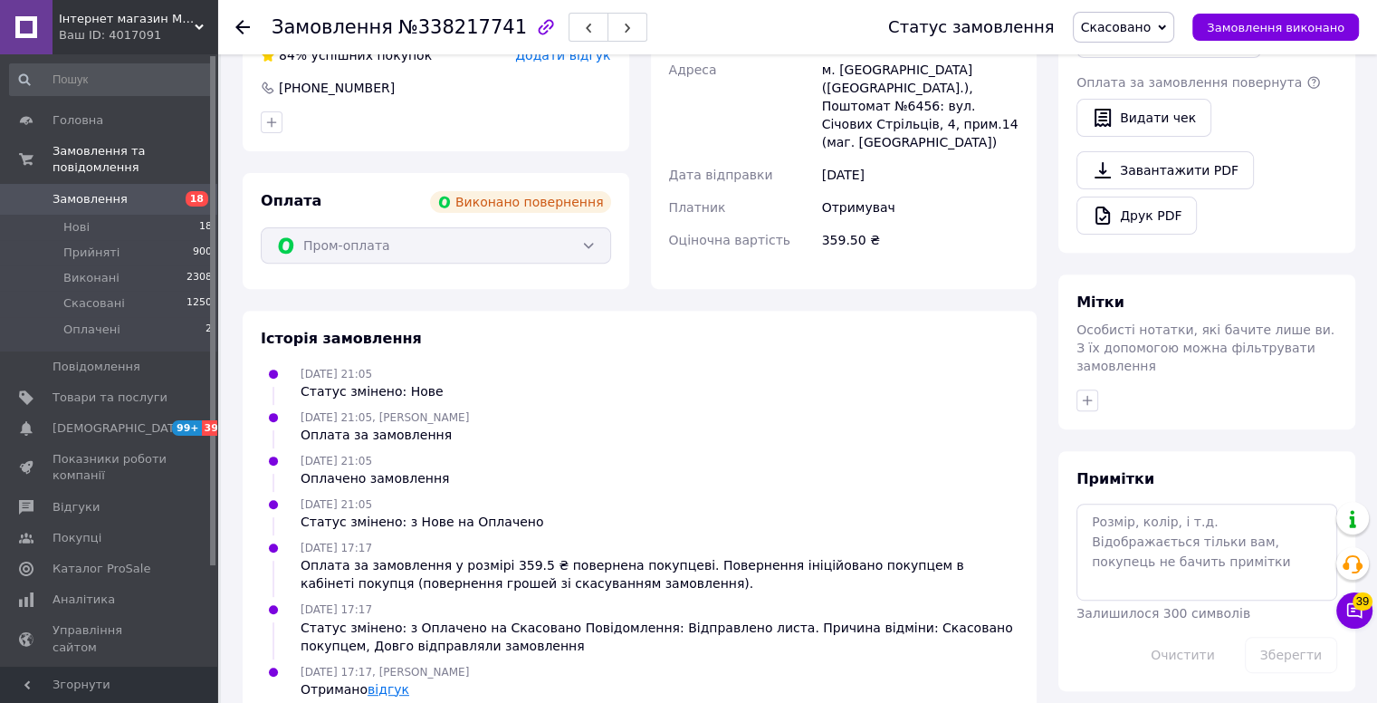
click at [389, 682] on link "відгук" at bounding box center [389, 689] width 42 height 14
click at [383, 682] on link "відгук" at bounding box center [389, 689] width 42 height 14
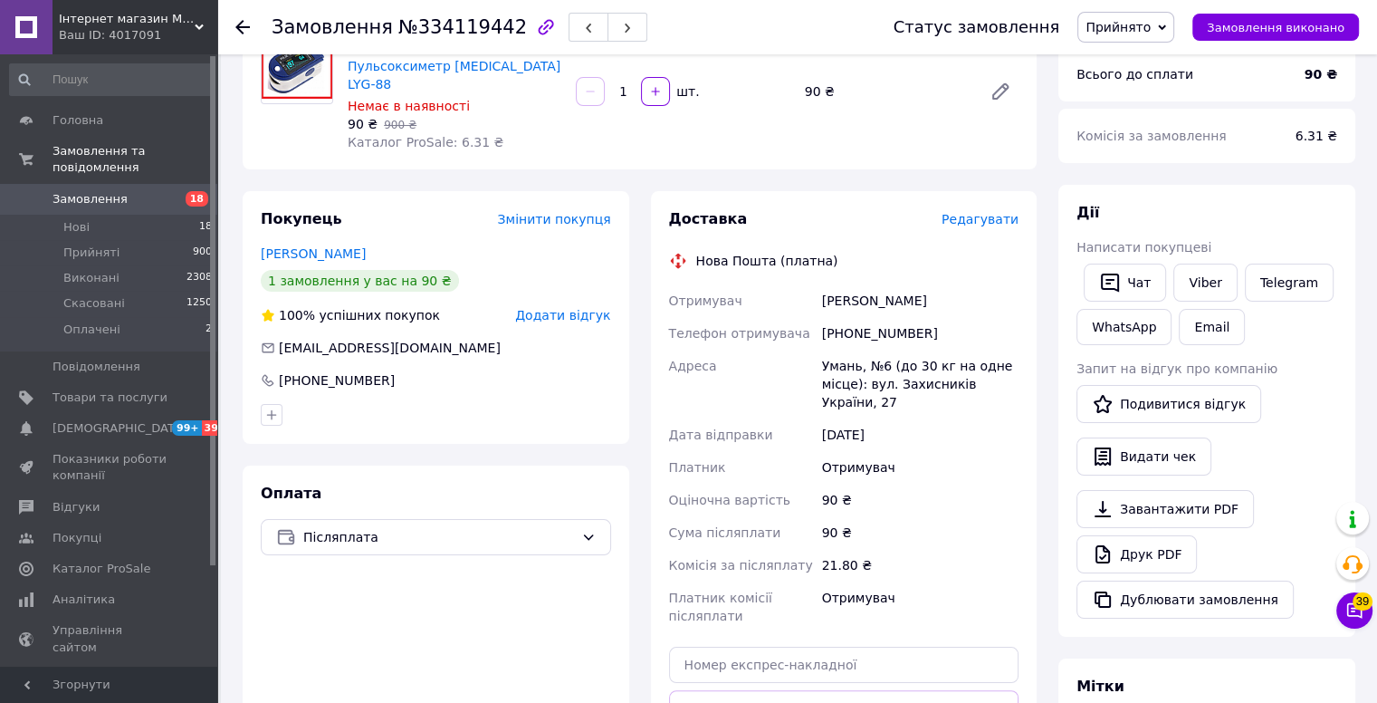
scroll to position [181, 0]
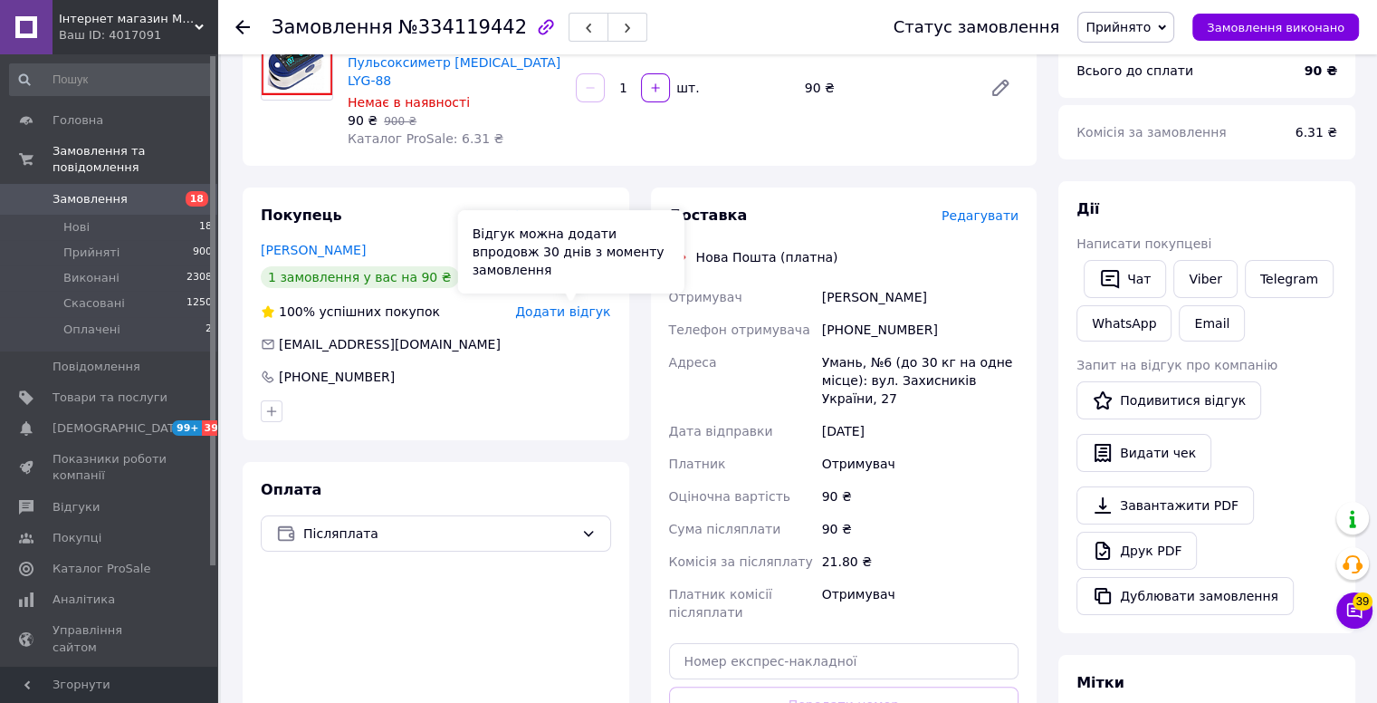
click at [548, 322] on div "Покупець Змінити покупця [PERSON_NAME] 1 замовлення у вас на 90 ₴ 100% успішних…" at bounding box center [436, 313] width 387 height 253
click at [553, 318] on span "Додати відгук" at bounding box center [562, 311] width 95 height 14
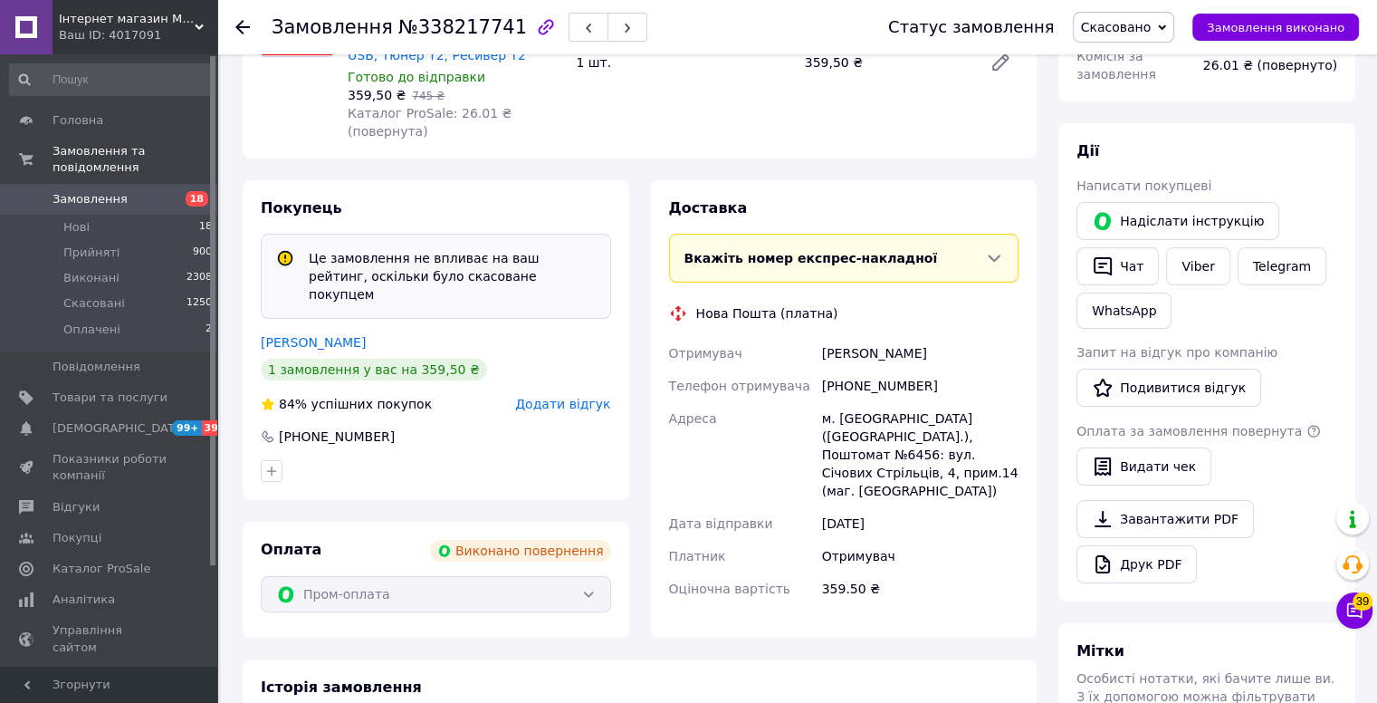
scroll to position [272, 0]
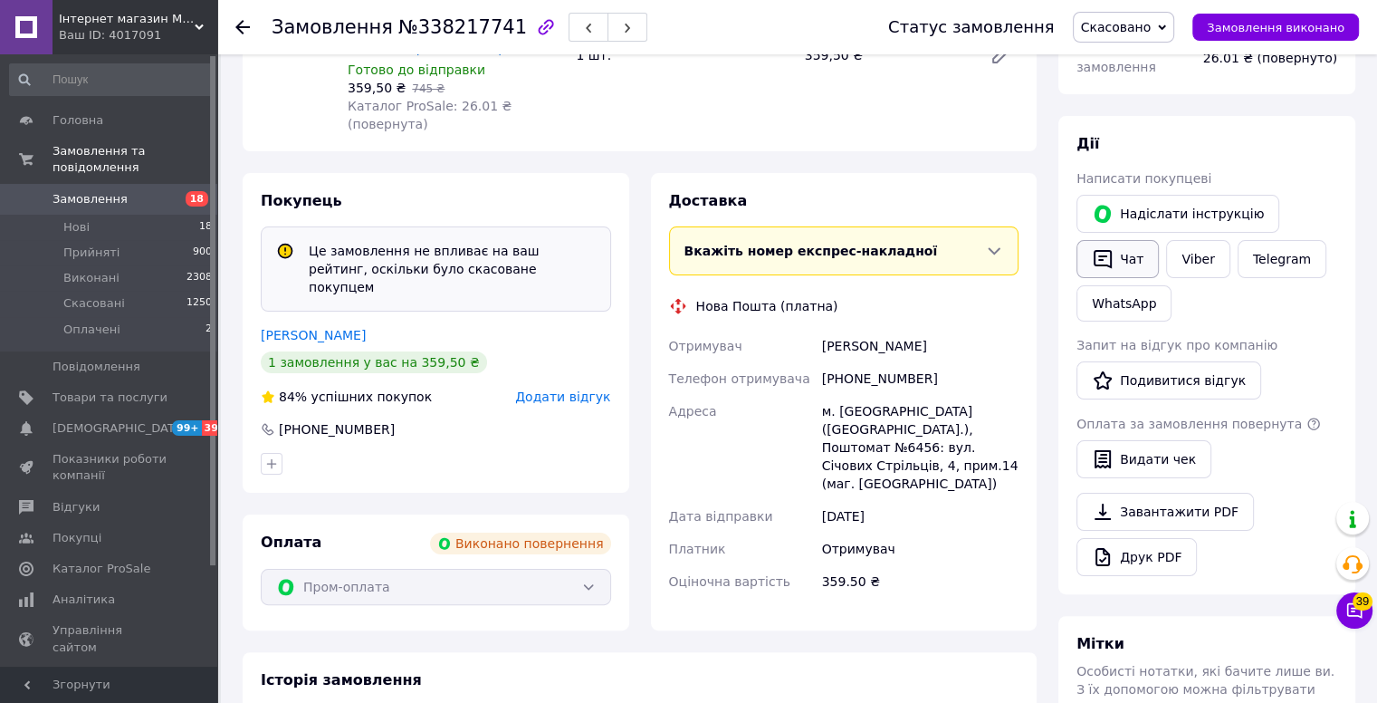
click at [1120, 269] on button "Чат" at bounding box center [1118, 259] width 82 height 38
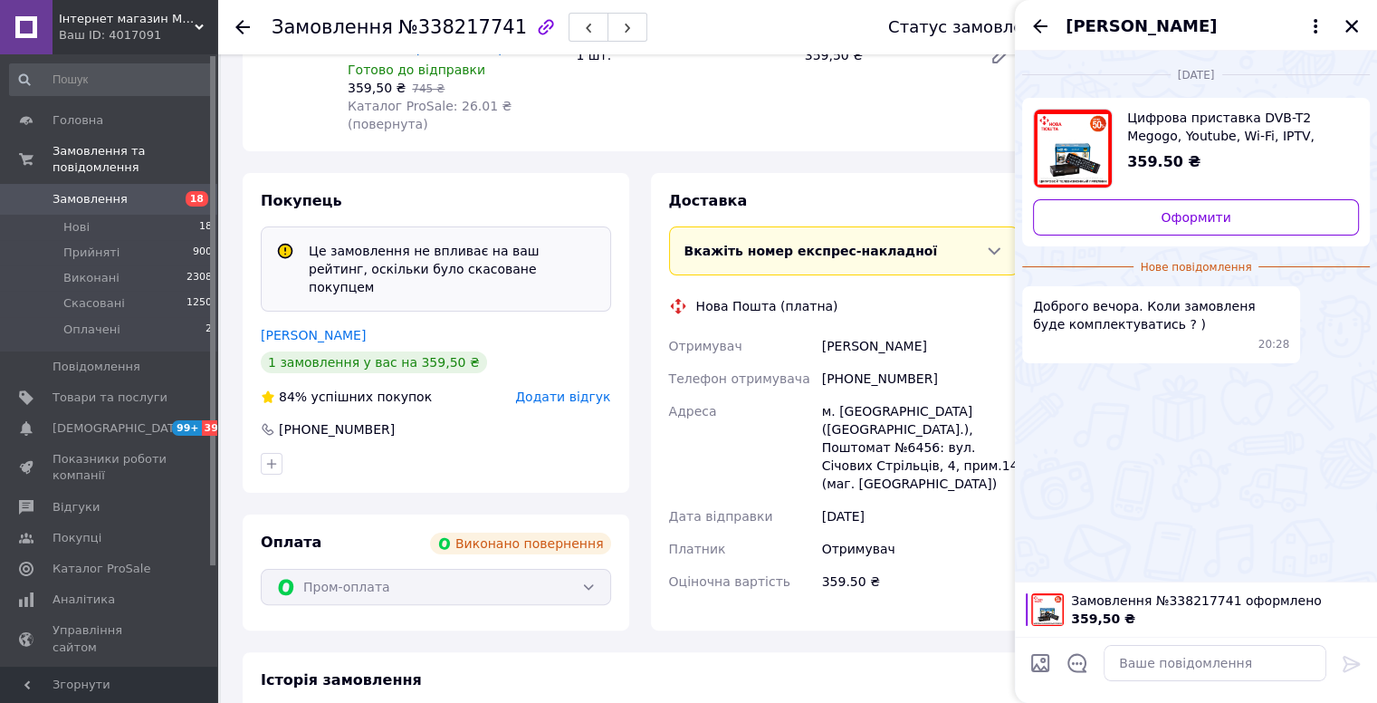
click at [1039, 26] on icon "Назад" at bounding box center [1040, 26] width 14 height 14
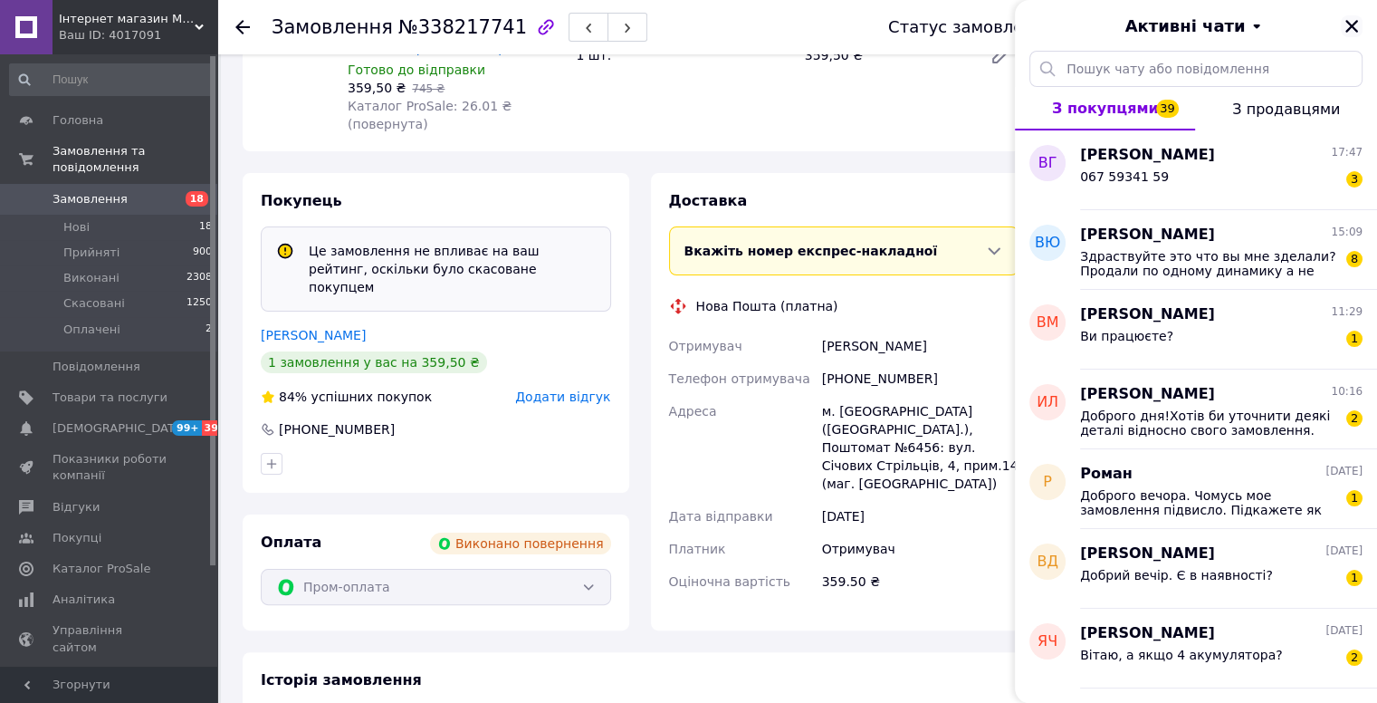
click at [1355, 29] on icon "Закрити" at bounding box center [1351, 26] width 13 height 13
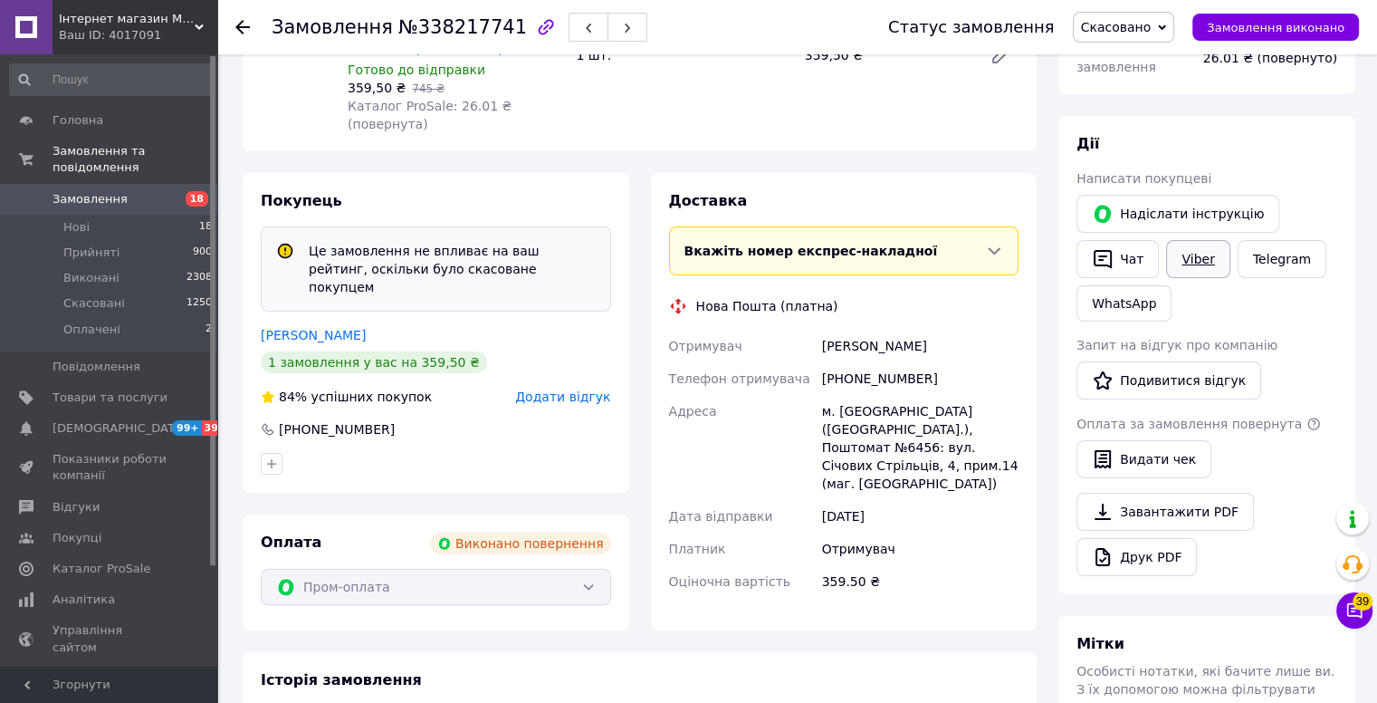
click at [1198, 267] on link "Viber" at bounding box center [1197, 259] width 63 height 38
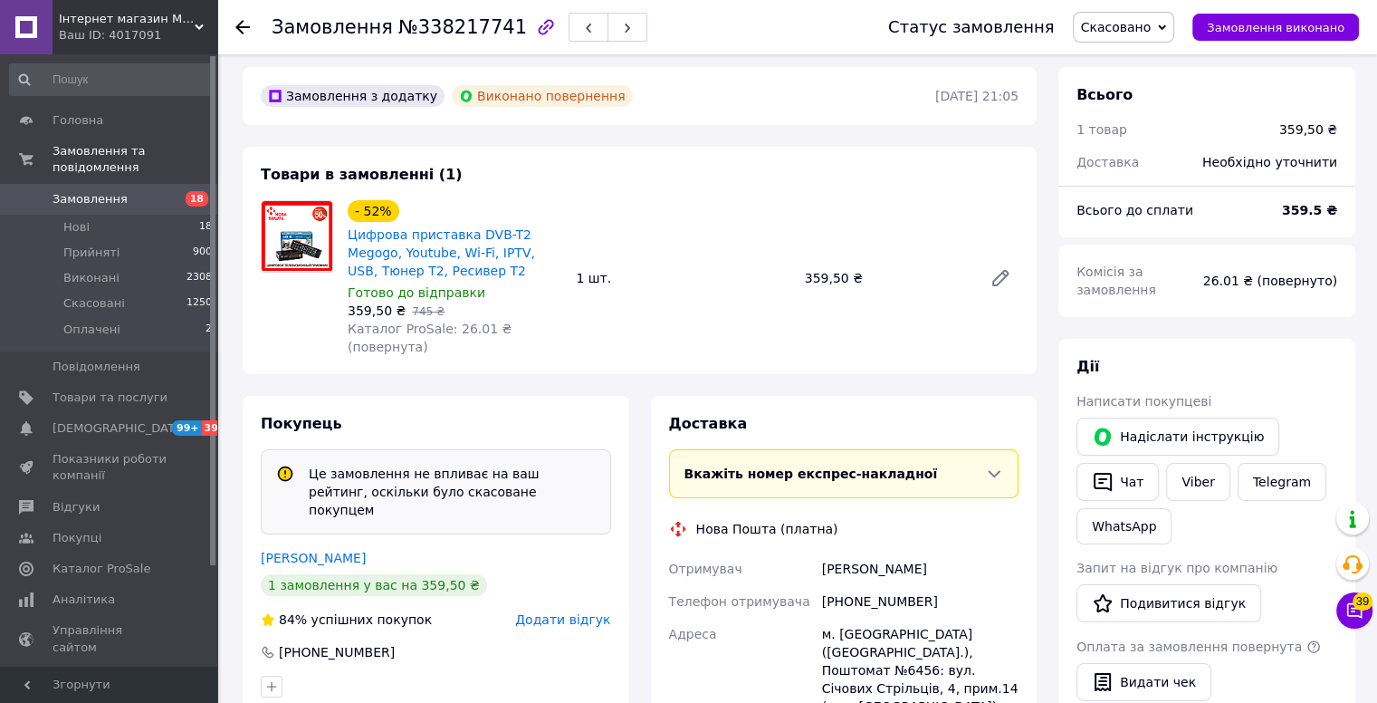
scroll to position [0, 0]
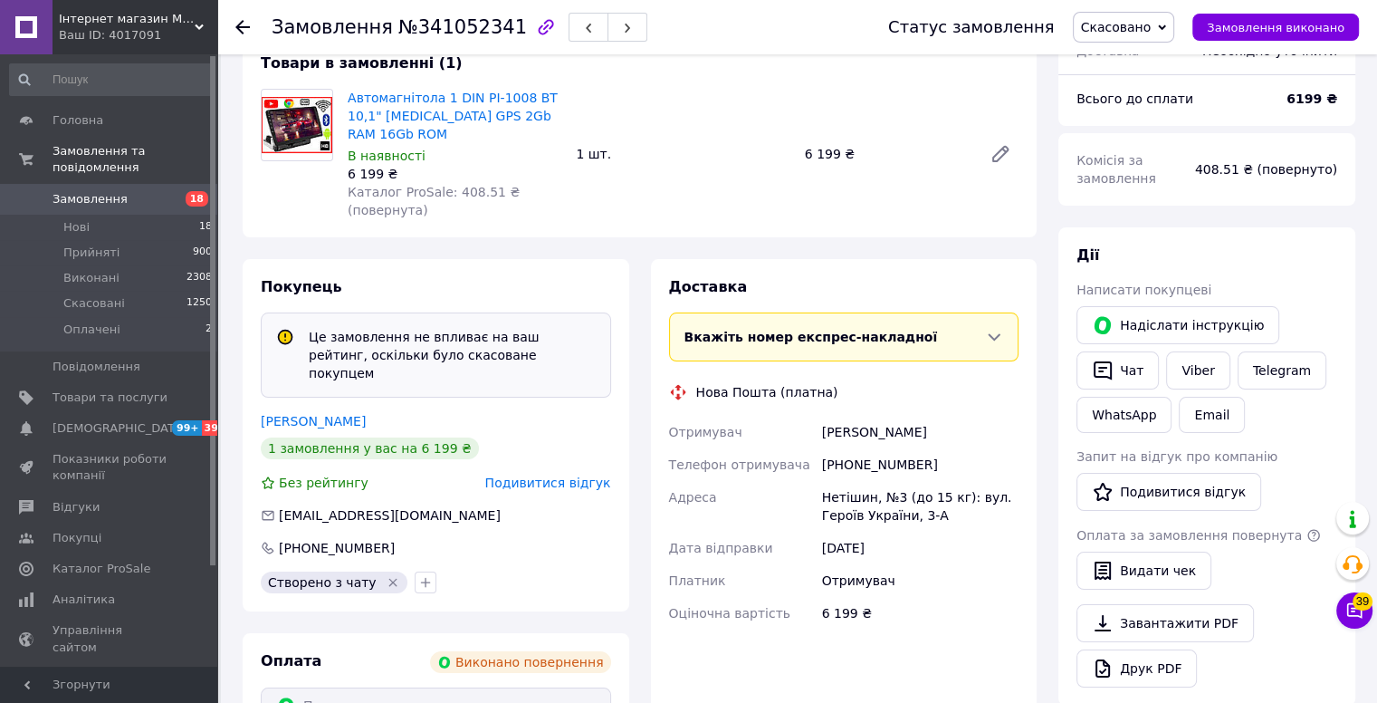
scroll to position [129, 0]
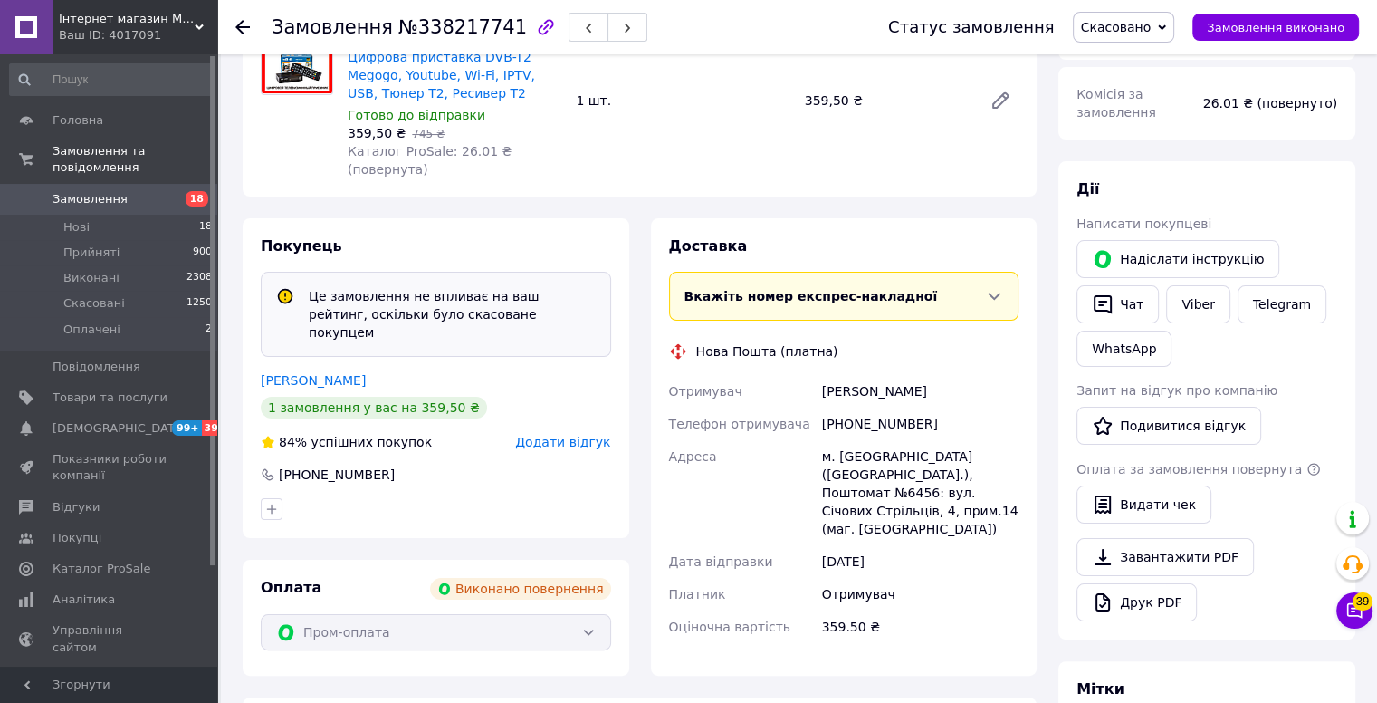
scroll to position [215, 0]
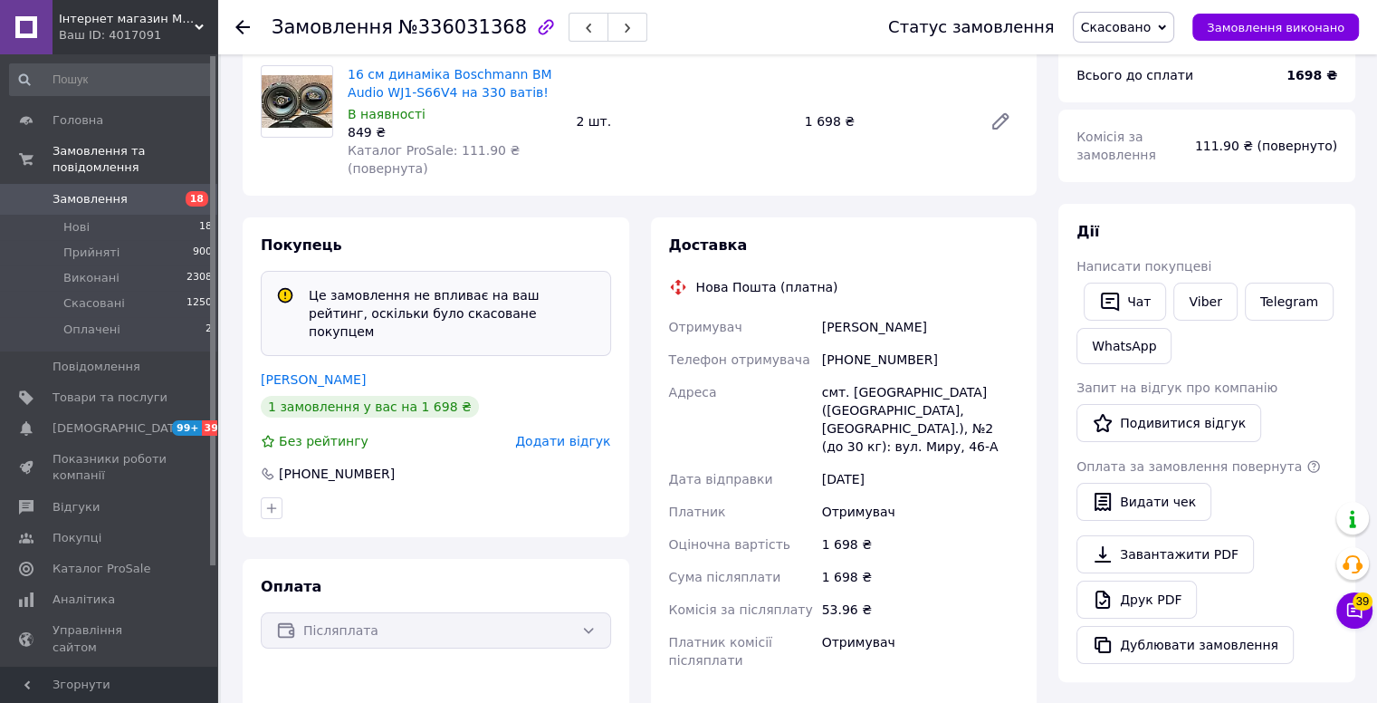
scroll to position [215, 0]
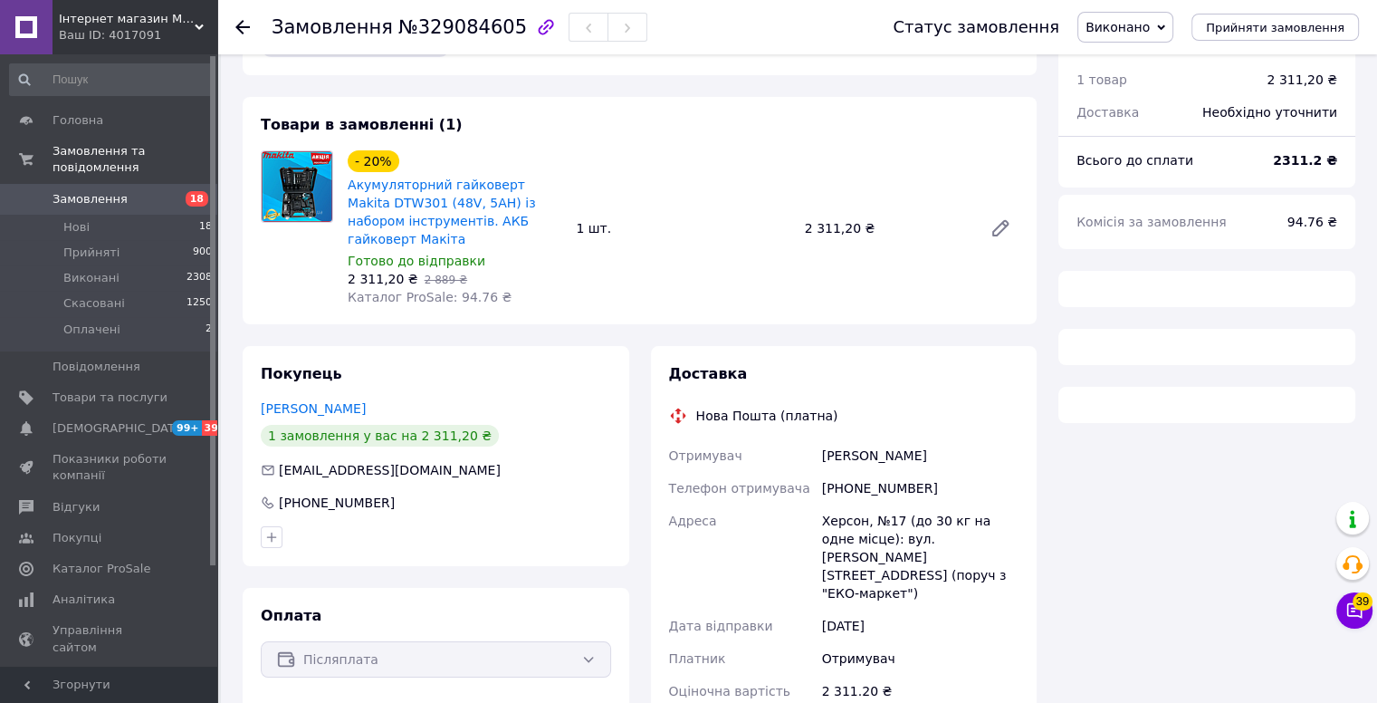
scroll to position [91, 0]
